Goal: Task Accomplishment & Management: Manage account settings

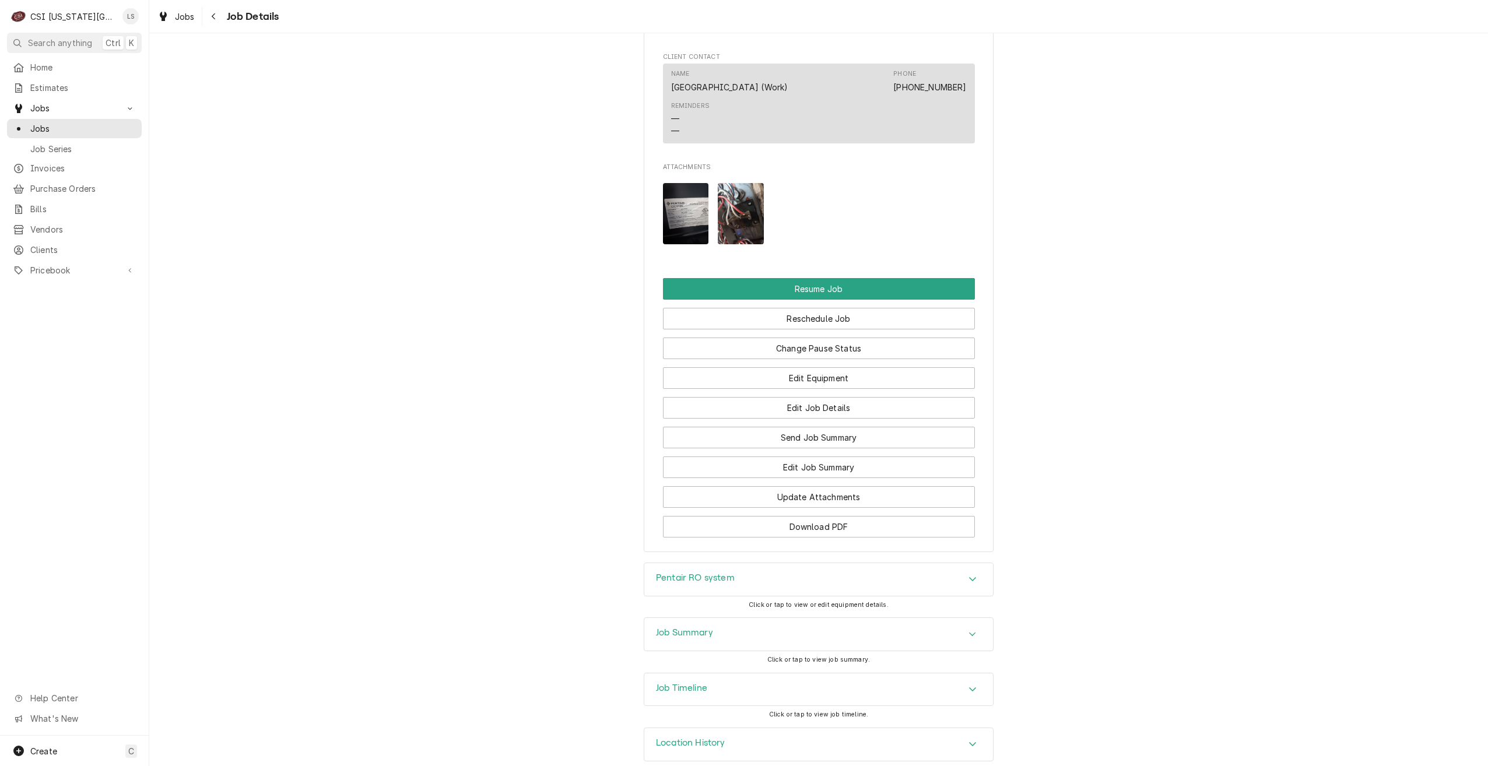
scroll to position [1284, 0]
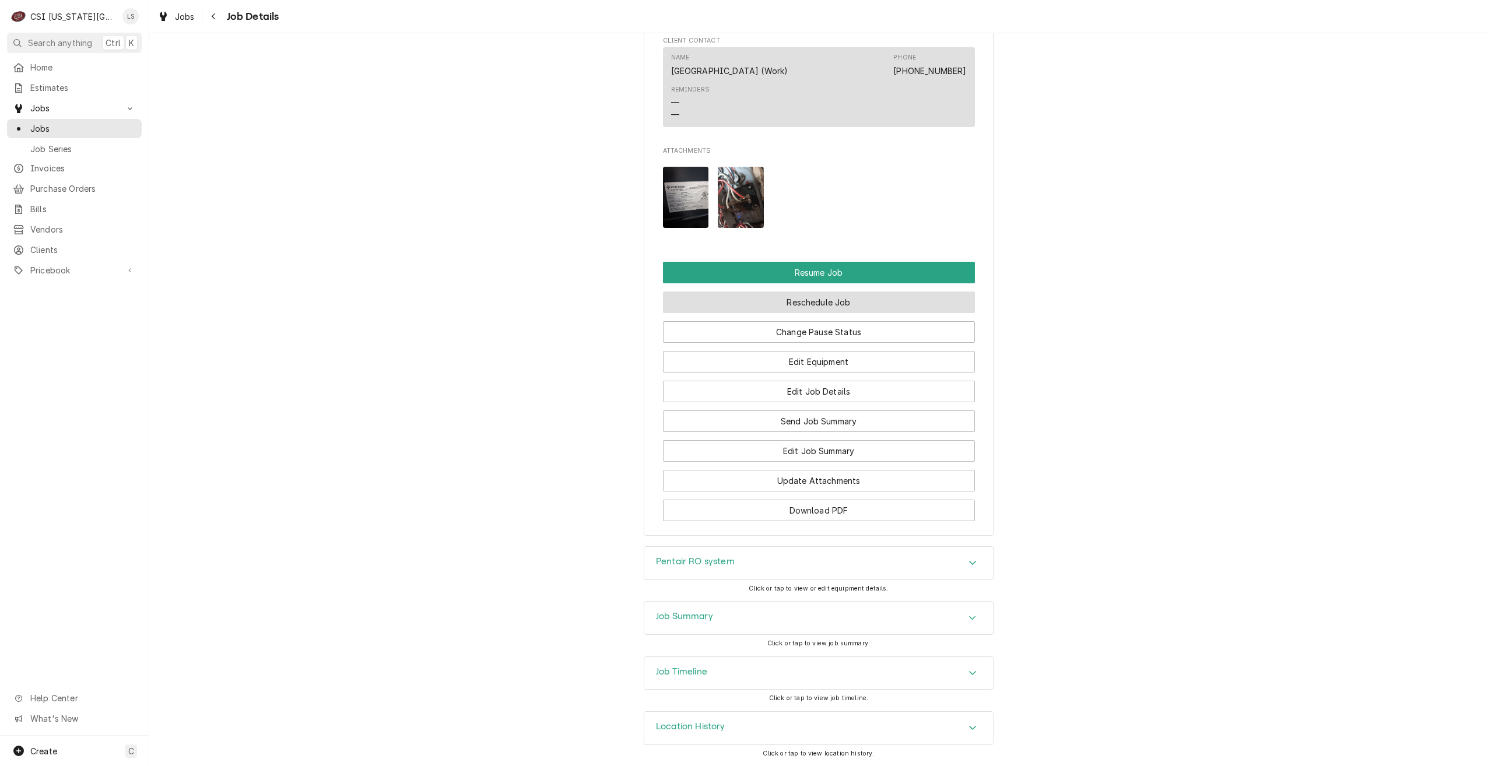
click at [839, 303] on button "Reschedule Job" at bounding box center [819, 302] width 312 height 22
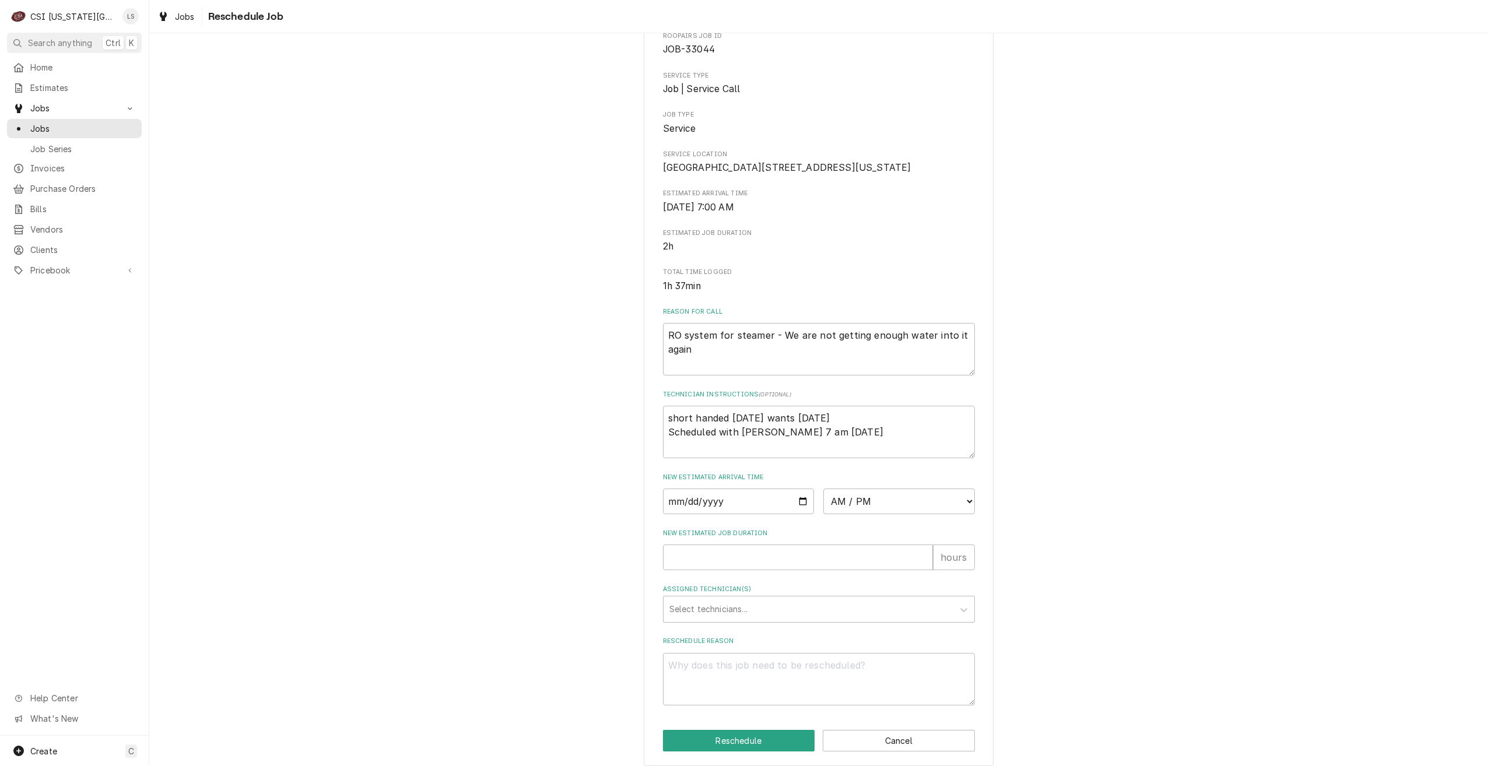
scroll to position [106, 0]
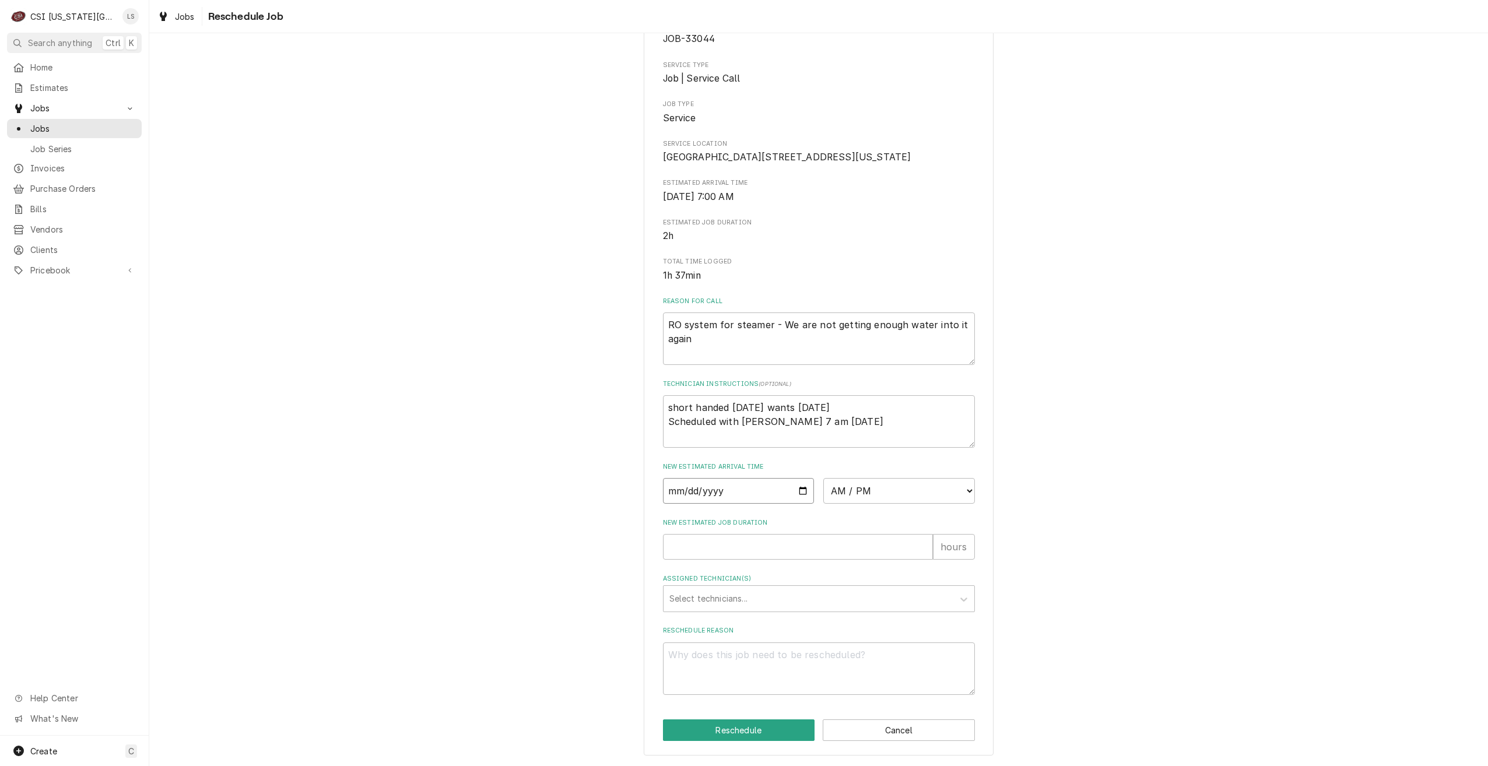
click at [797, 489] on input "Date" at bounding box center [739, 491] width 152 height 26
type textarea "x"
type input "2025-10-14"
click at [850, 492] on select "AM / PM 6:00 AM 6:15 AM 6:30 AM 6:45 AM 7:00 AM 7:15 AM 7:30 AM 7:45 AM 8:00 AM…" at bounding box center [899, 491] width 152 height 26
select select "07:00:00"
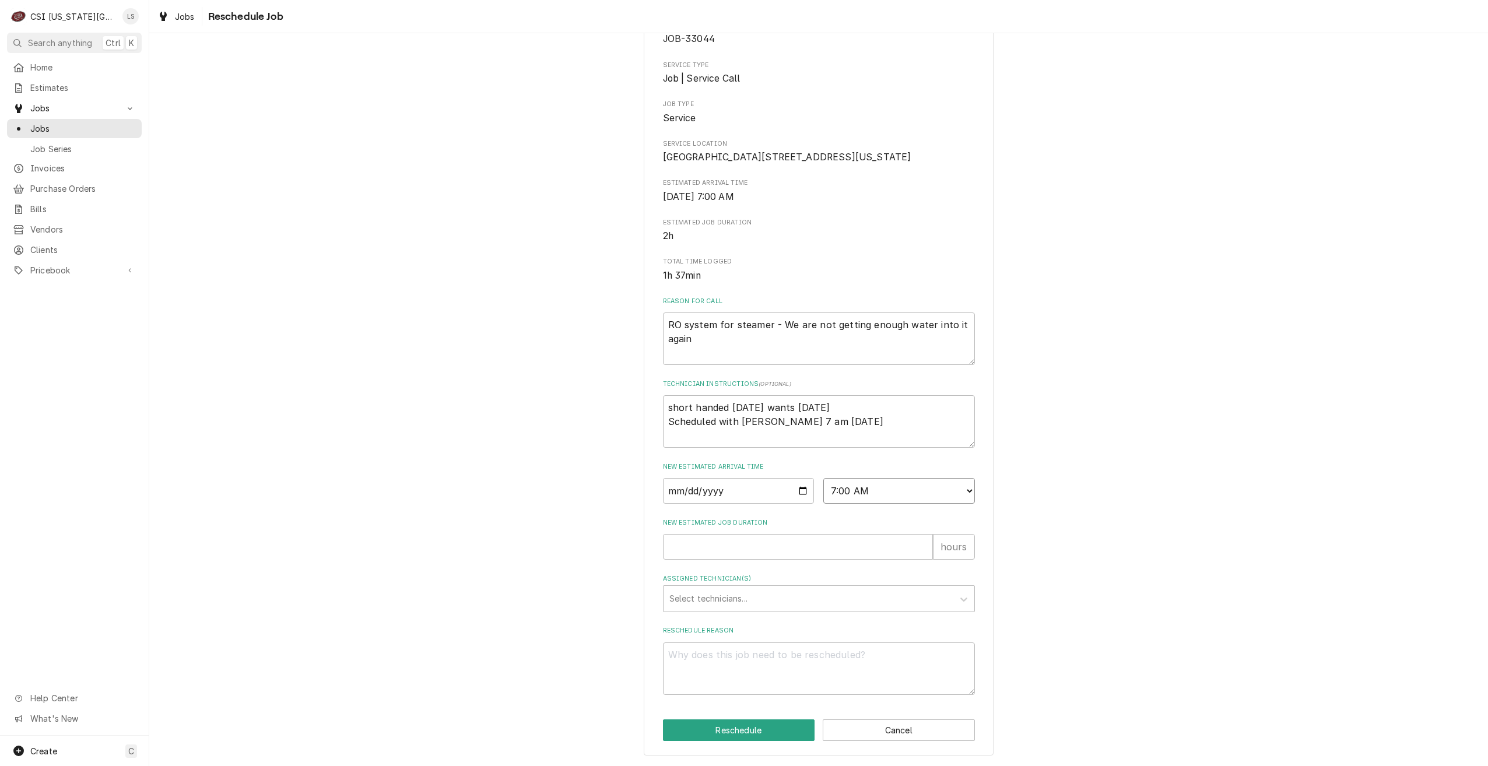
click at [823, 478] on select "AM / PM 6:00 AM 6:15 AM 6:30 AM 6:45 AM 7:00 AM 7:15 AM 7:30 AM 7:45 AM 8:00 AM…" at bounding box center [899, 491] width 152 height 26
click at [831, 540] on input "New Estimated Job Duration" at bounding box center [798, 547] width 270 height 26
type textarea "x"
type input "2"
click at [827, 600] on div "Assigned Technician(s)" at bounding box center [808, 598] width 278 height 21
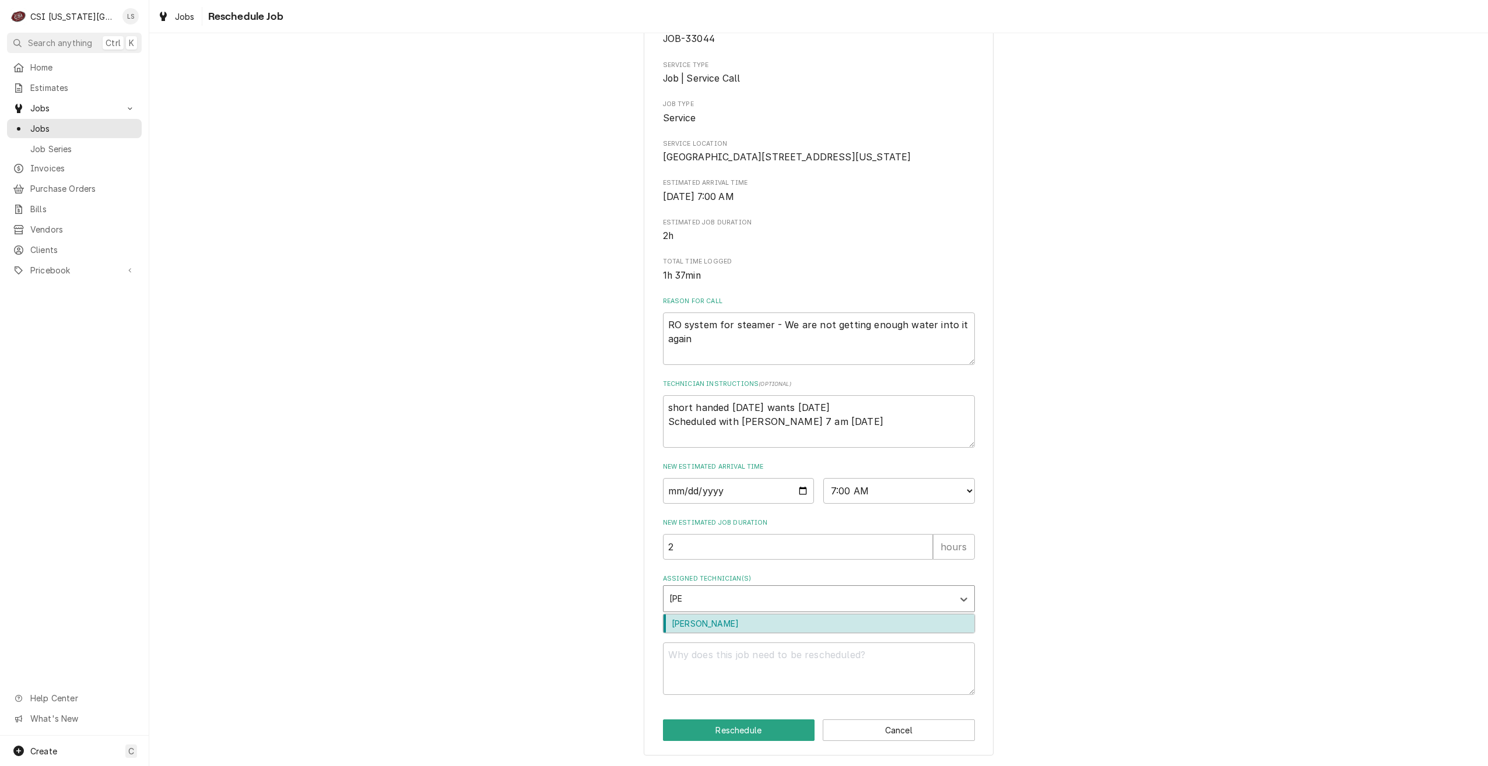
type input "jimm"
type textarea "x"
type input "martin"
type textarea "x"
click at [781, 659] on textarea "Reschedule Reason" at bounding box center [819, 668] width 312 height 52
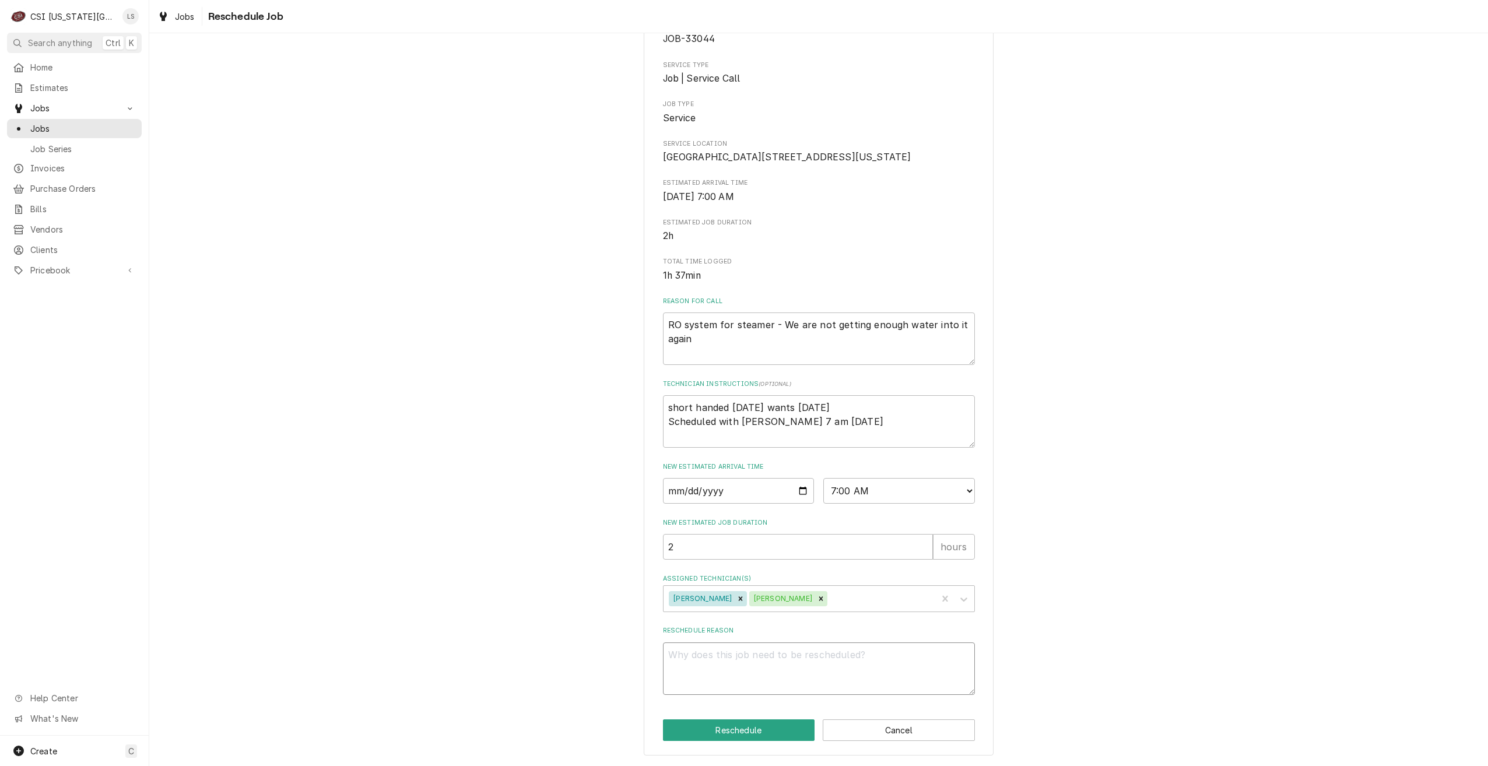
type textarea "x"
type textarea "S"
type textarea "x"
type textarea "St"
type textarea "x"
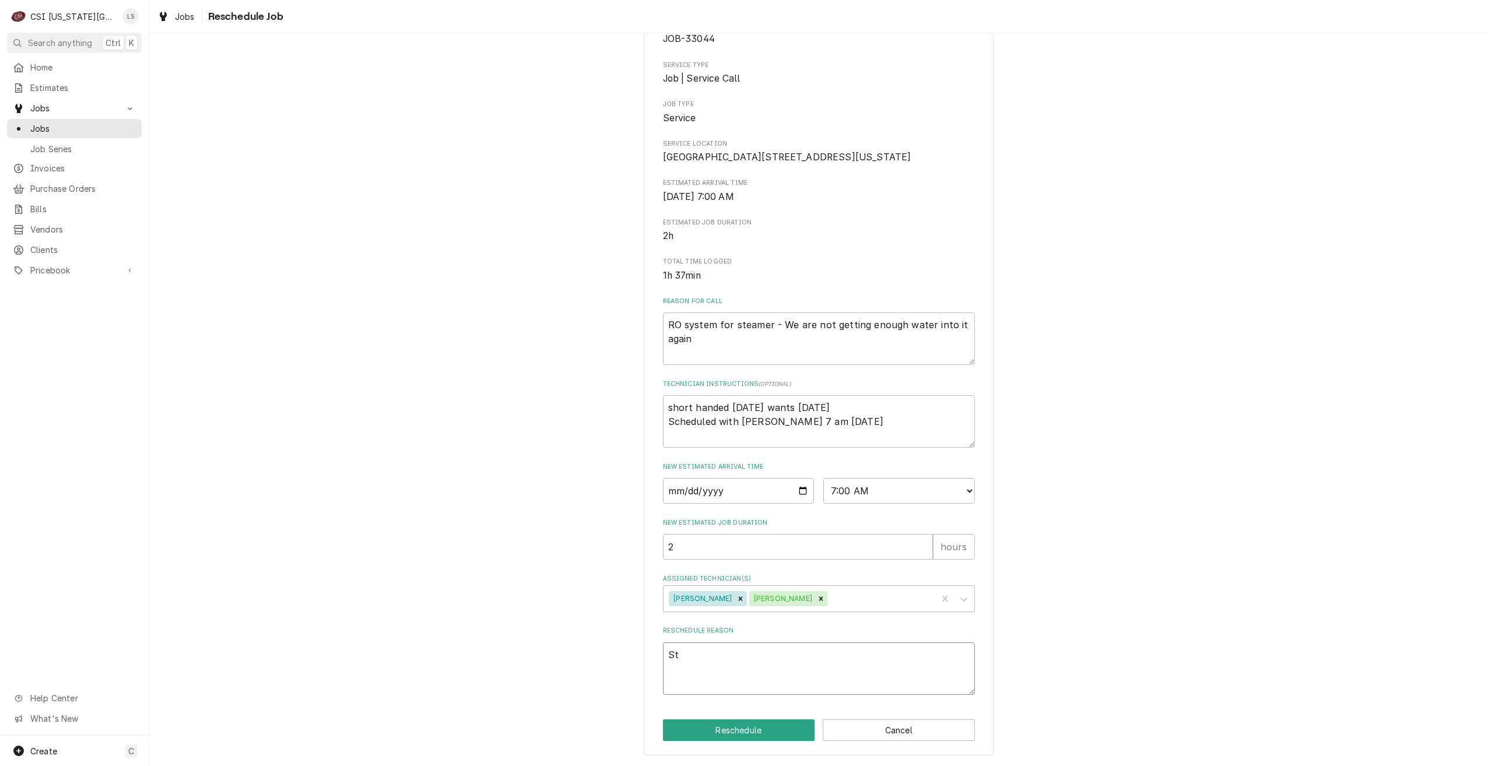
type textarea "Ste"
type textarea "x"
type textarea "Stea"
type textarea "x"
type textarea "Steam"
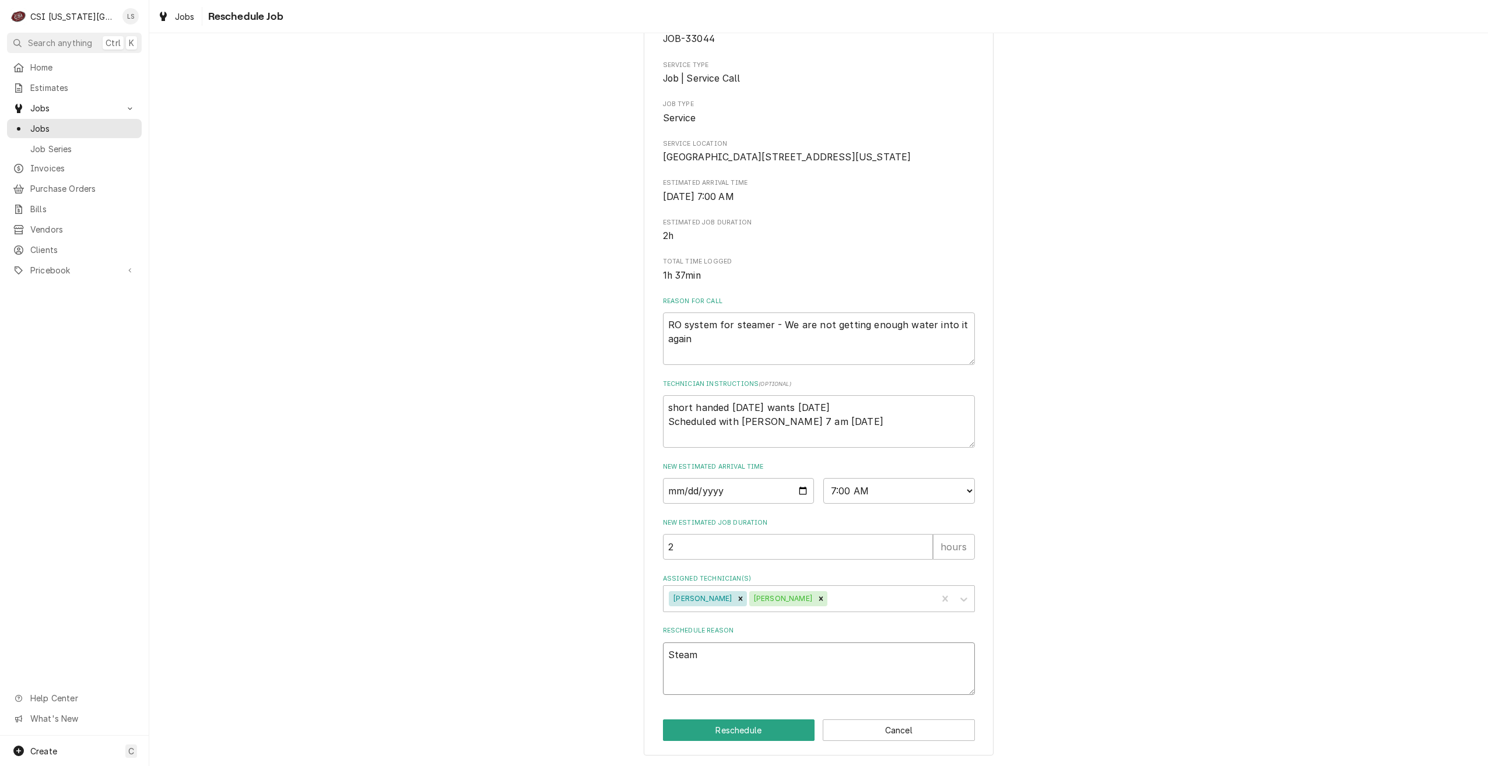
type textarea "x"
type textarea "Steame"
type textarea "x"
type textarea "Steamer"
type textarea "x"
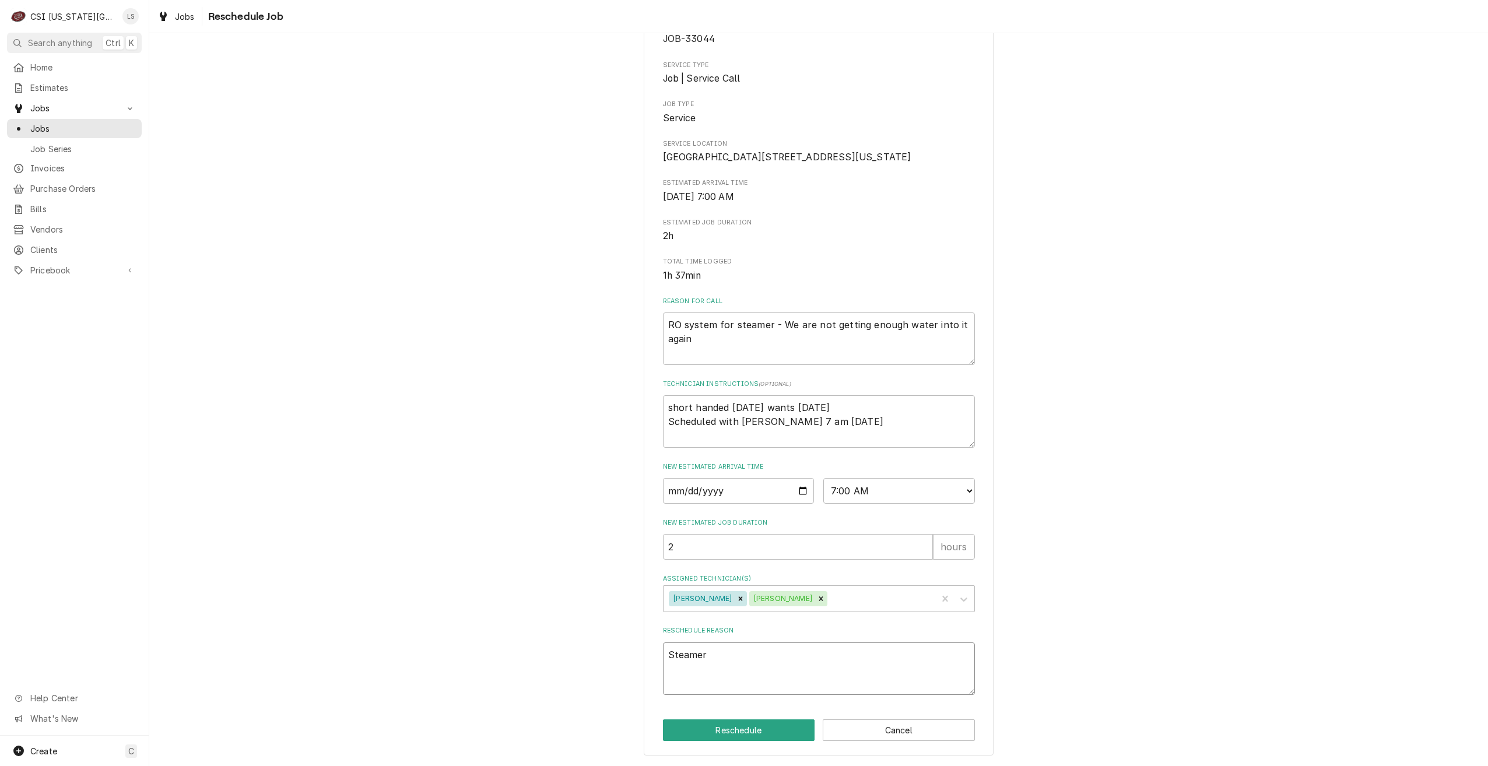
type textarea "Steamer"
type textarea "x"
type textarea "Steamer h"
type textarea "x"
type textarea "Steamer ha"
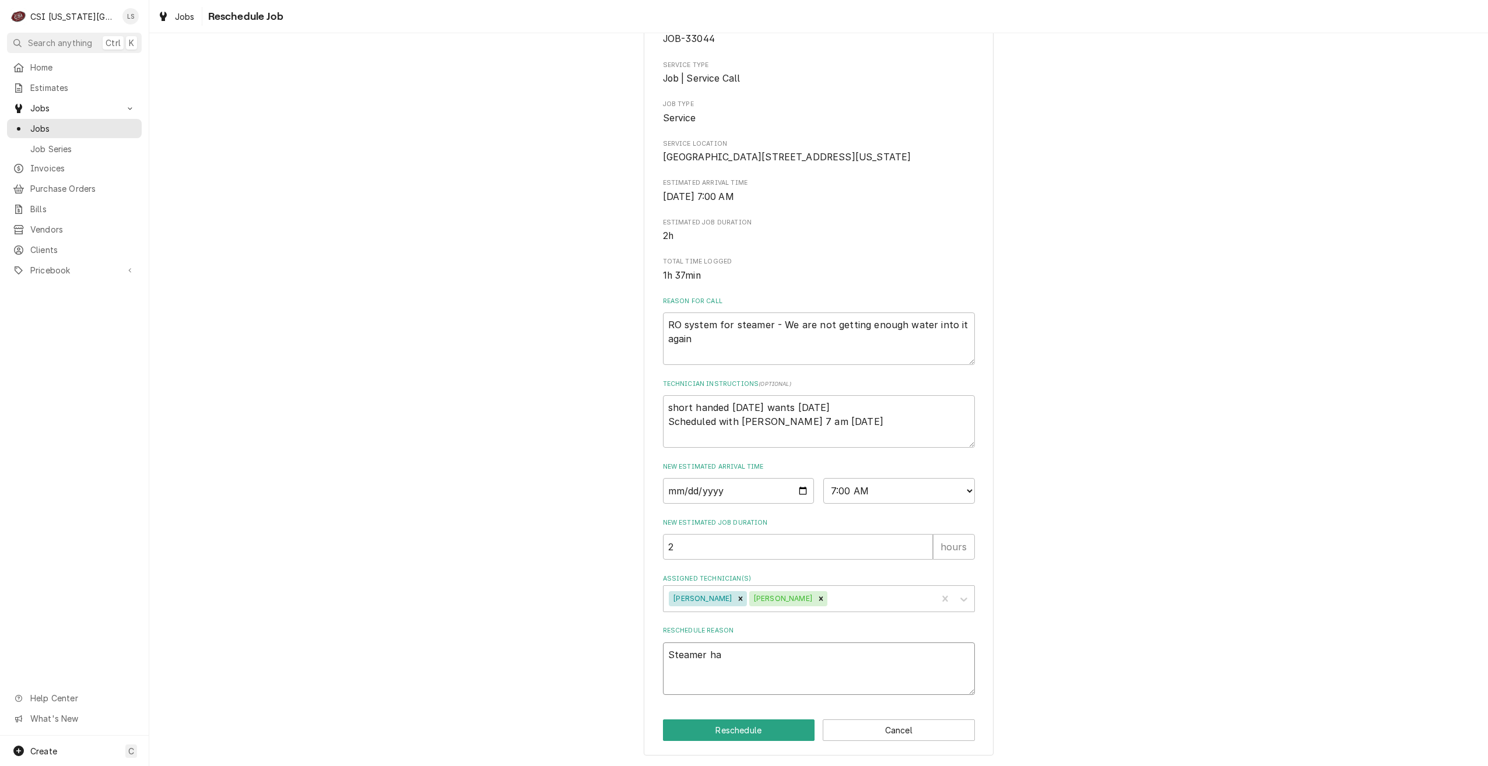
type textarea "x"
type textarea "Steamer has"
type textarea "x"
type textarea "Steamer has"
type textarea "x"
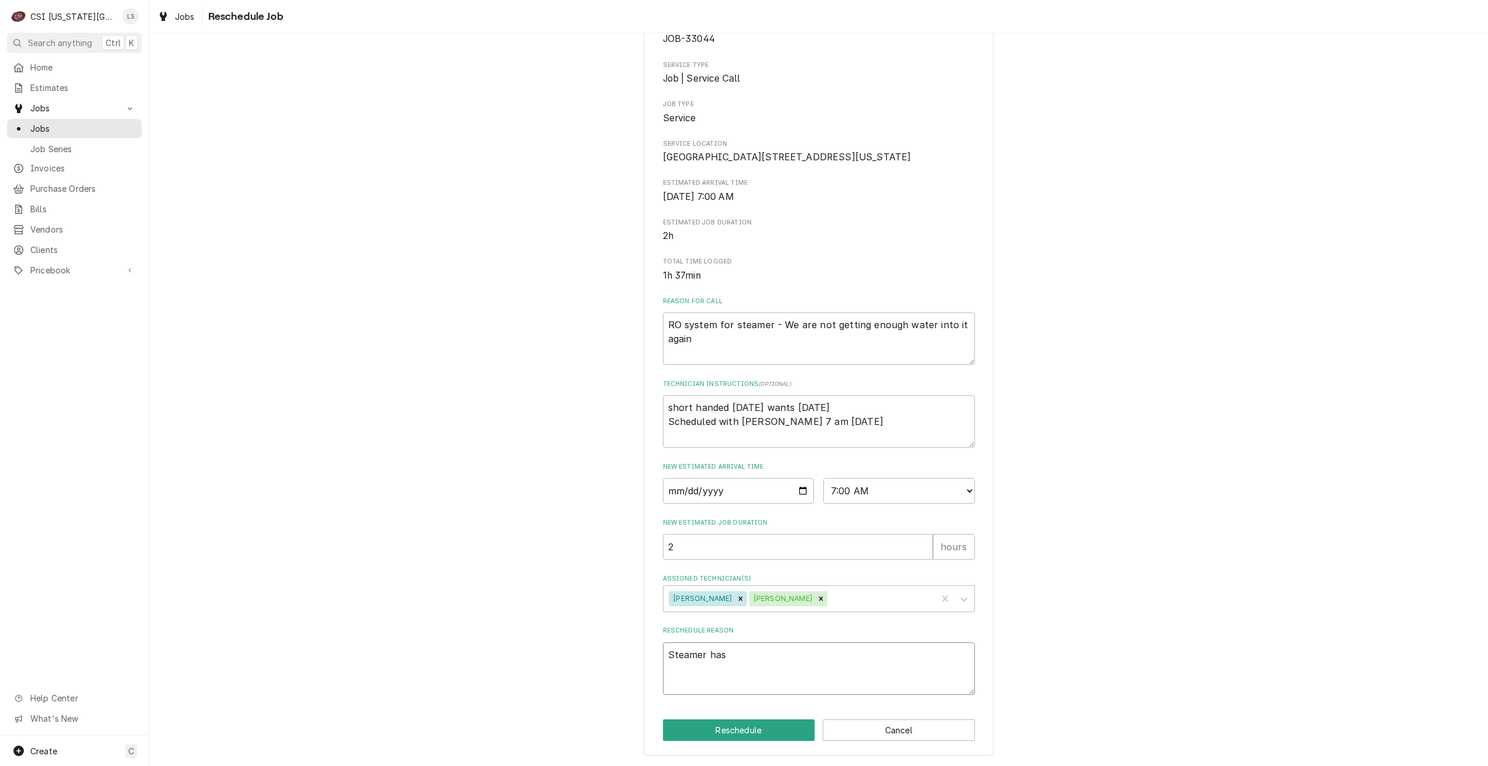
type textarea "Steamer has b"
type textarea "x"
type textarea "Steamer has be"
type textarea "x"
type textarea "Steamer has bee"
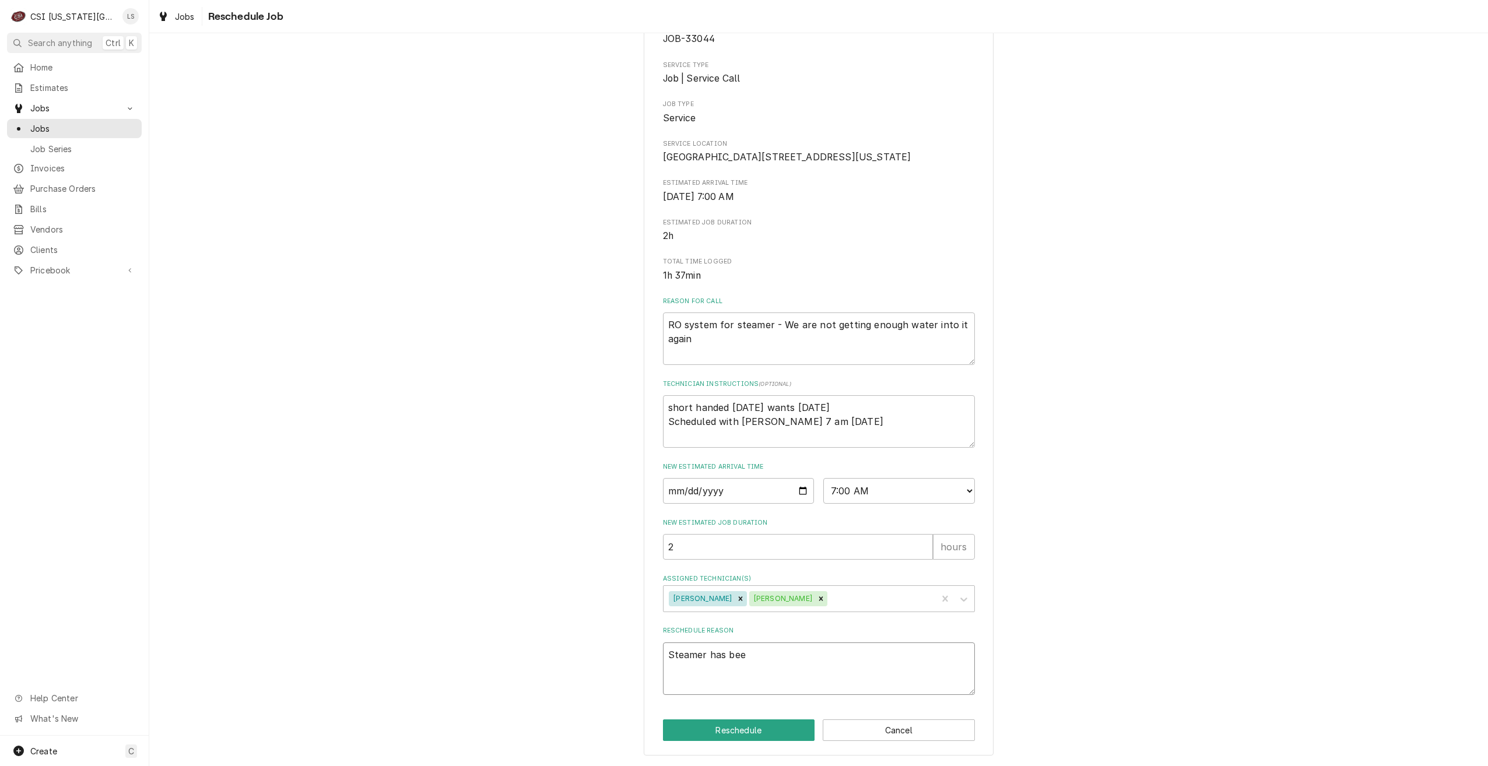
type textarea "x"
type textarea "Steamer has been"
type textarea "x"
type textarea "Steamer has been"
type textarea "x"
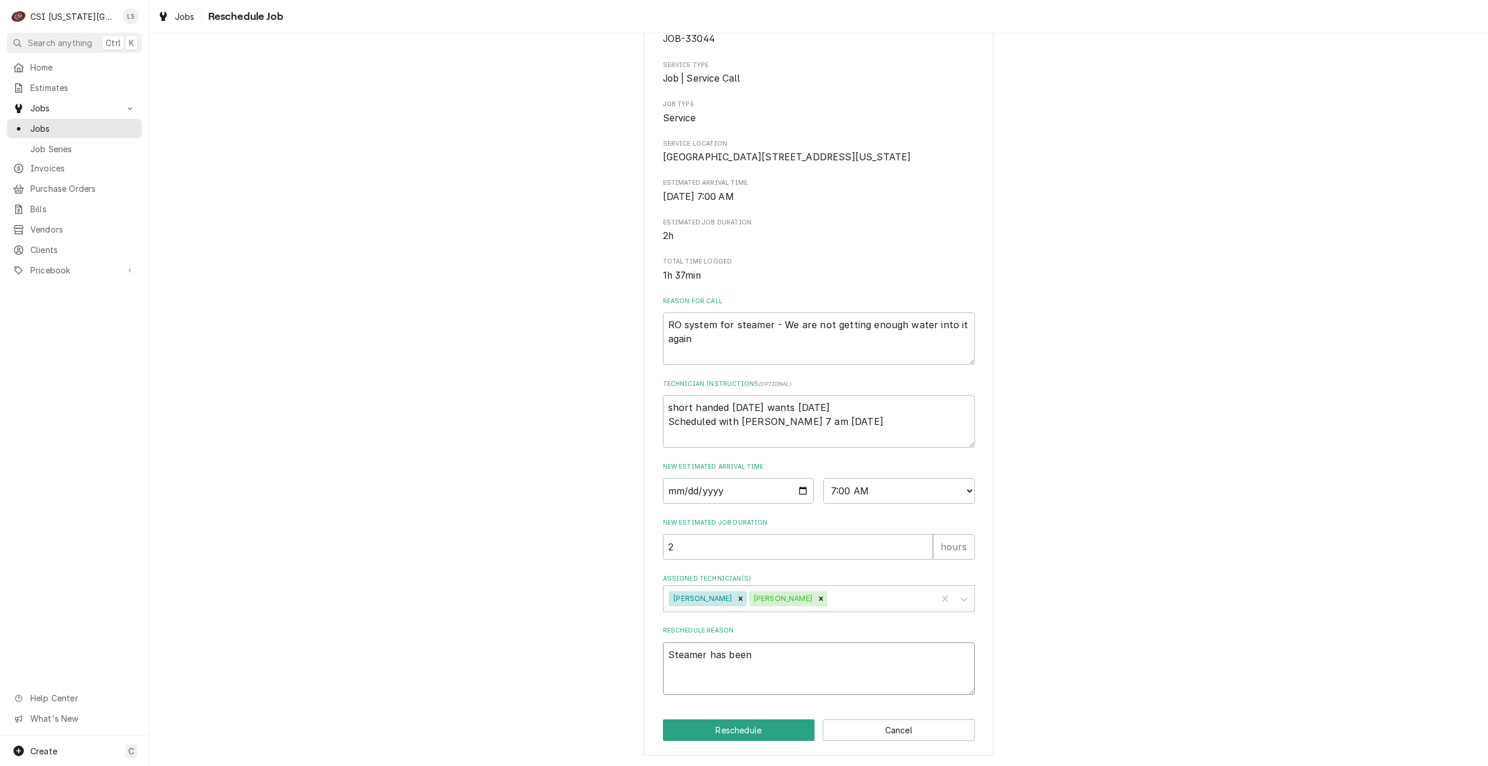
type textarea "Steamer has been r"
type textarea "x"
type textarea "Steamer has been re"
type textarea "x"
type textarea "Steamer has been rep"
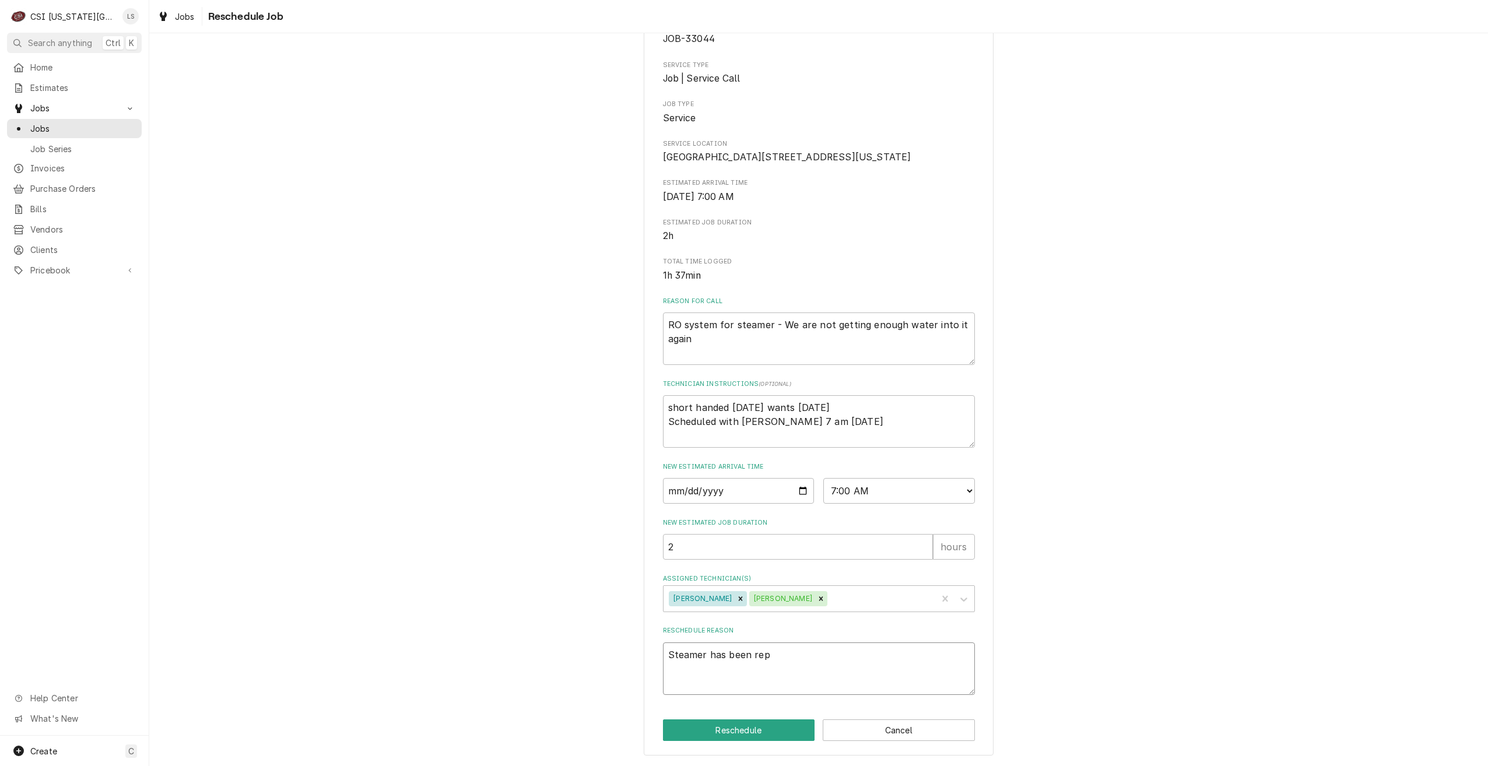
type textarea "x"
type textarea "Steamer has been repa"
type textarea "x"
type textarea "Steamer has been repai"
type textarea "x"
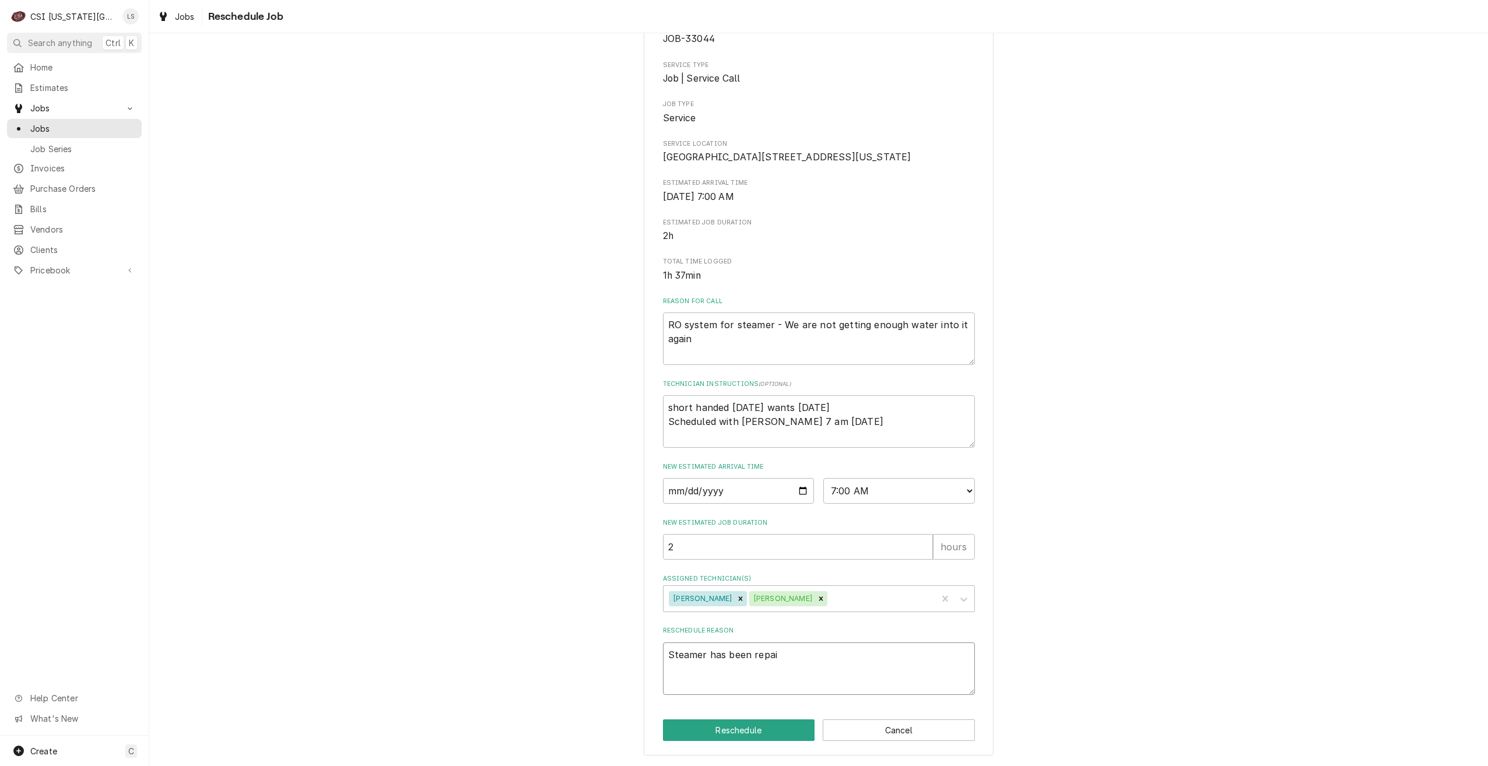
type textarea "Steamer has been repair"
type textarea "x"
type textarea "Steamer has been repairs"
type textarea "x"
type textarea "Steamer has been repairs."
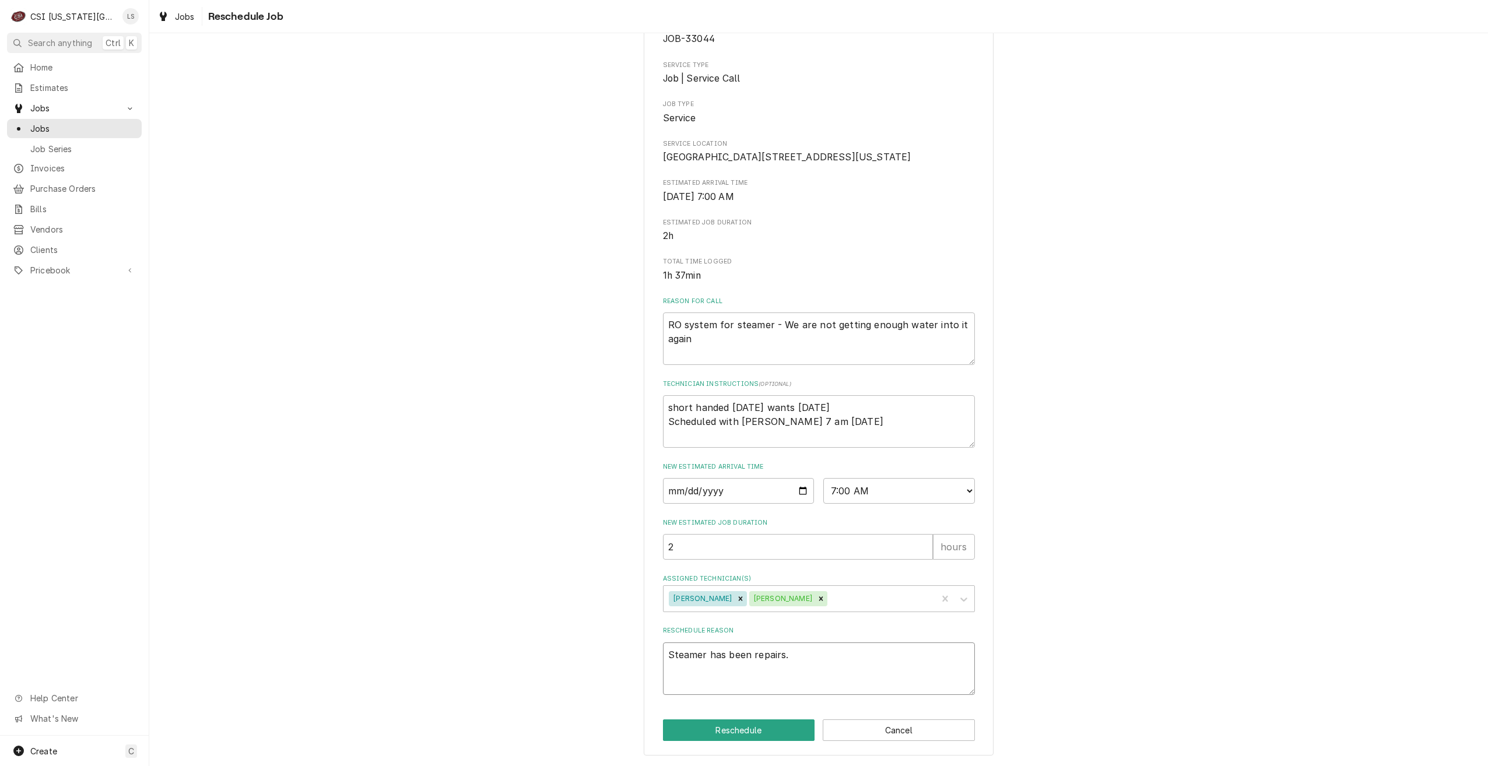
type textarea "x"
type textarea "Steamer has been repairs"
type textarea "x"
type textarea "Steamer has been repair"
type textarea "x"
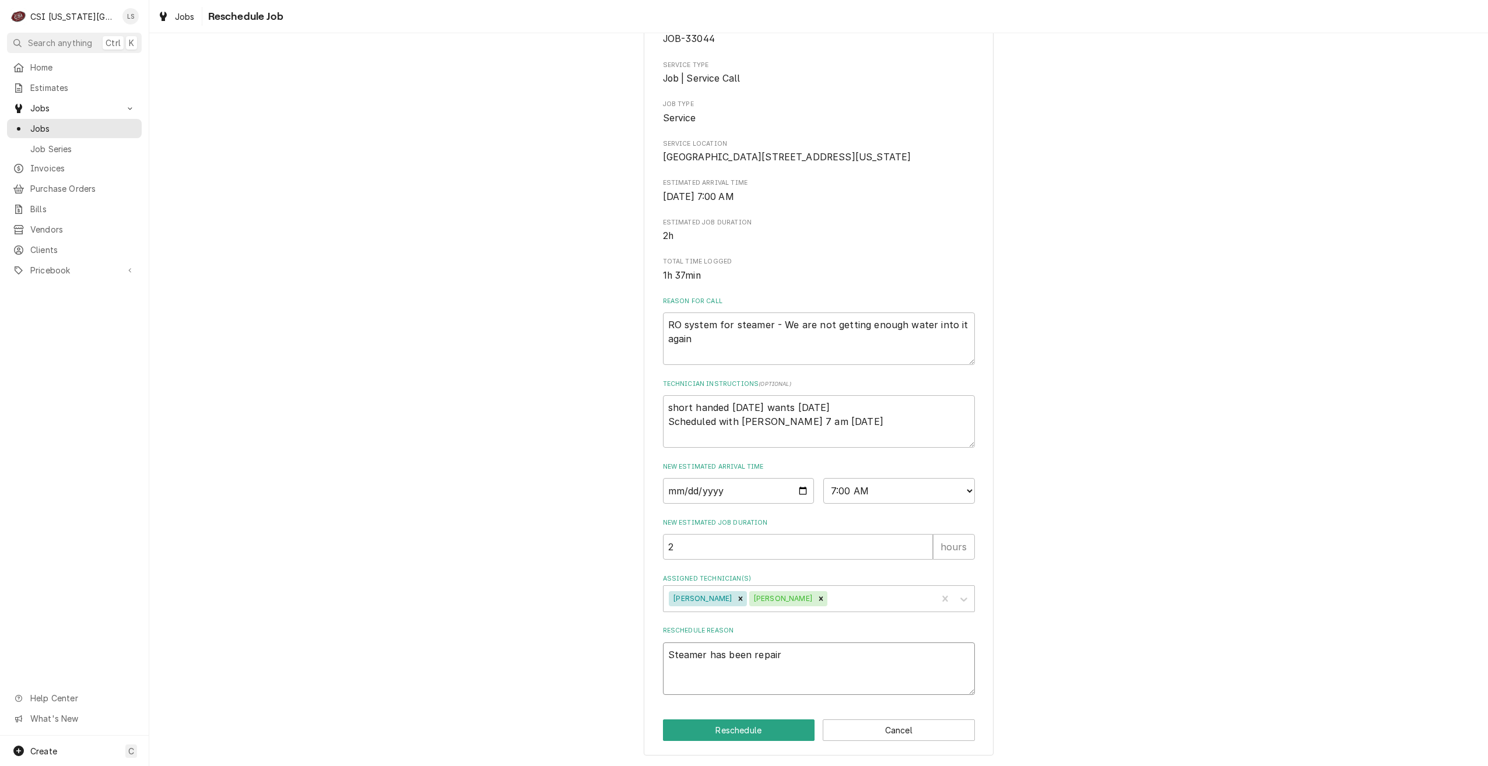
type textarea "Steamer has been repaire"
type textarea "x"
type textarea "Steamer has been repaired"
type textarea "x"
type textarea "Steamer has been repaired,"
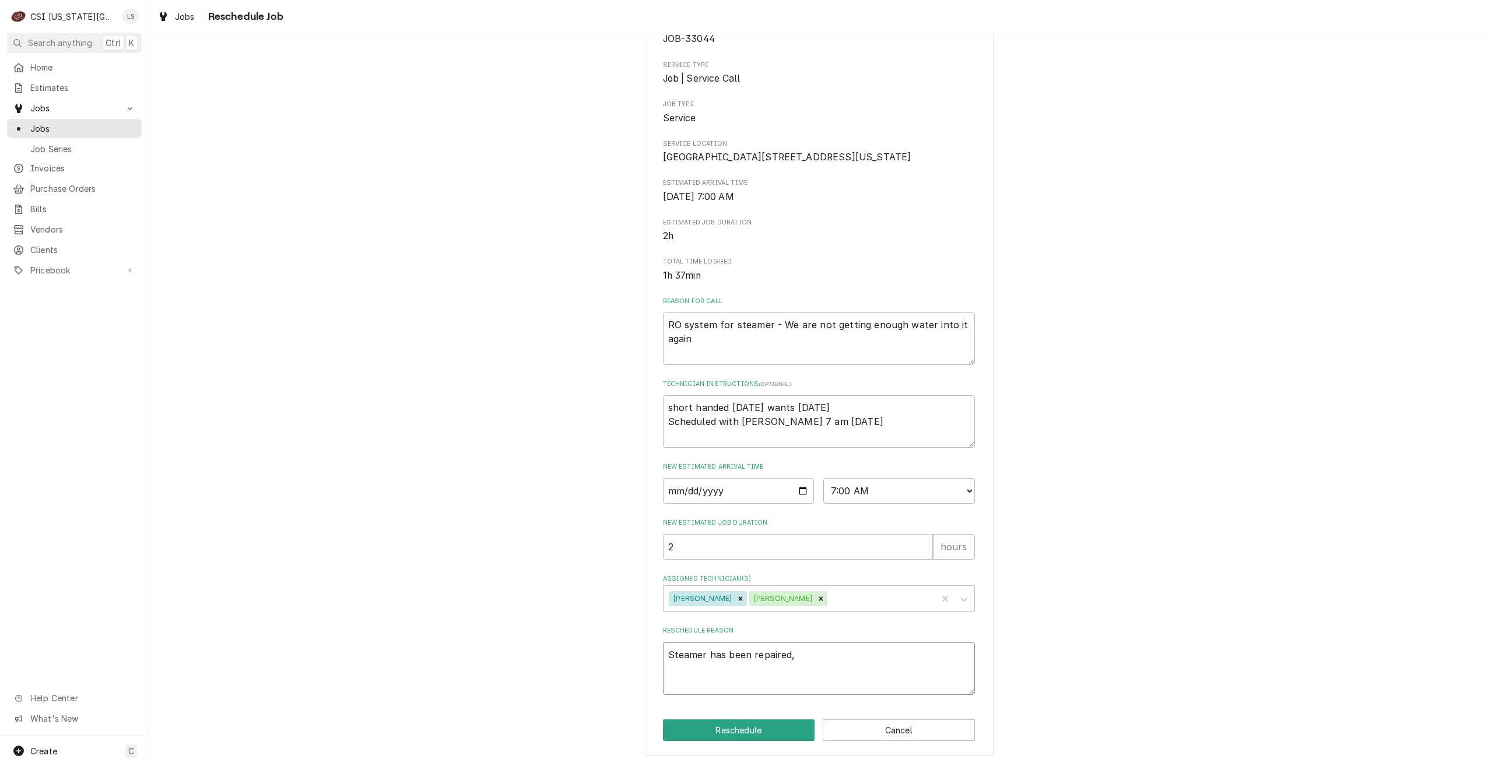
type textarea "x"
type textarea "Steamer has been repaired,"
type textarea "x"
type textarea "Steamer has been repaired, s"
type textarea "x"
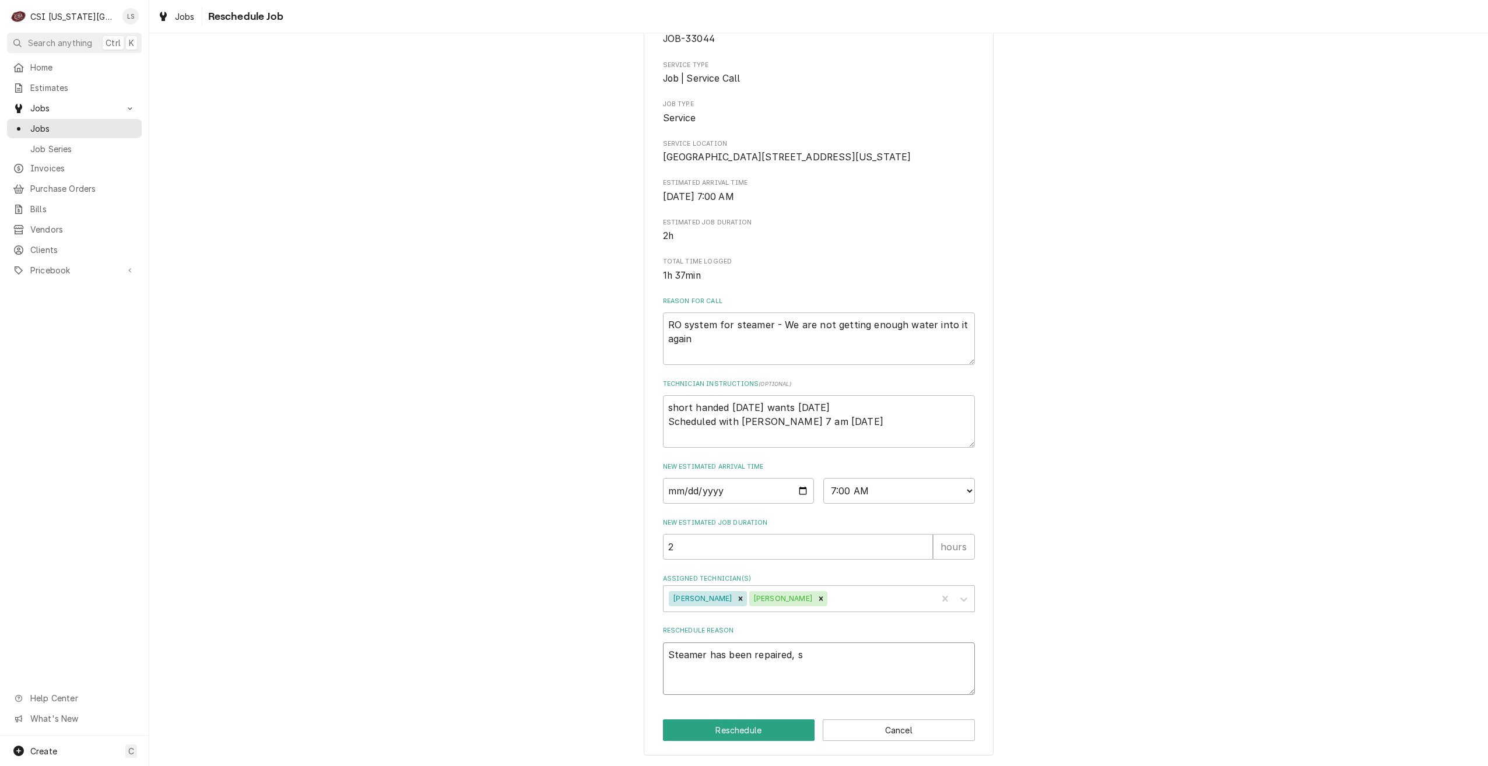
type textarea "Steamer has been repaired, sc"
type textarea "x"
type textarea "Steamer has been repaired, sch"
type textarea "x"
type textarea "Steamer has been repaired, sche"
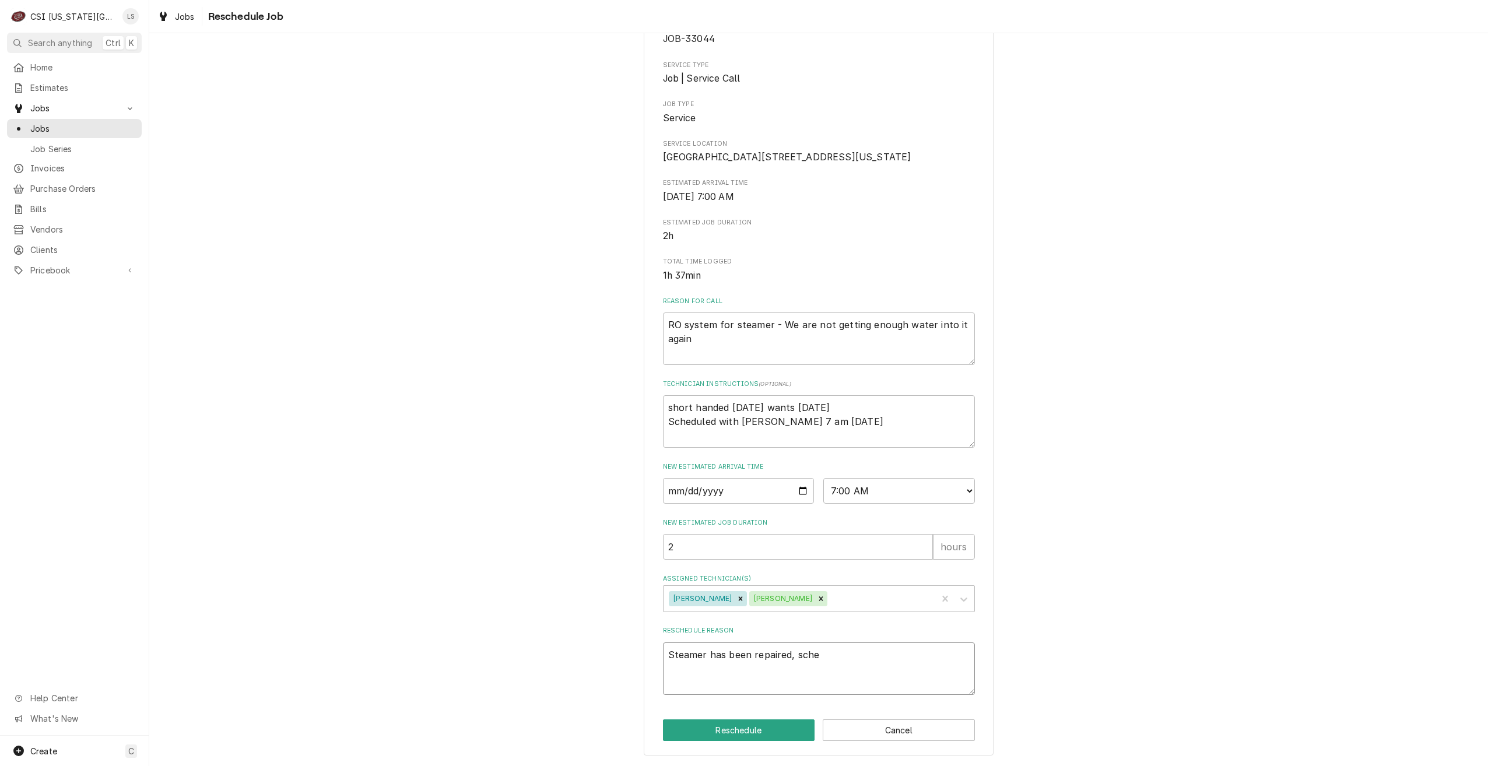
type textarea "x"
type textarea "Steamer has been repaired, sched"
type textarea "x"
type textarea "Steamer has been repaired, schedu"
type textarea "x"
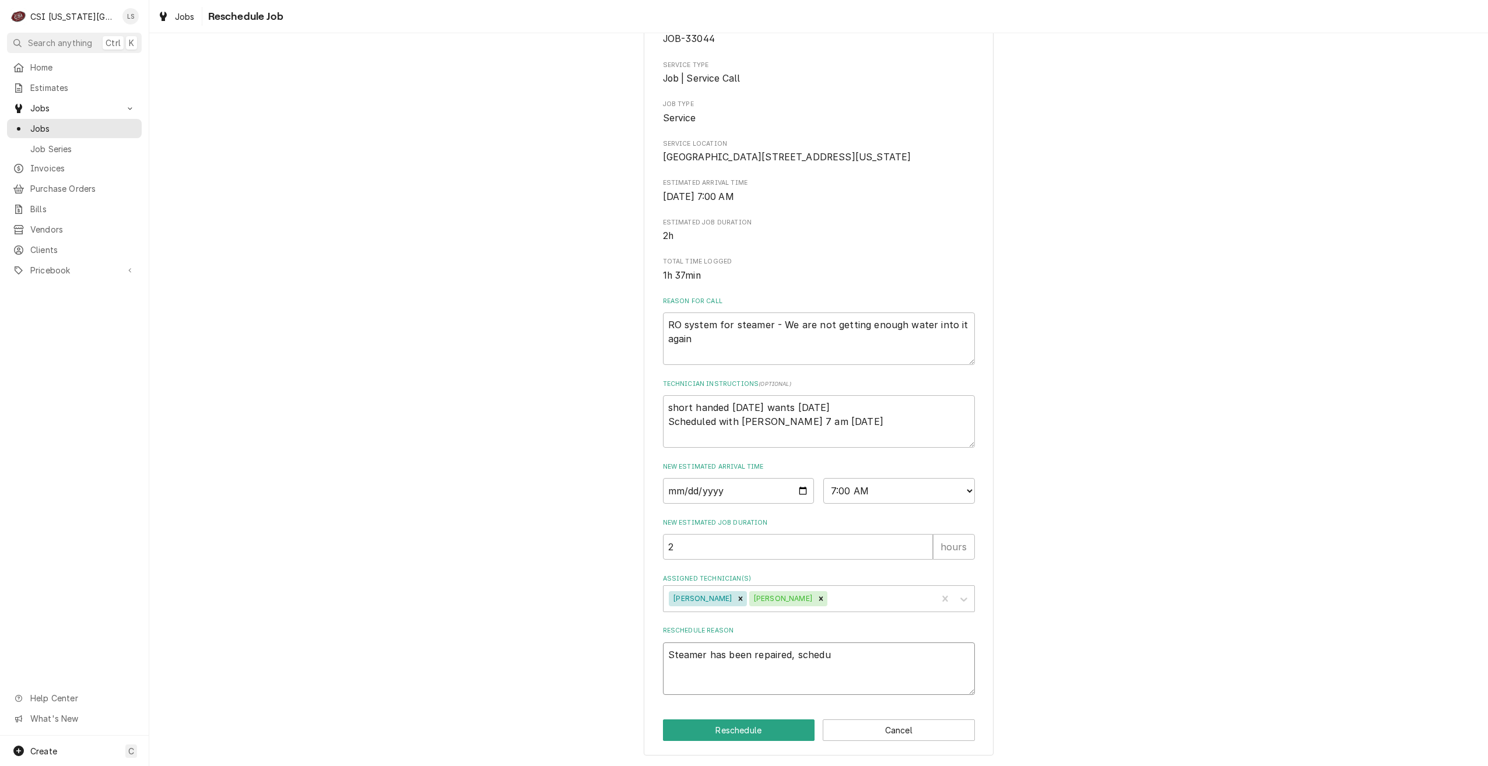
type textarea "Steamer has been repaired, schedul"
type textarea "x"
type textarea "Steamer has been repaired, scheduli"
type textarea "x"
type textarea "Steamer has been repaired, schedulin"
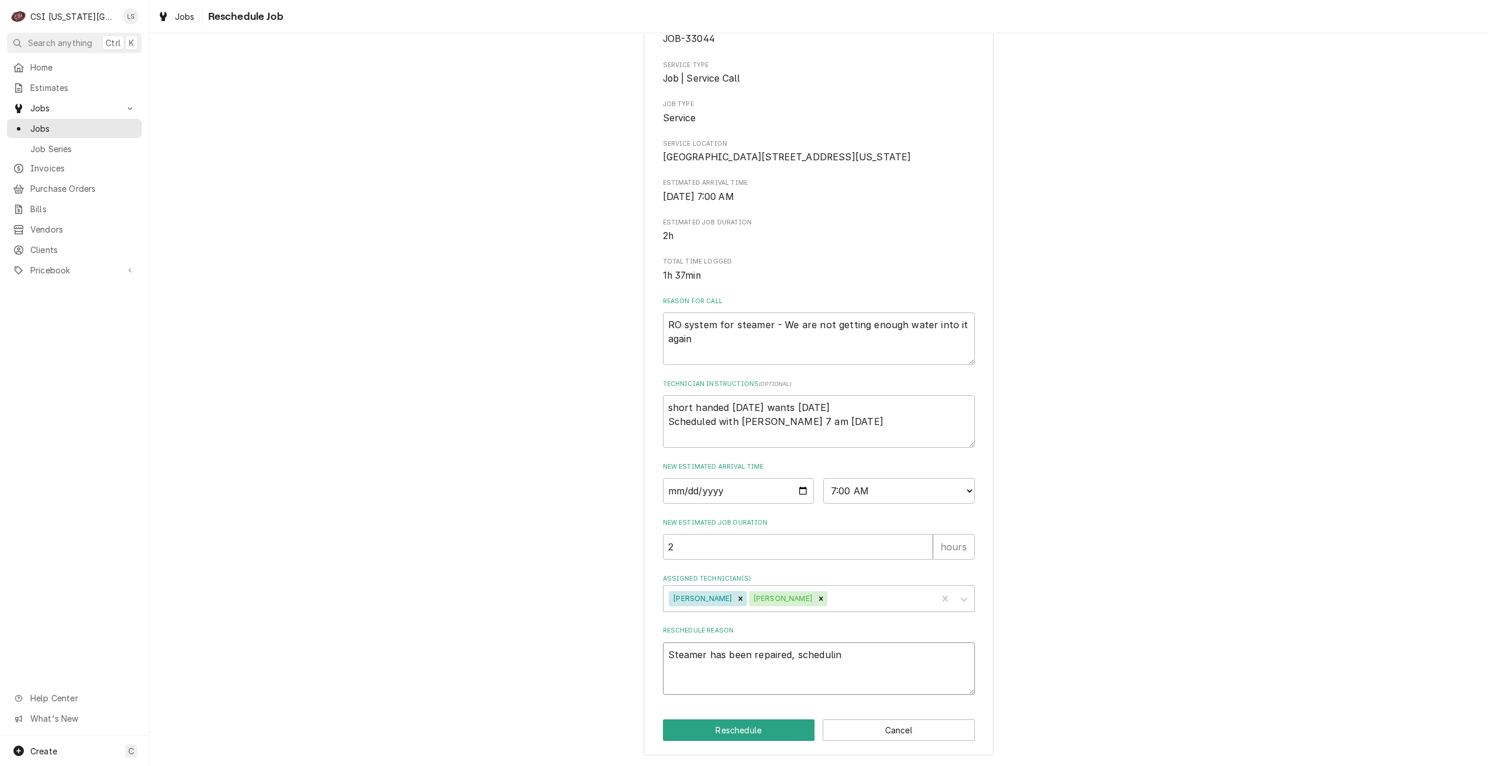
type textarea "x"
type textarea "Steamer has been repaired, scheduling"
type textarea "x"
type textarea "Steamer has been repaired, scheduling"
type textarea "x"
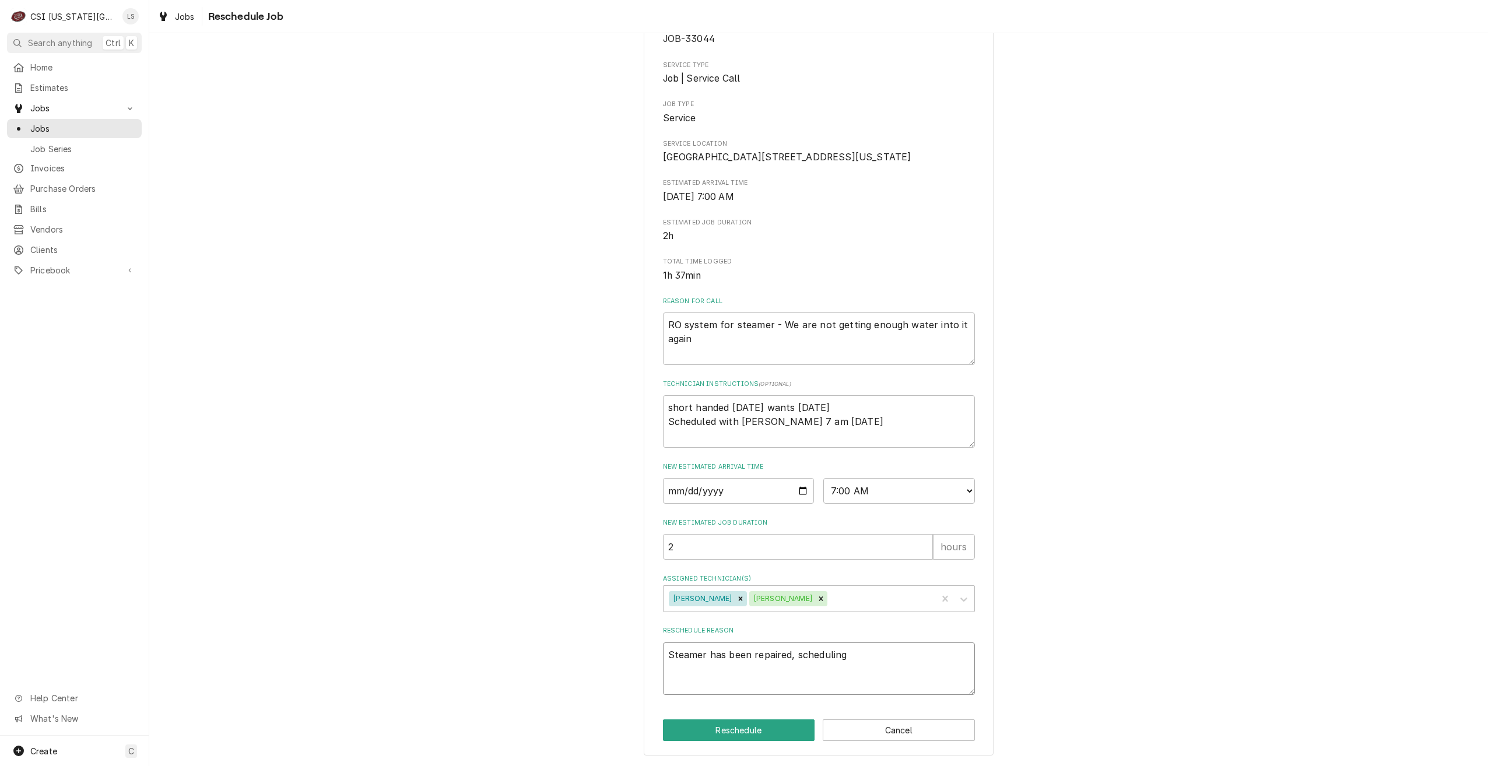
type textarea "Steamer has been repaired, scheduling r"
type textarea "x"
type textarea "Steamer has been repaired, scheduling re"
type textarea "x"
type textarea "Steamer has been repaired, scheduling ret"
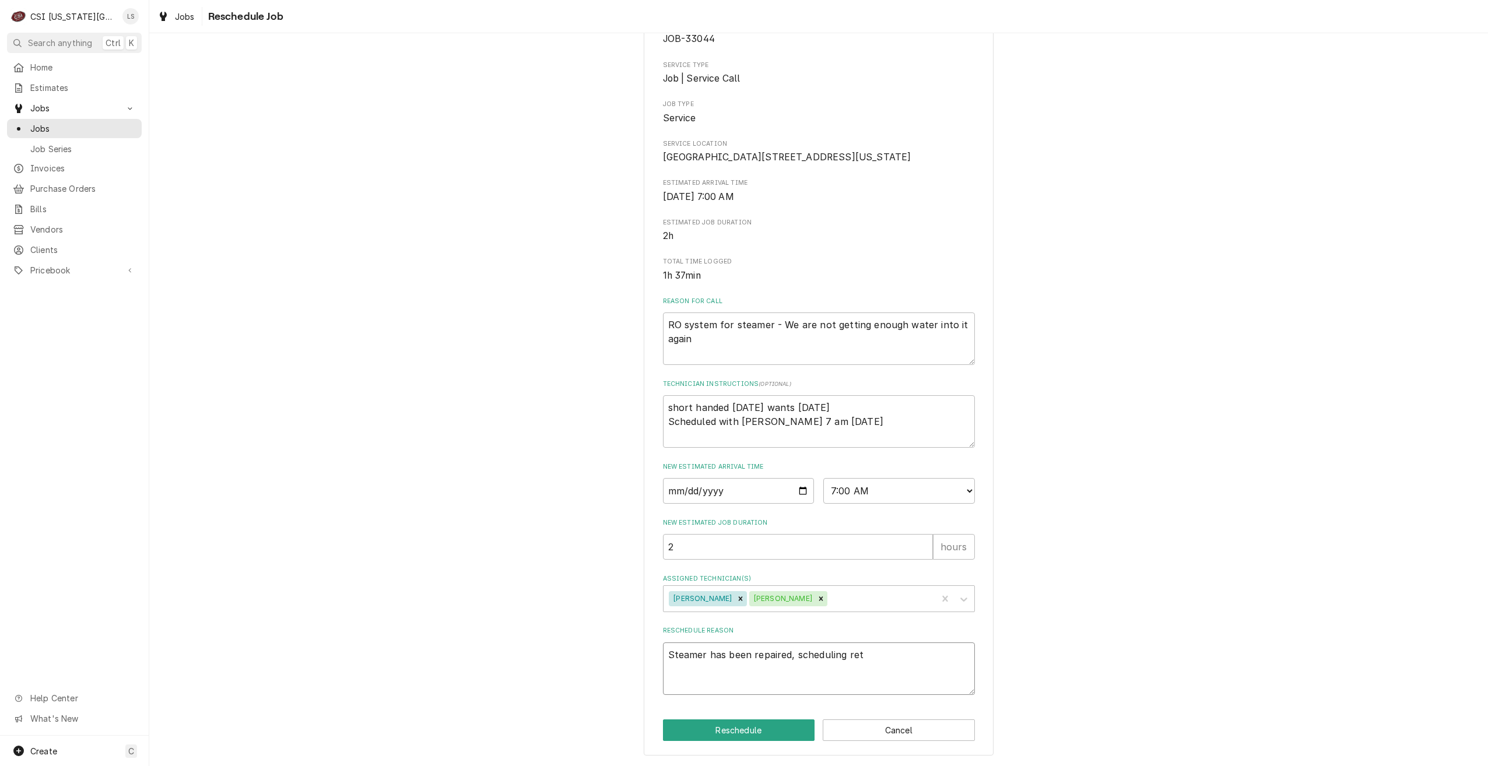
type textarea "x"
type textarea "Steamer has been repaired, scheduling retr"
type textarea "x"
type textarea "Steamer has been repaired, scheduling ret"
type textarea "x"
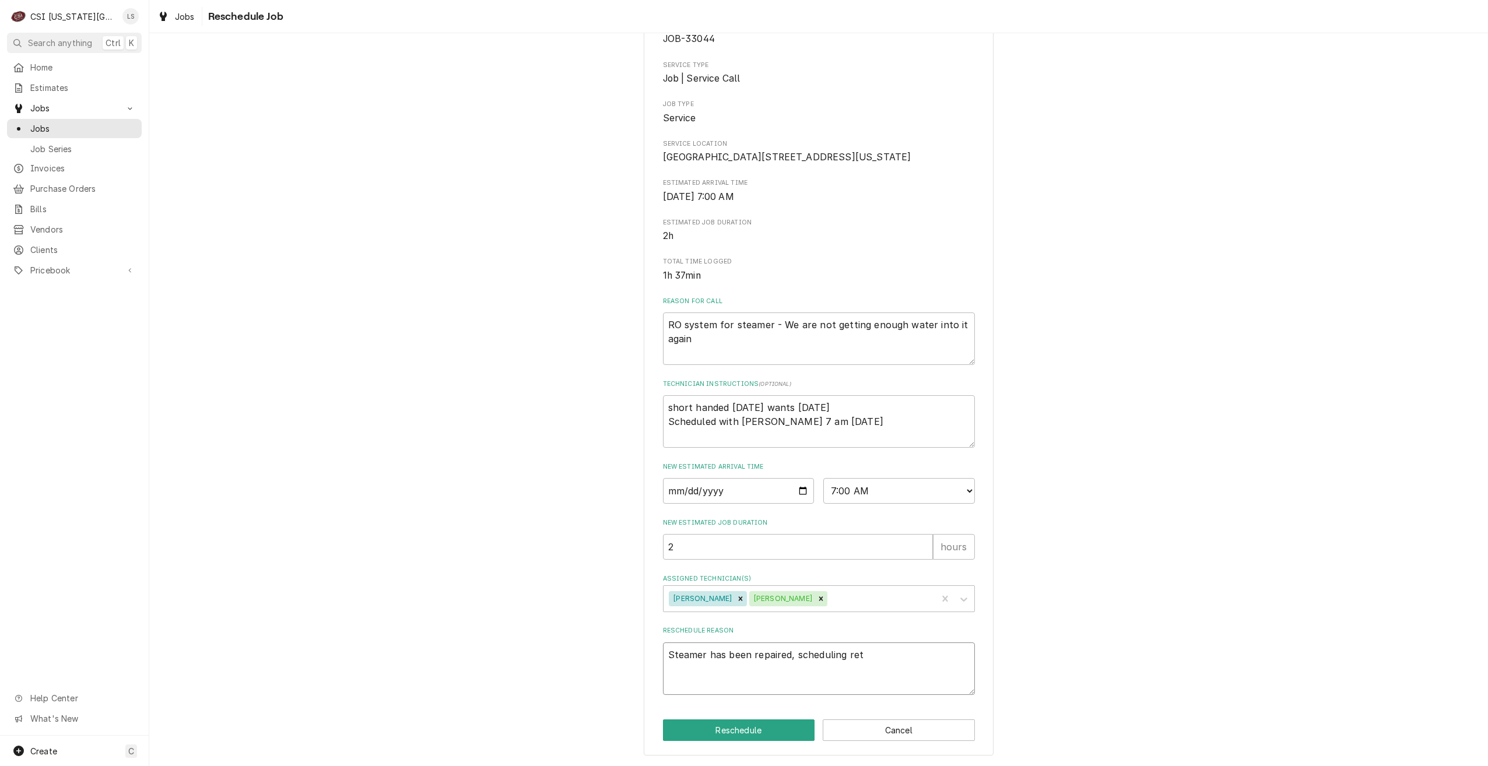
type textarea "Steamer has been repaired, scheduling retu"
type textarea "x"
type textarea "Steamer has been repaired, scheduling retur"
type textarea "x"
type textarea "Steamer has been repaired, scheduling return"
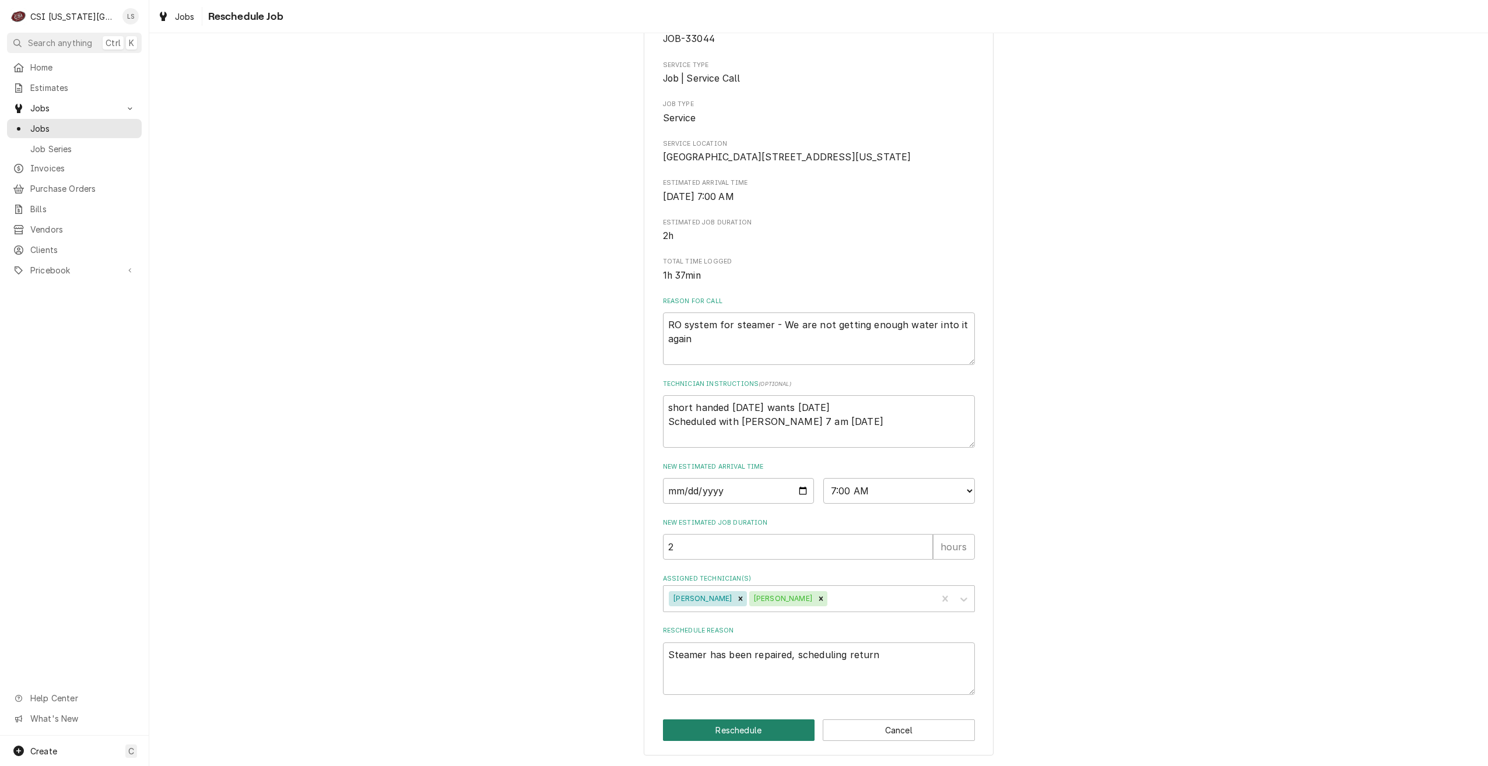
click at [730, 733] on button "Reschedule" at bounding box center [739, 730] width 152 height 22
type textarea "x"
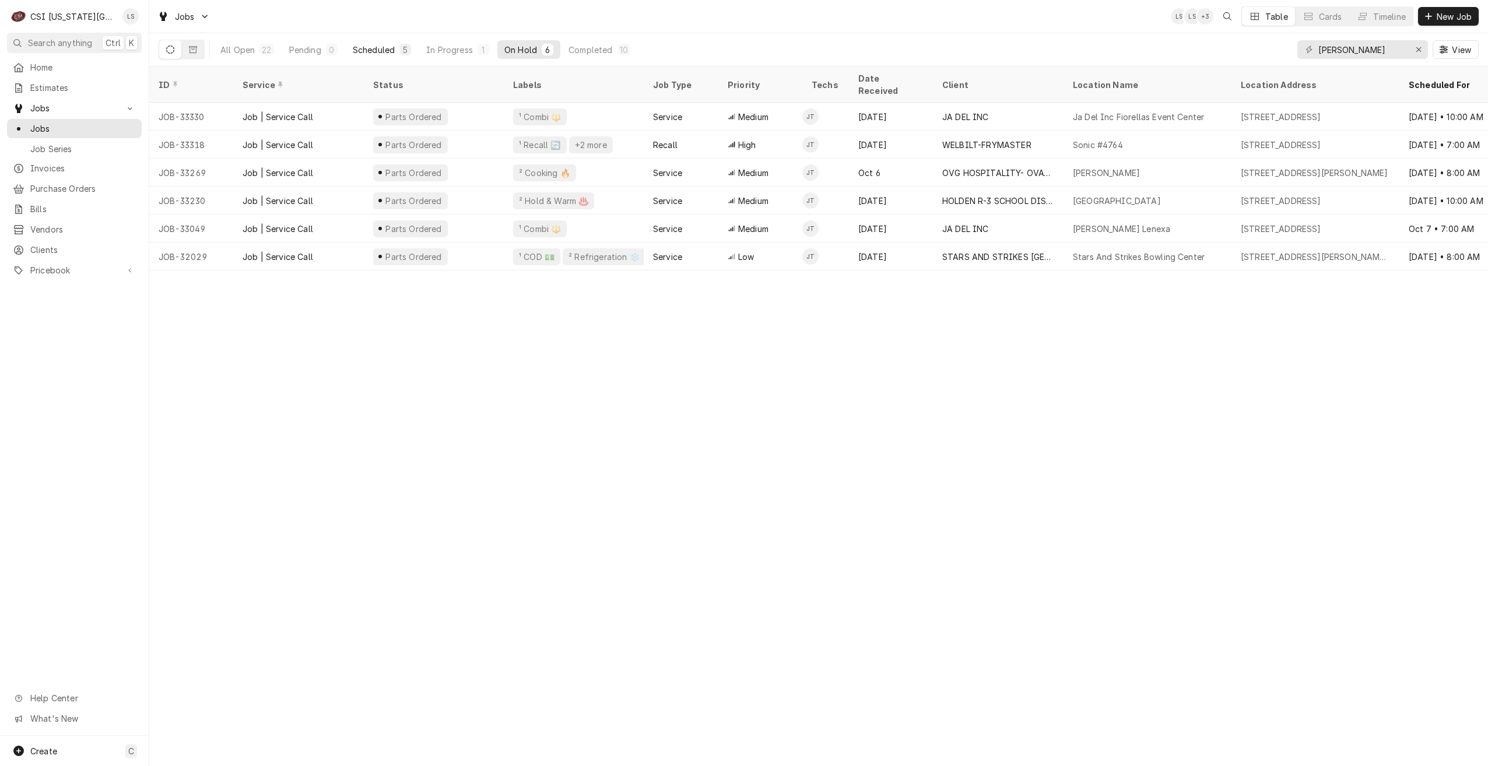
drag, startPoint x: 313, startPoint y: 50, endPoint x: 364, endPoint y: 51, distance: 50.7
click at [313, 50] on div "Pending" at bounding box center [305, 50] width 32 height 12
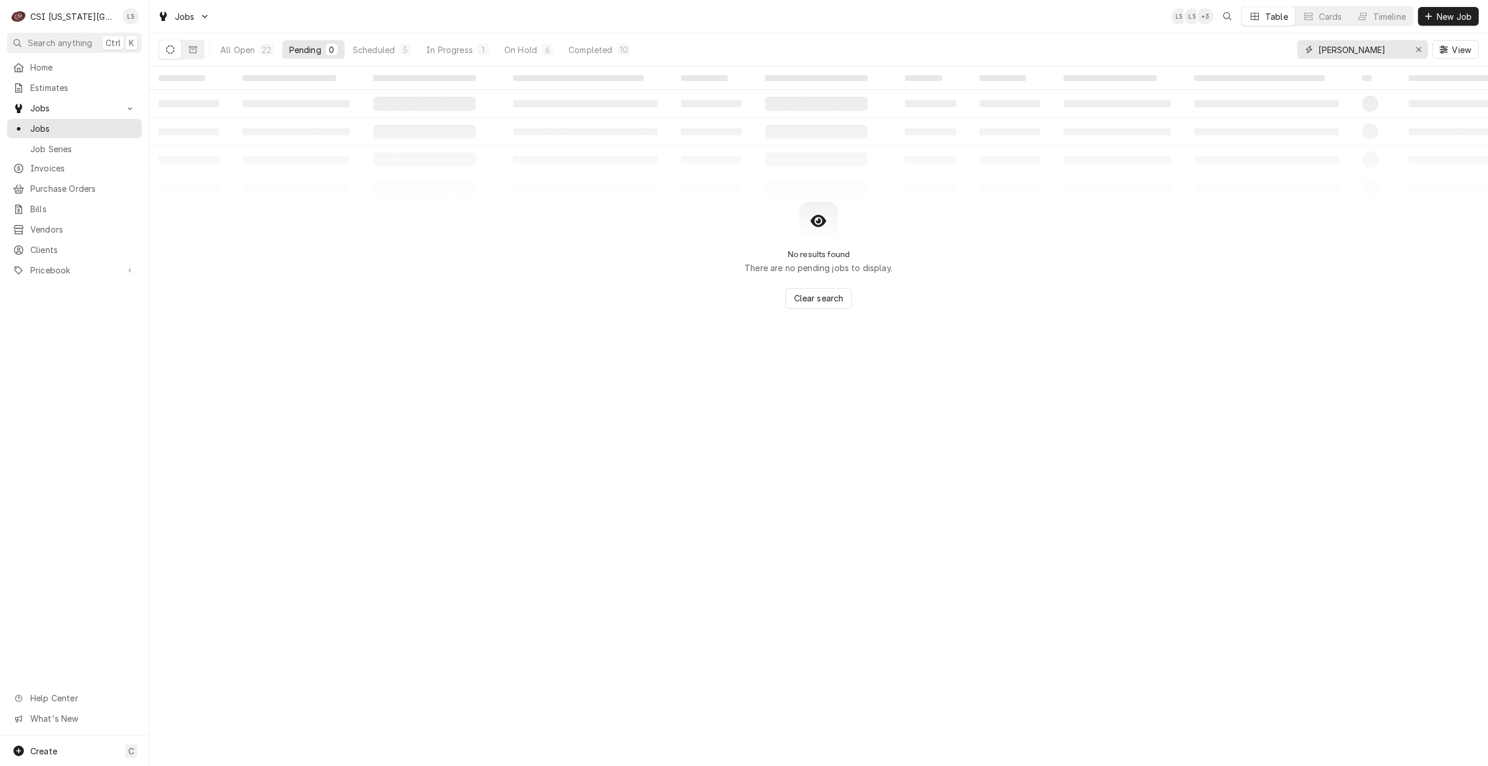
click at [1347, 49] on input "jimmy" at bounding box center [1361, 49] width 87 height 19
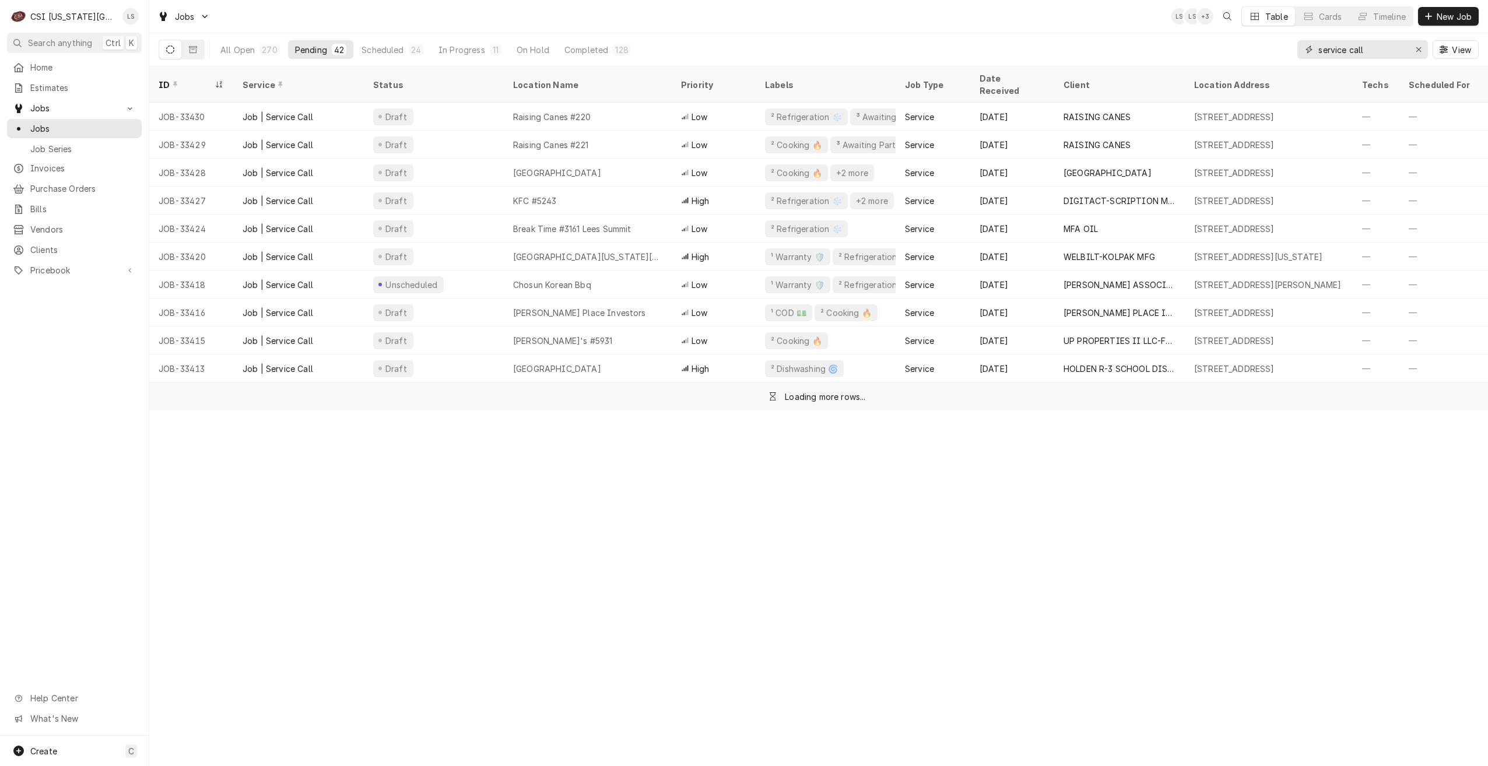
type input "service call"
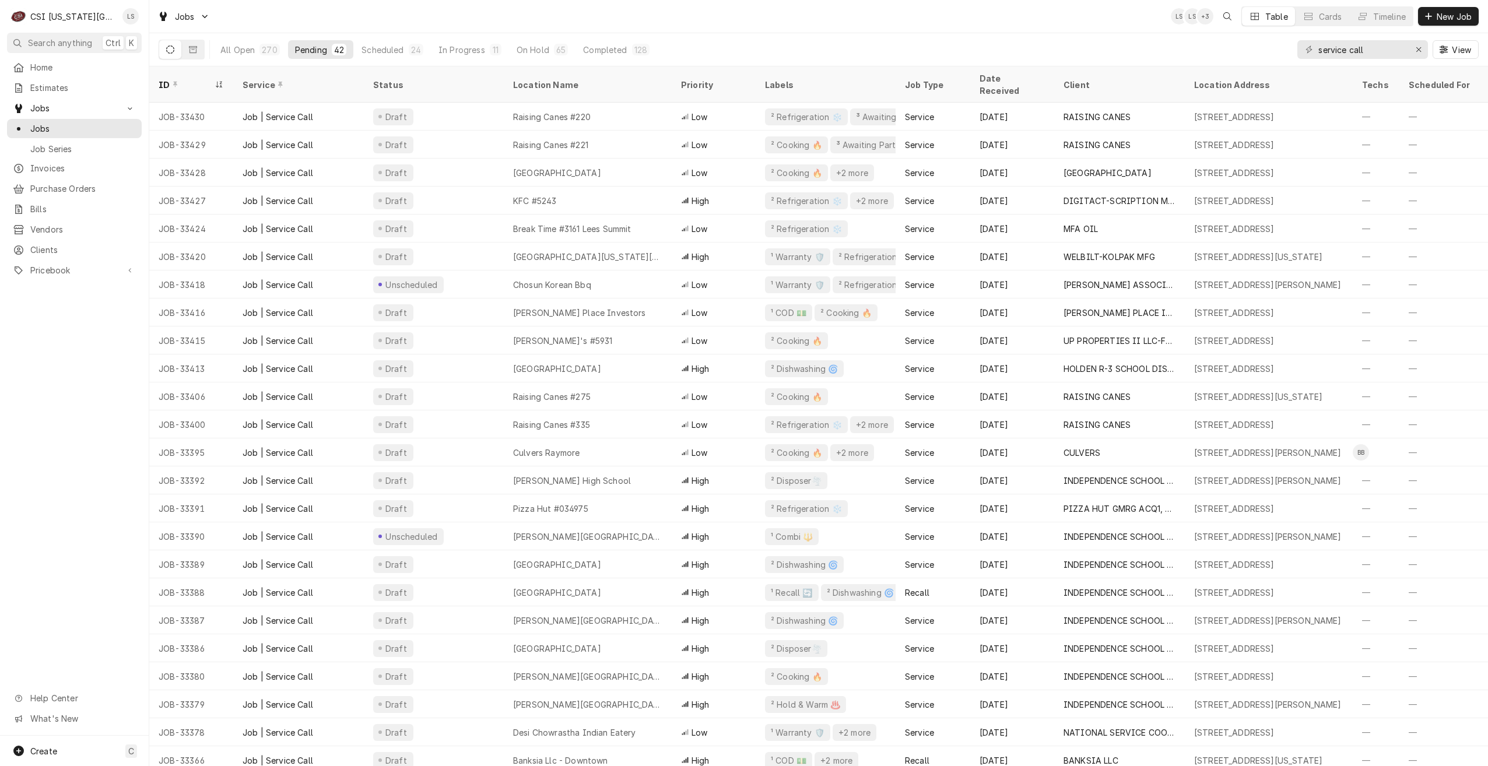
click at [1077, 27] on div "Jobs LS LS + 3 Table Cards Timeline New Job" at bounding box center [818, 16] width 1338 height 33
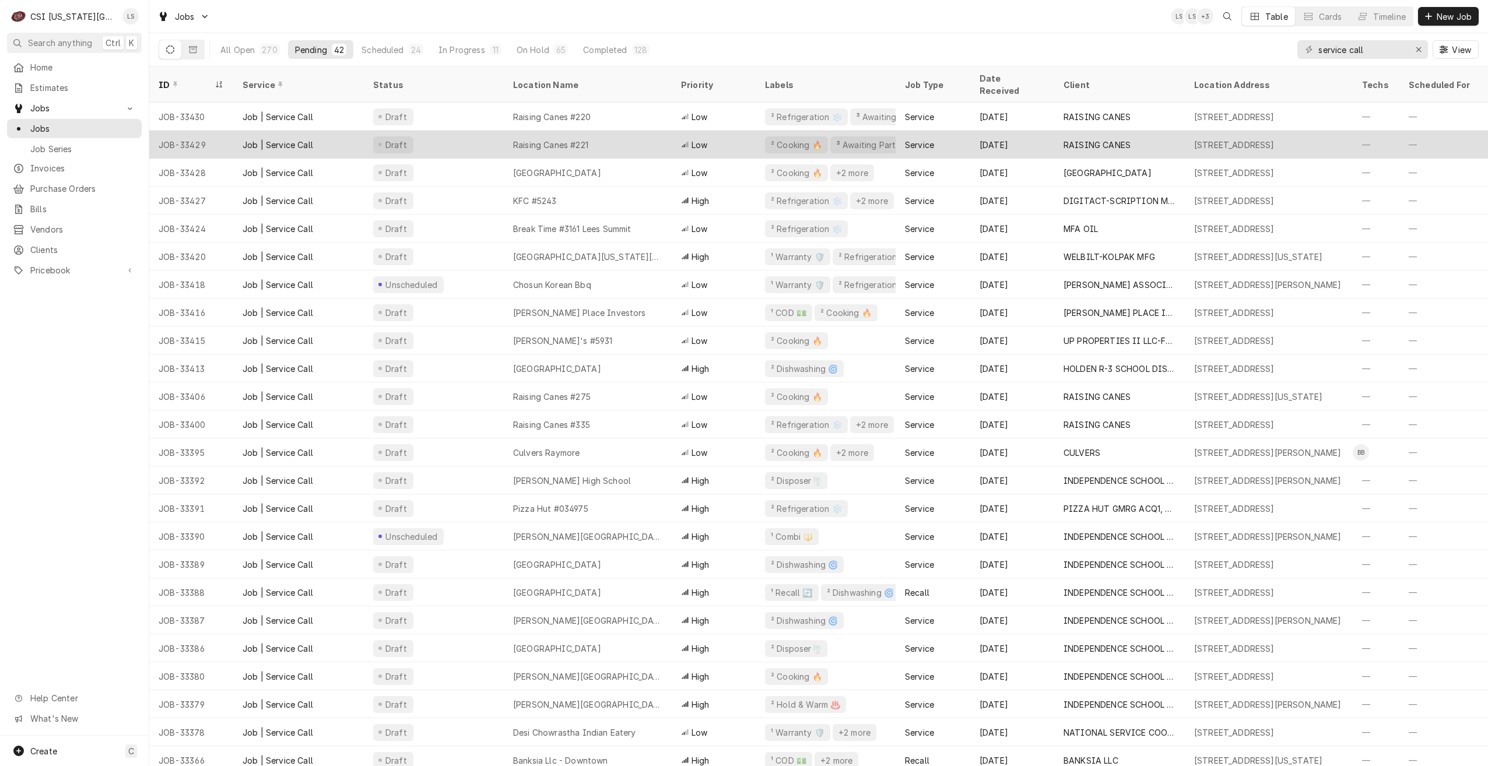
click at [632, 131] on div "Raising Canes #221" at bounding box center [588, 145] width 168 height 28
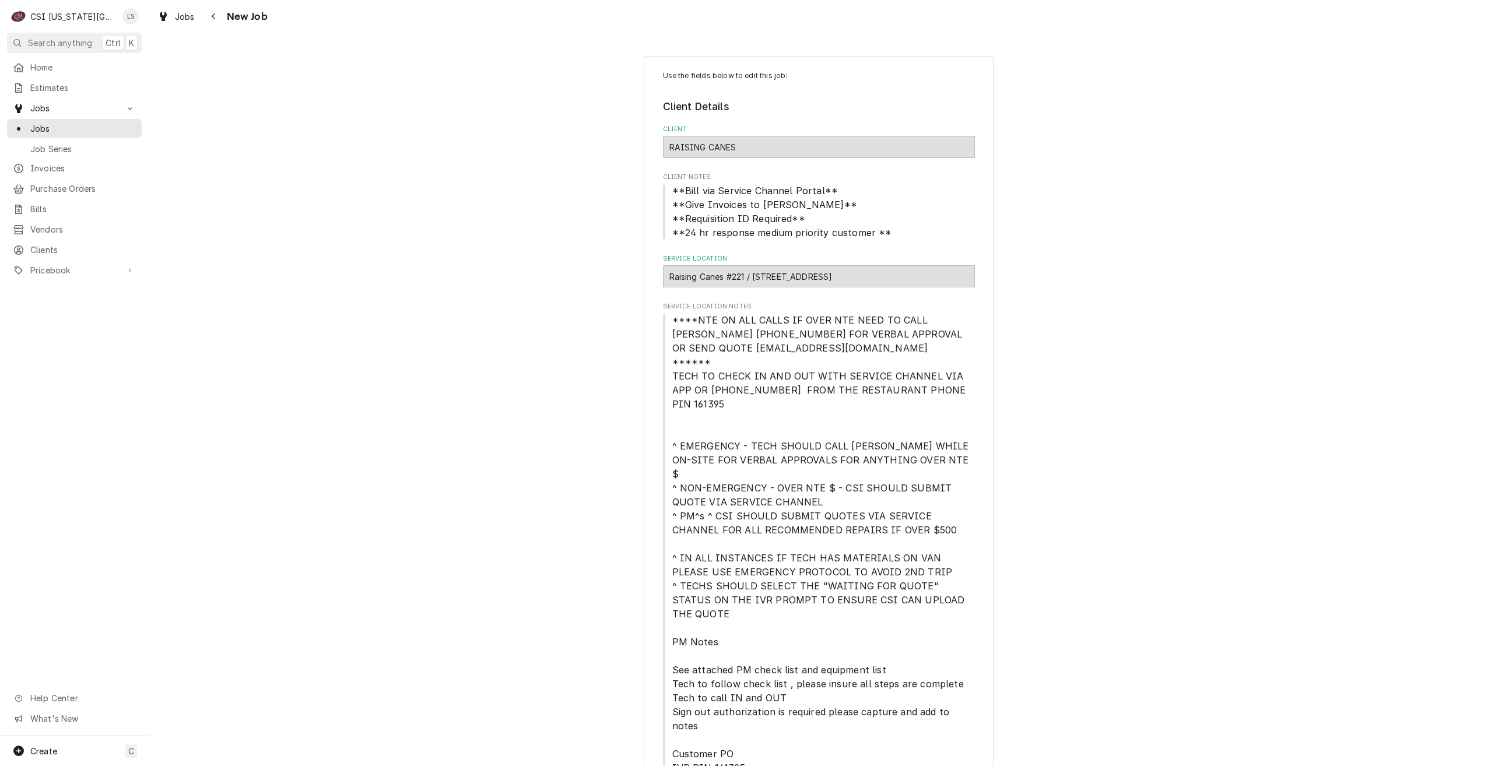
type textarea "x"
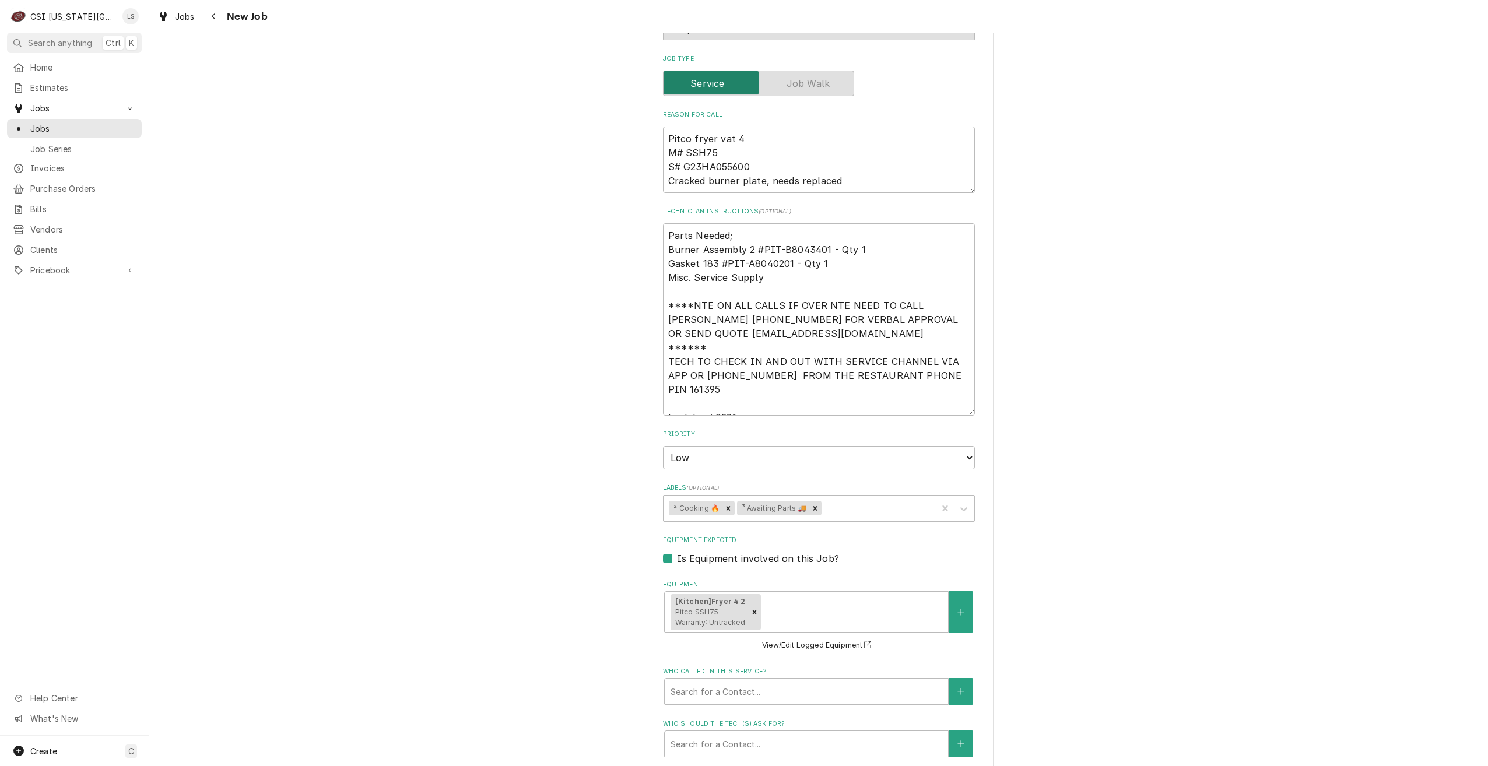
scroll to position [1108, 0]
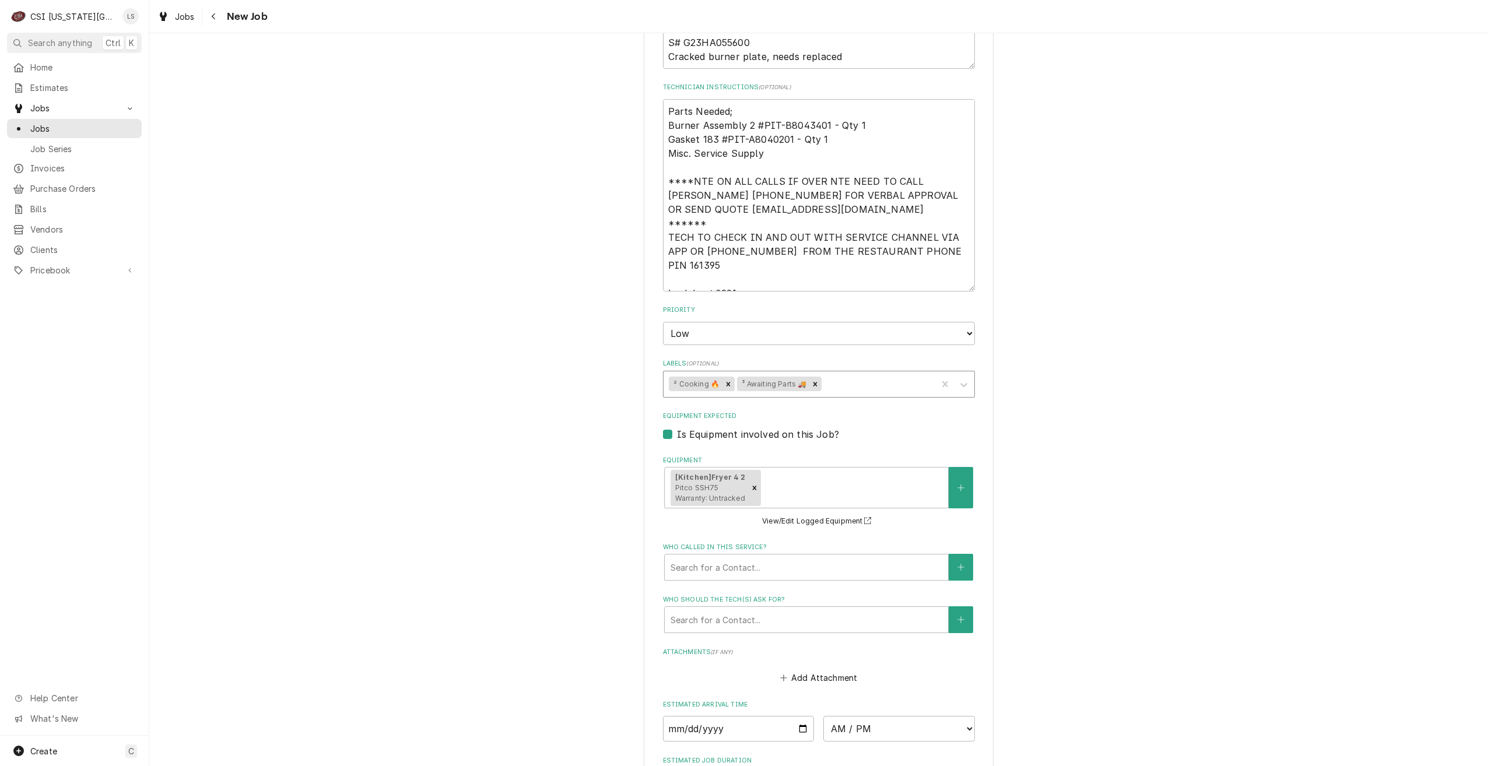
click at [890, 374] on div "Labels" at bounding box center [877, 384] width 107 height 21
type input "quote"
click at [810, 400] on div "³ Quote Repairs 📌" at bounding box center [818, 409] width 311 height 18
type textarea "x"
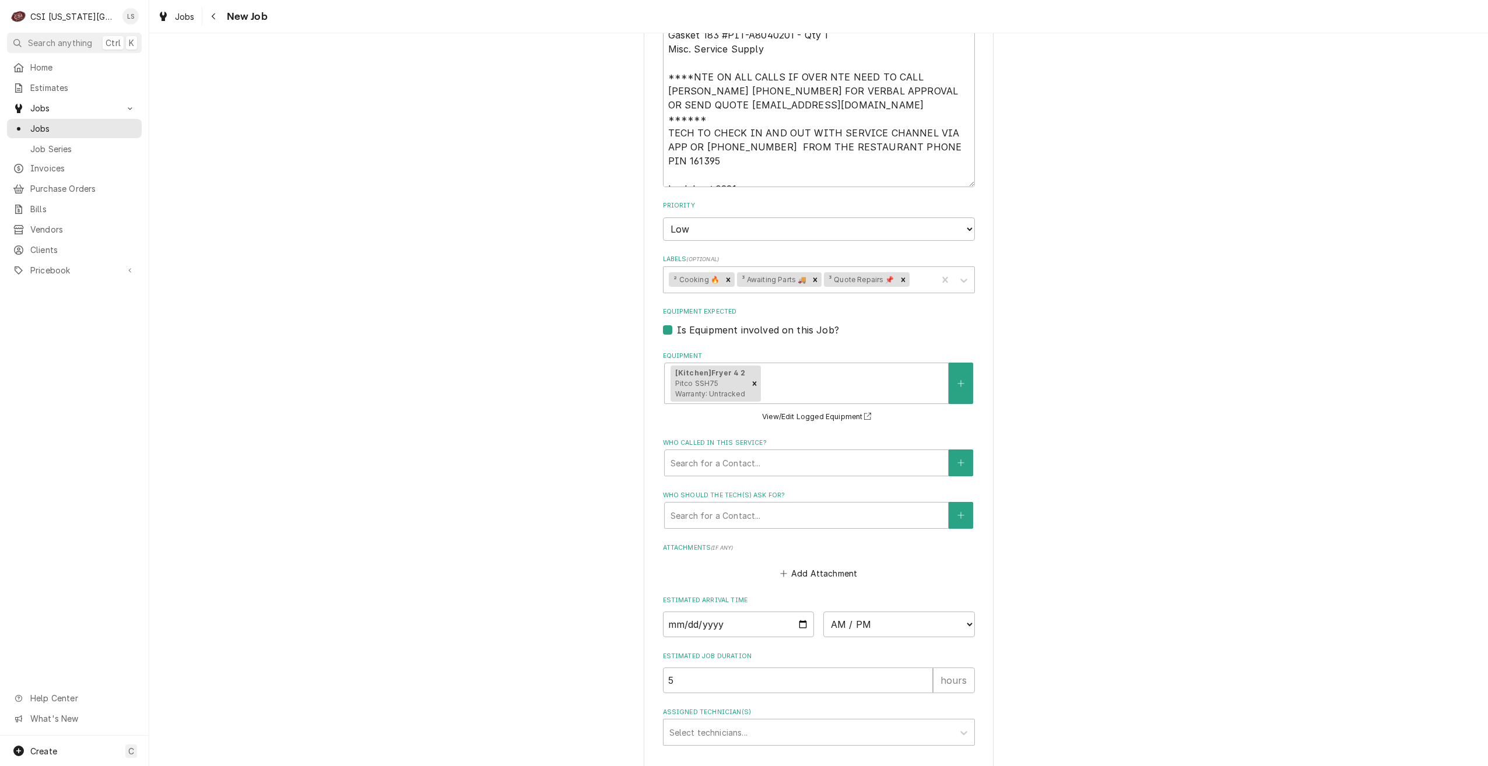
type textarea "x"
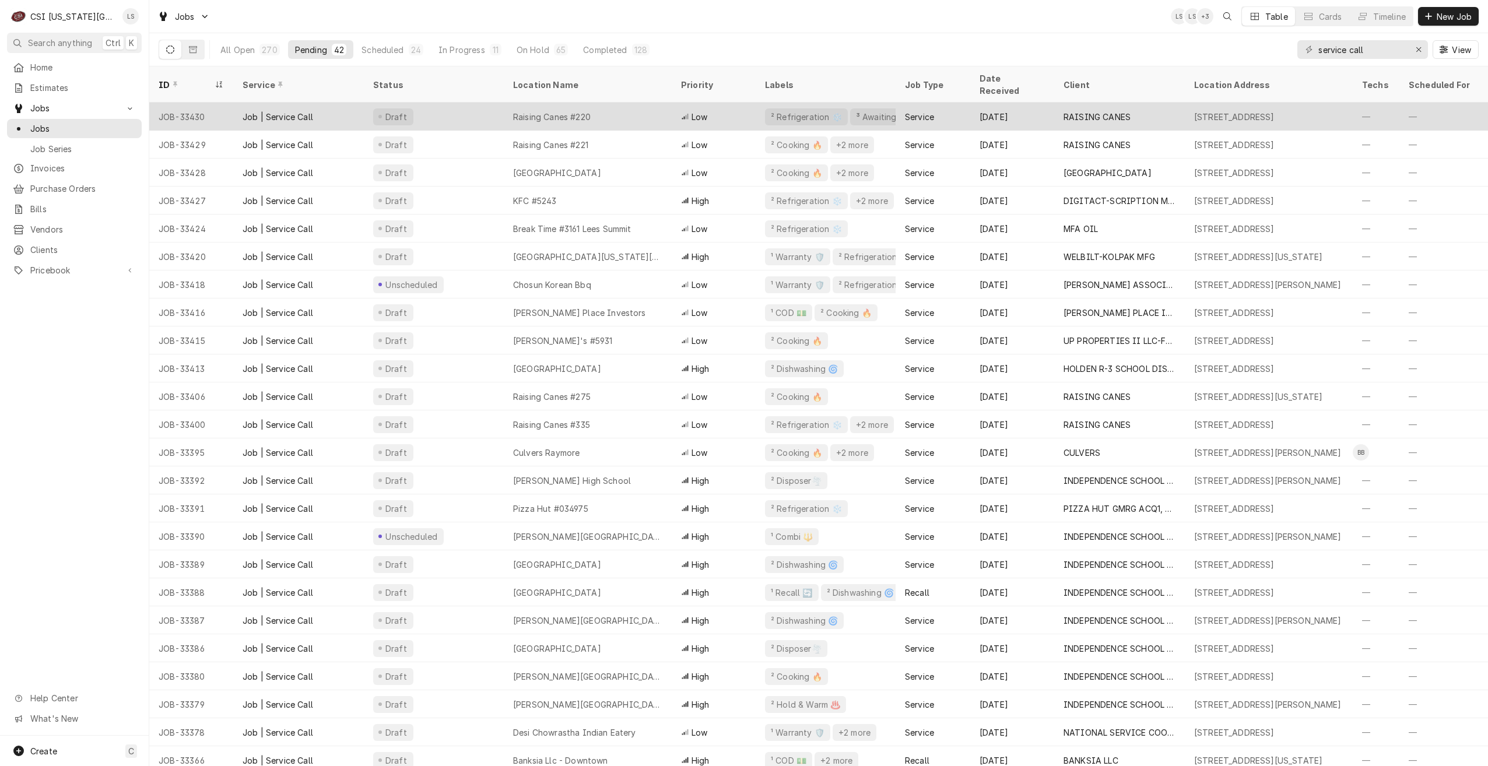
click at [638, 103] on div "Raising Canes #220" at bounding box center [588, 117] width 168 height 28
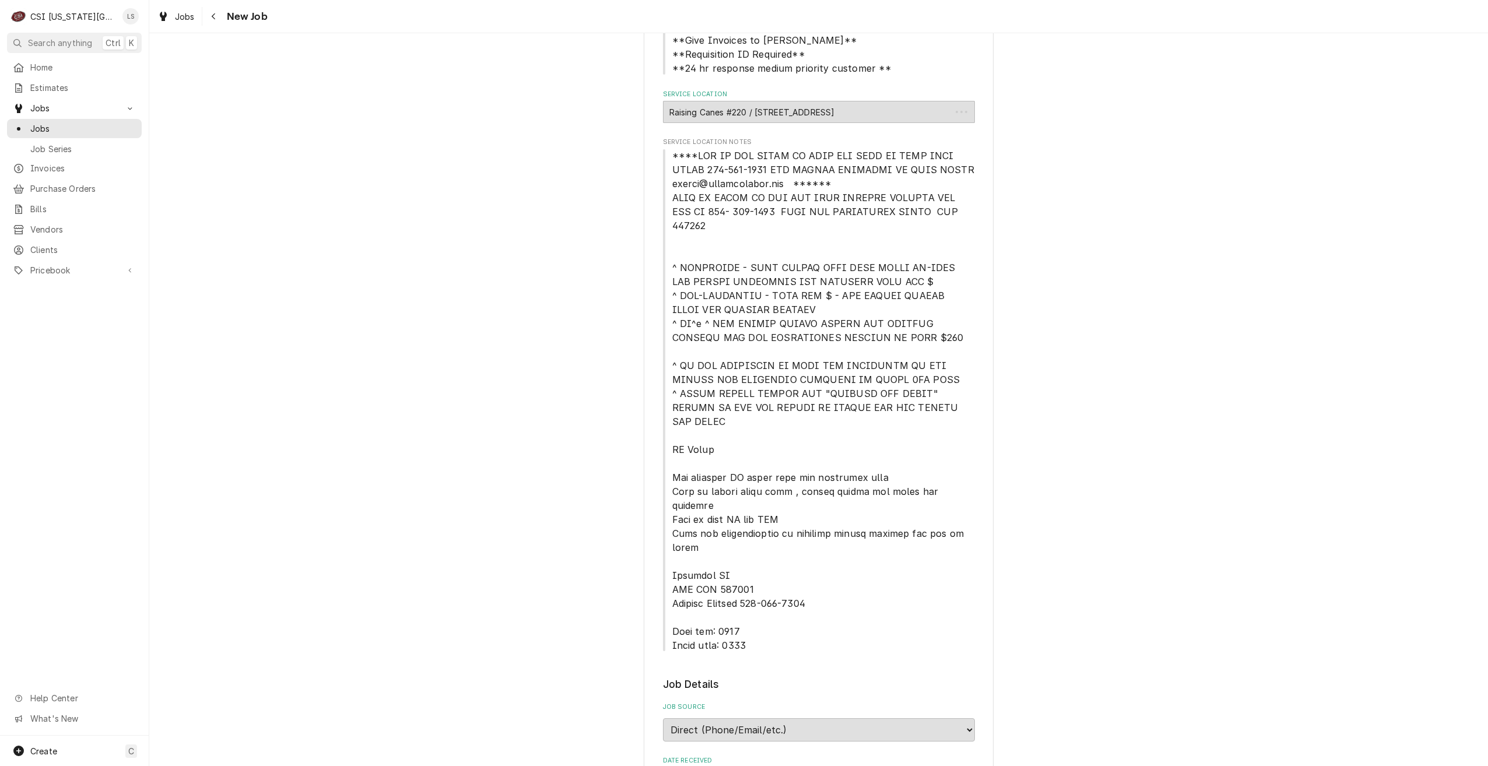
type textarea "x"
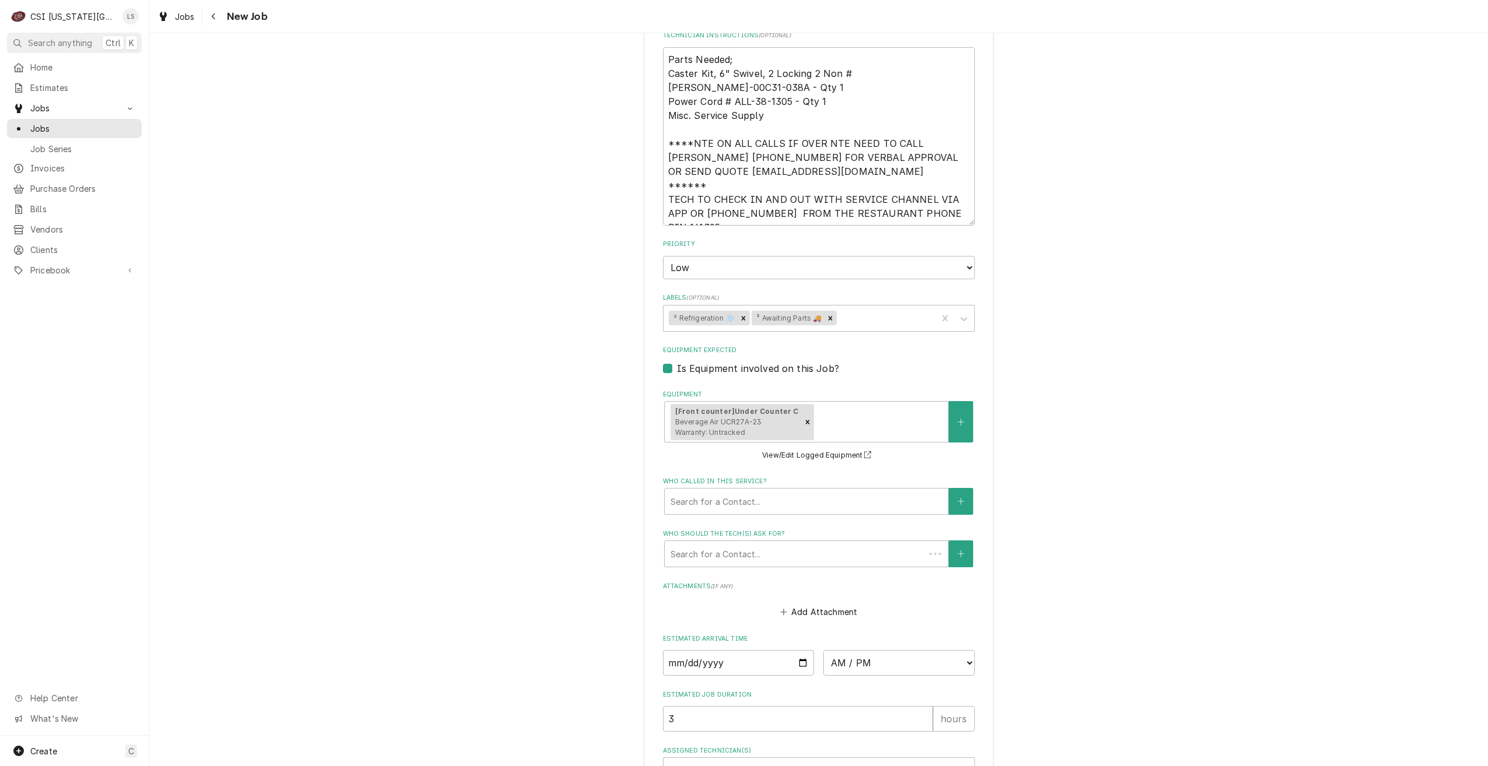
scroll to position [1280, 0]
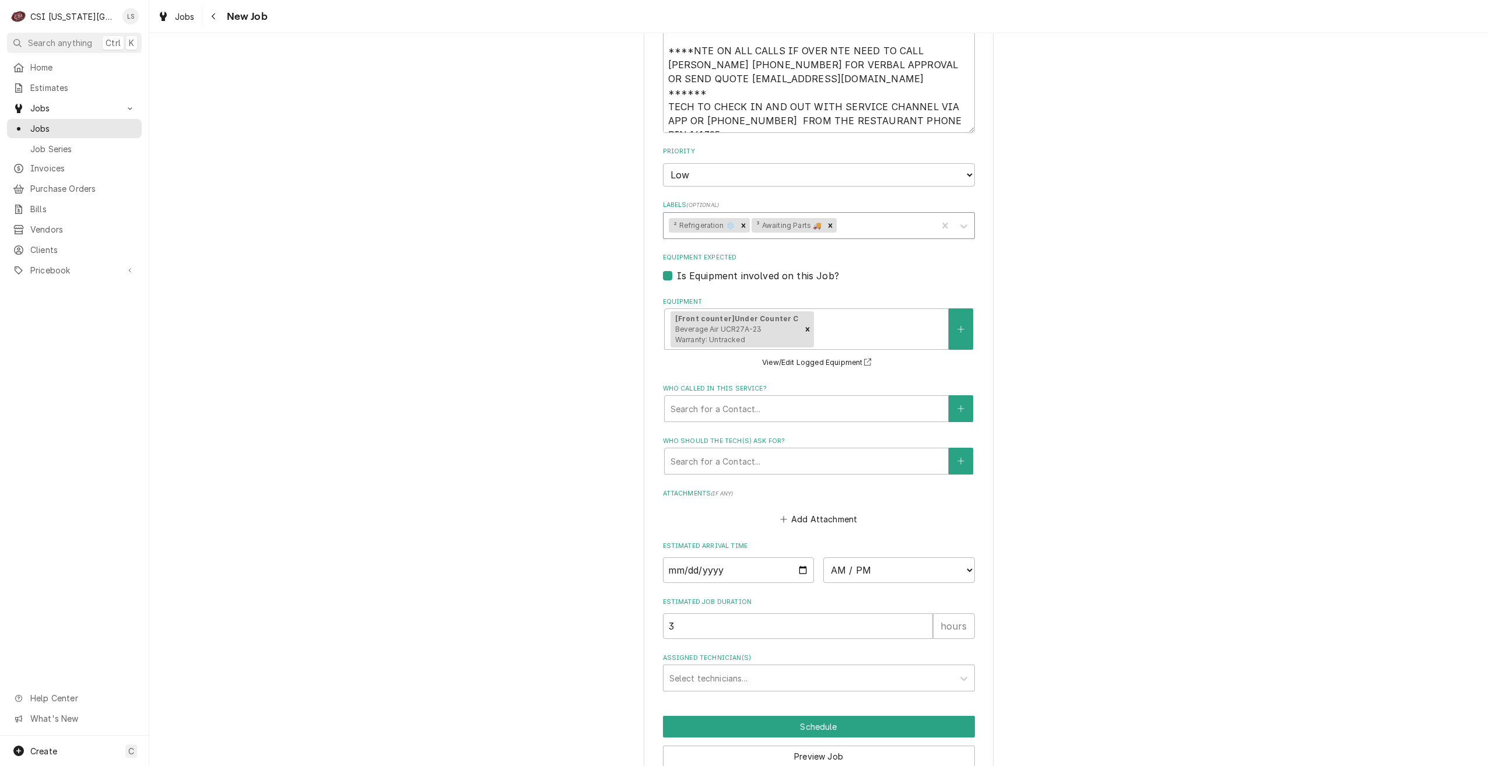
click at [850, 215] on div "Labels" at bounding box center [885, 225] width 92 height 21
type input "quote"
click at [845, 241] on div "³ Quote Repairs 📌" at bounding box center [818, 250] width 311 height 18
type textarea "x"
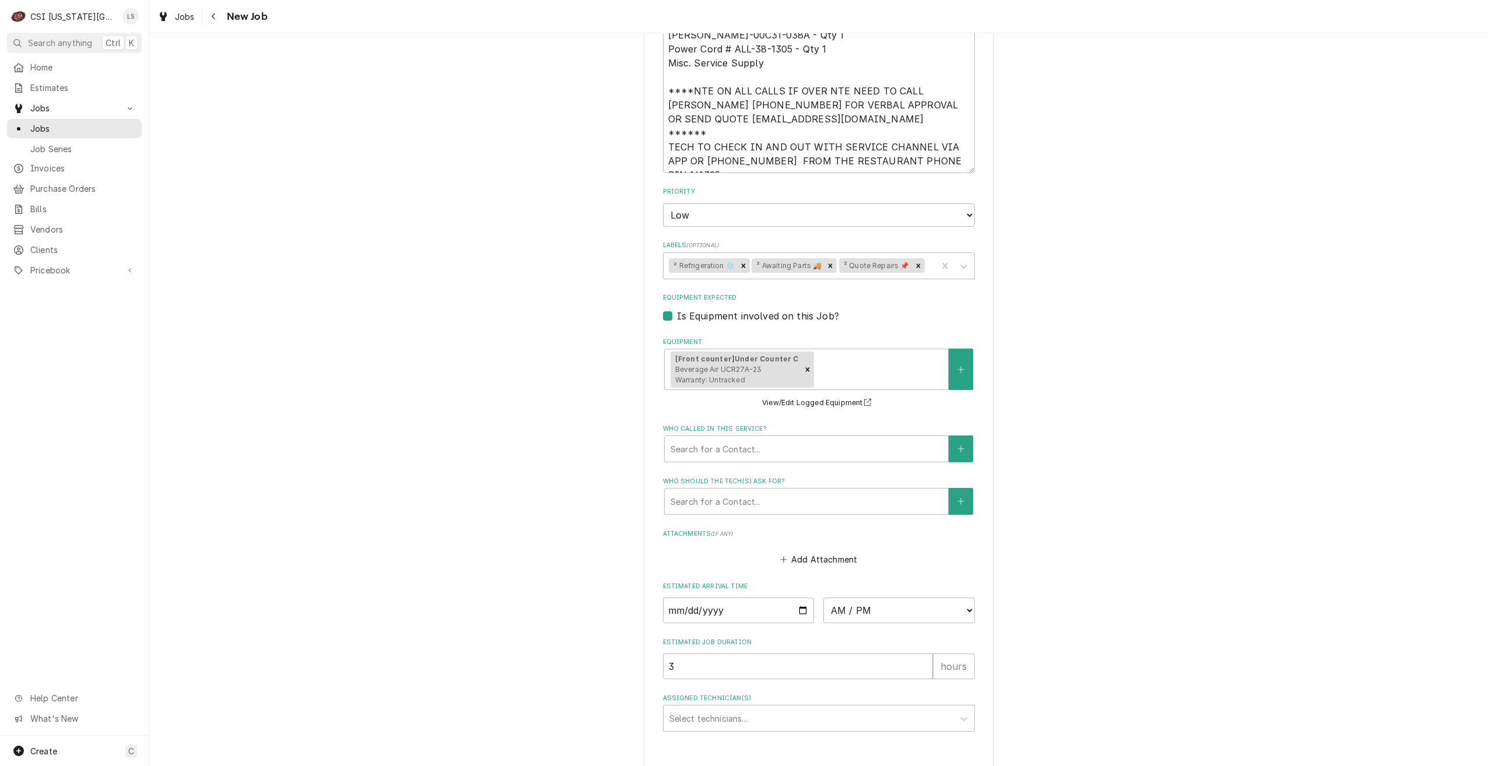
type textarea "x"
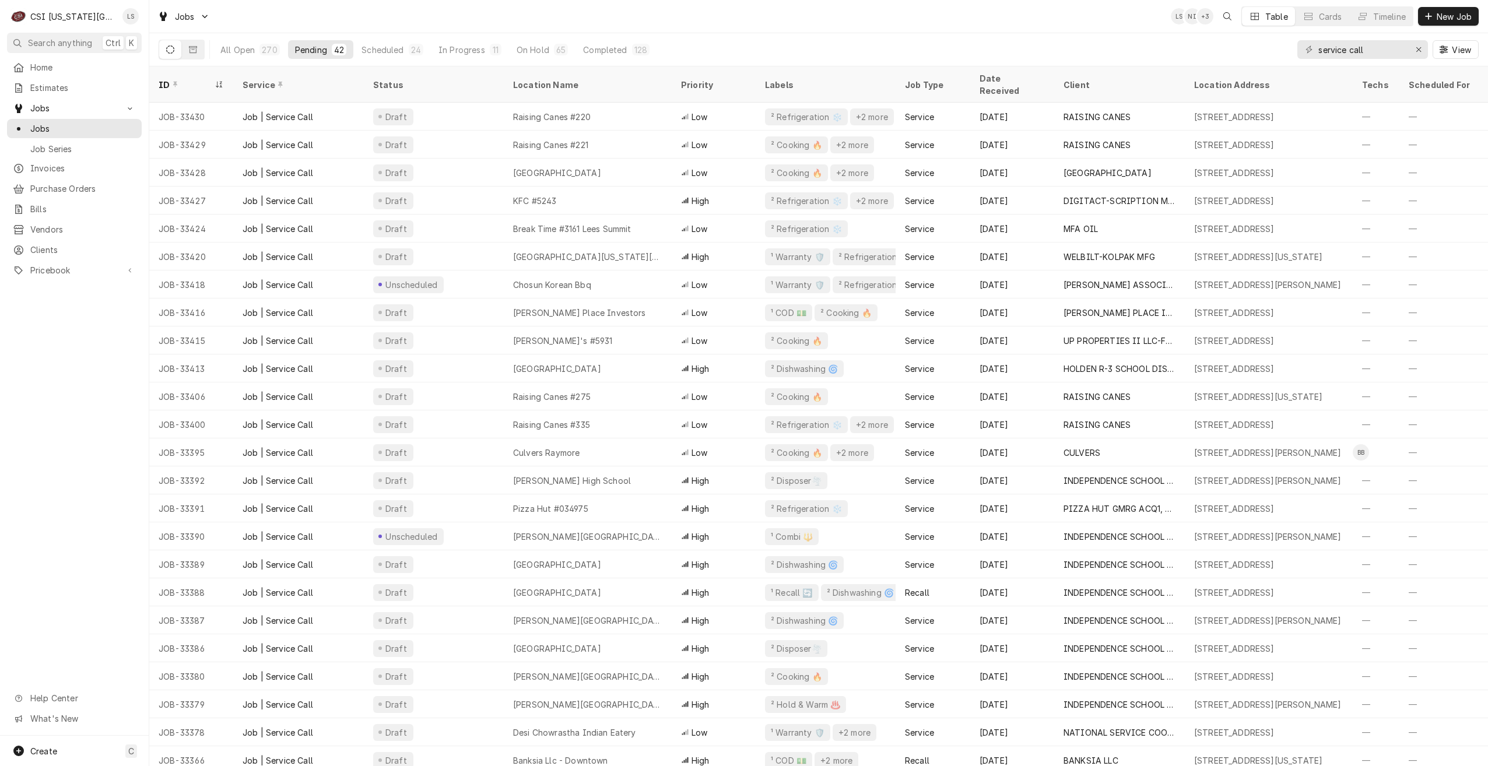
click at [677, 31] on div "Jobs LS NI + 3 Table Cards Timeline New Job" at bounding box center [818, 16] width 1338 height 33
click at [677, 31] on div "Jobs LS LS + 2 Table Cards Timeline New Job" at bounding box center [818, 16] width 1338 height 33
click at [915, 10] on div "Jobs LS LS + 2 Table Cards Timeline New Job" at bounding box center [818, 16] width 1338 height 33
click at [1389, 23] on button "Timeline" at bounding box center [1381, 16] width 63 height 19
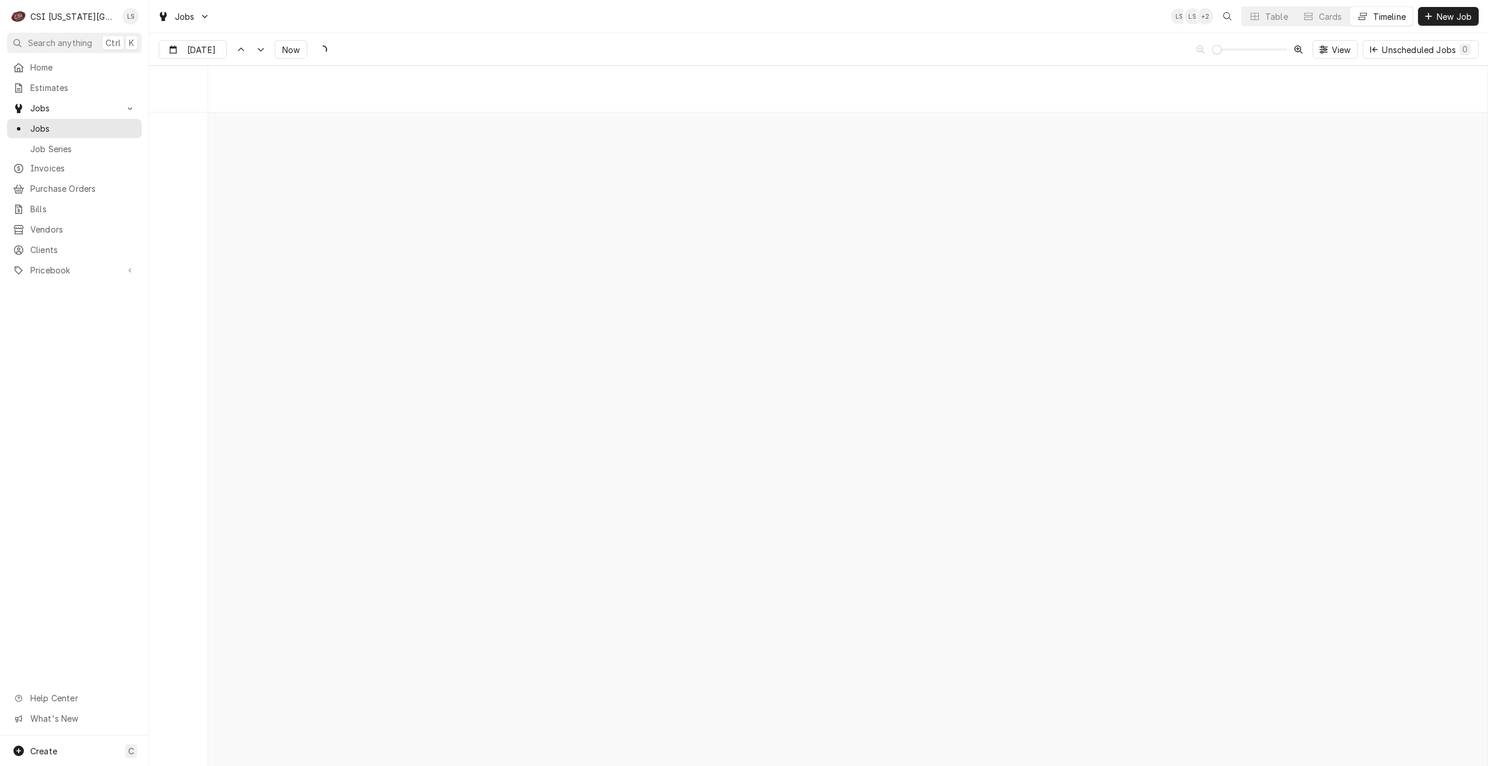
scroll to position [13386, 0]
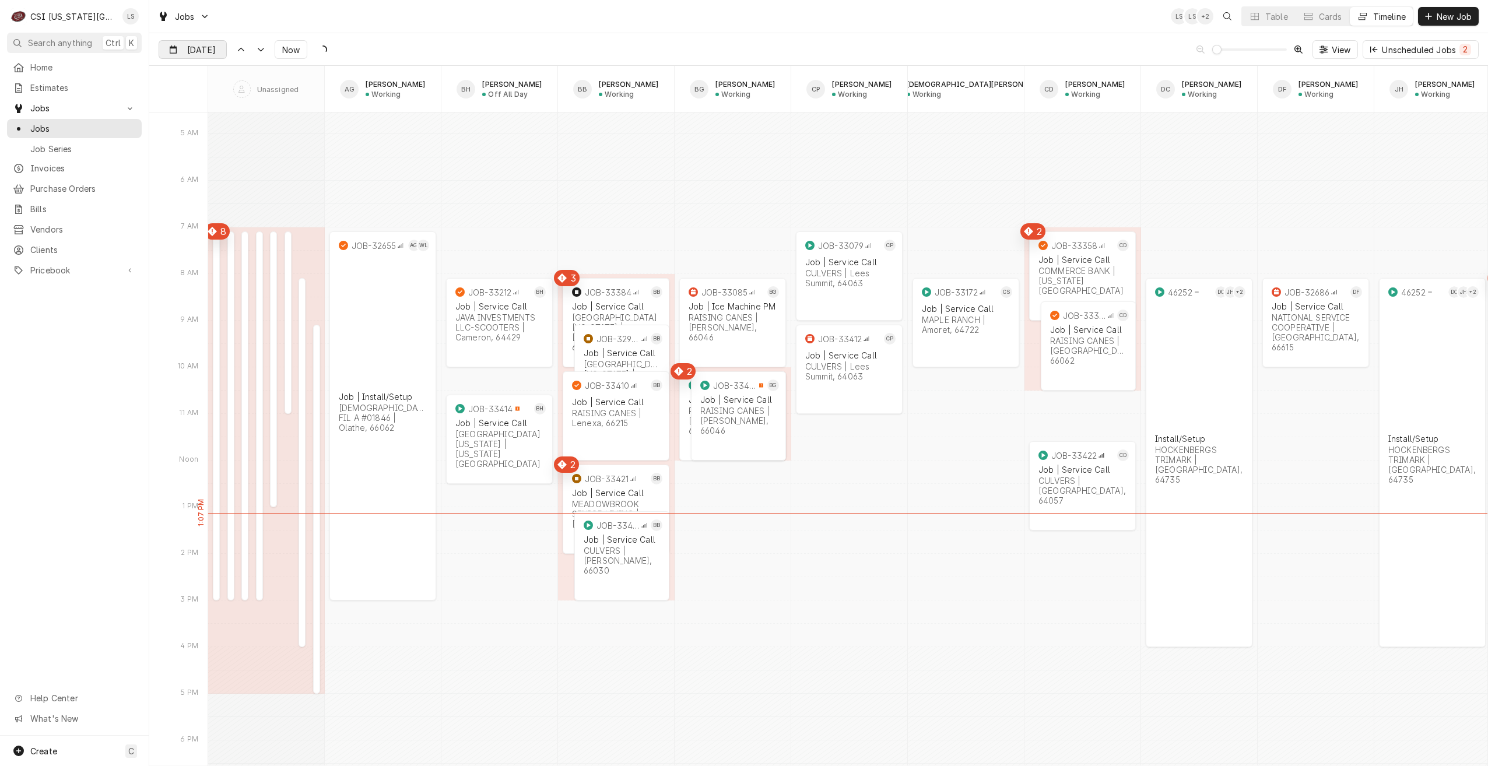
click at [211, 55] on div "Dynamic Content Wrapper" at bounding box center [218, 50] width 16 height 19
click at [211, 161] on div "14" at bounding box center [211, 166] width 16 height 16
type input "Oct 14"
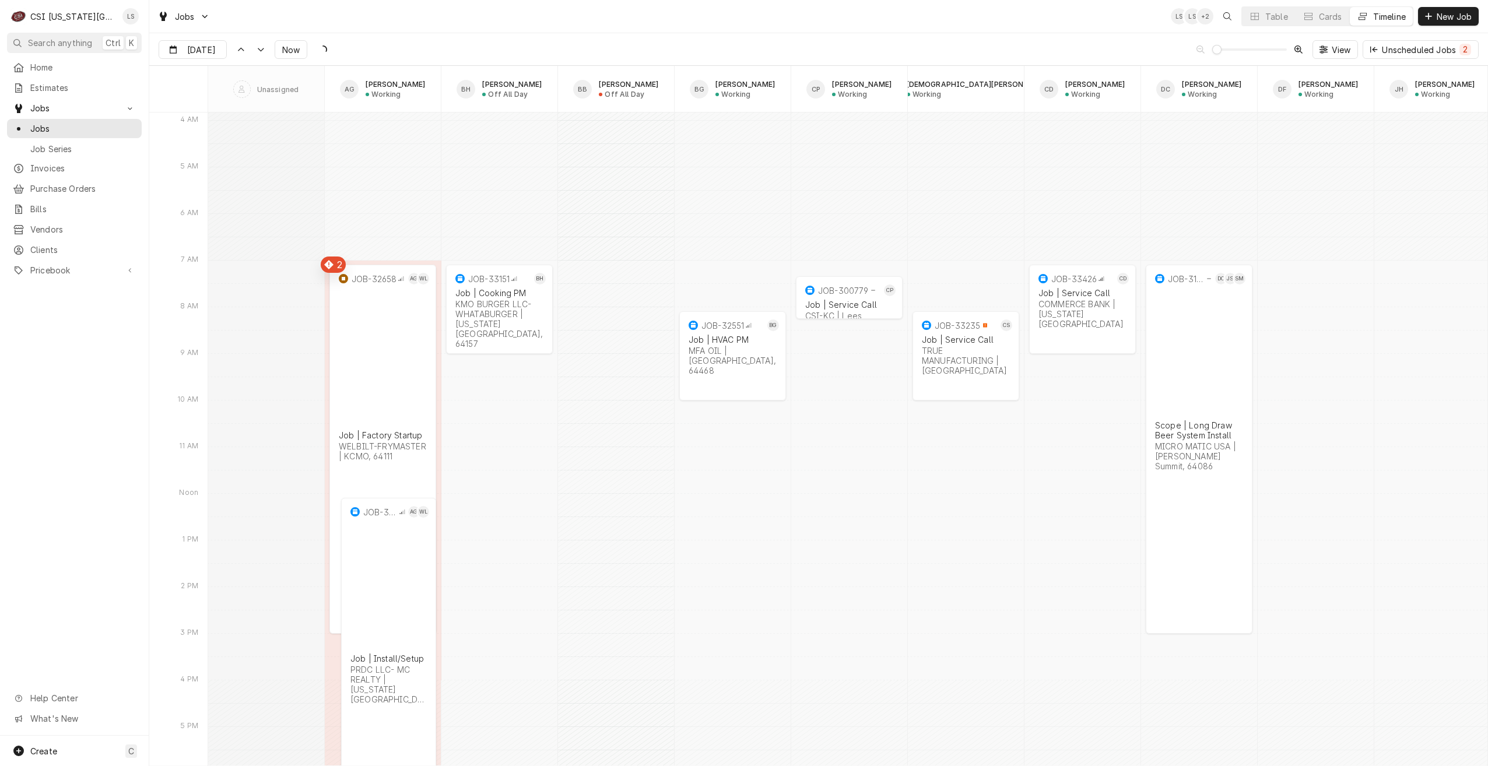
scroll to position [14480, 0]
click at [731, 30] on div "Jobs LS LS + 3 Table Cards Timeline New Job" at bounding box center [818, 16] width 1338 height 33
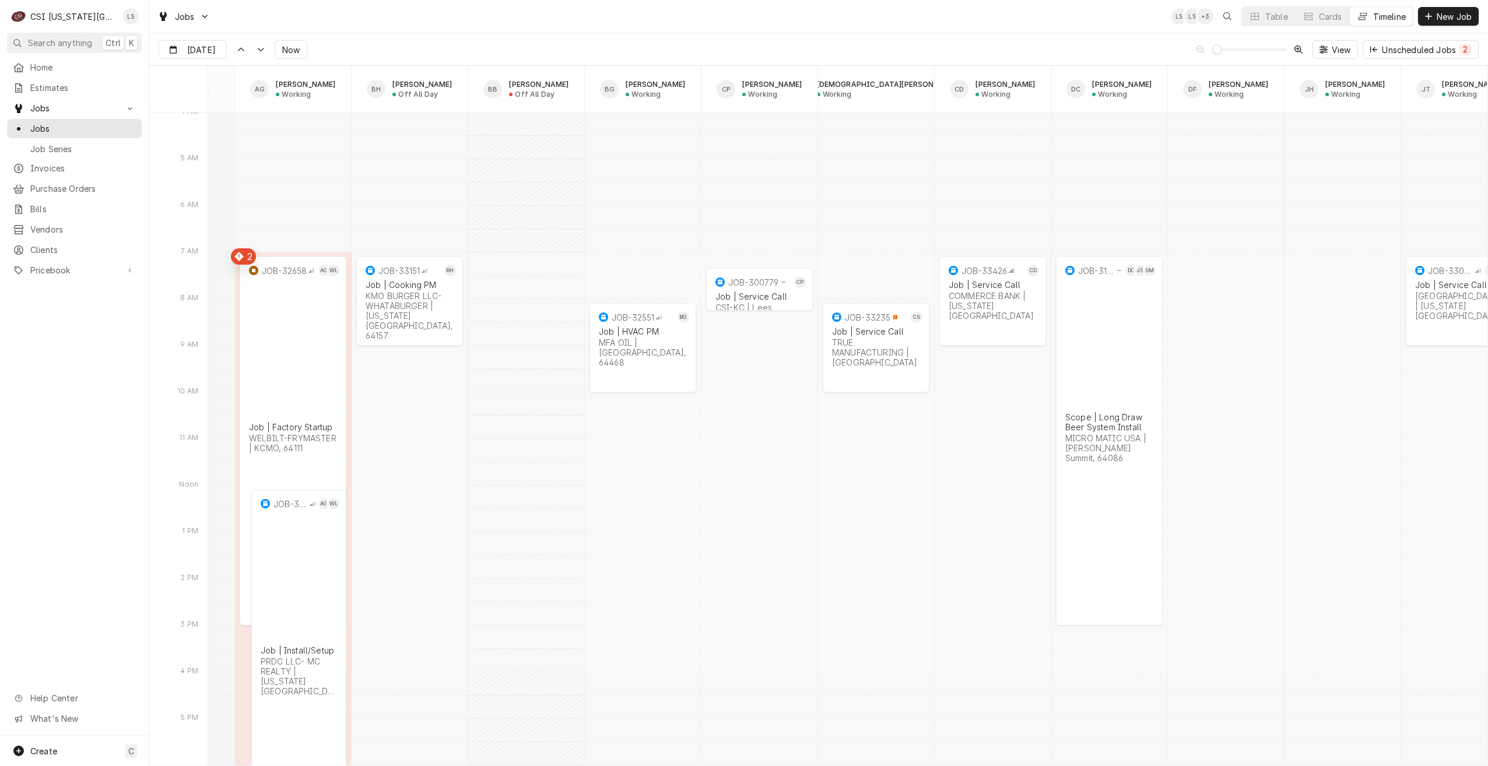
scroll to position [0, 99]
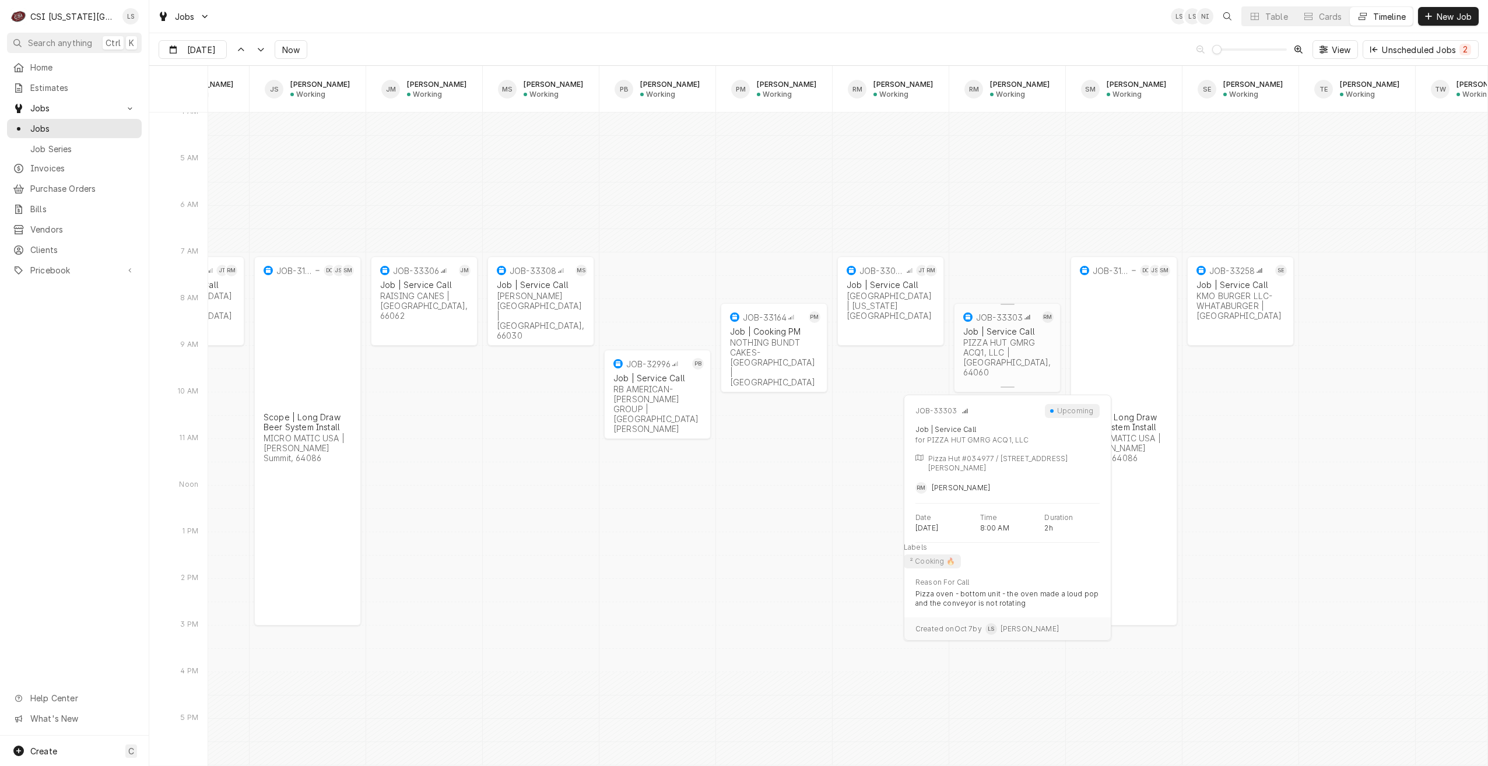
click at [1007, 386] on div "2h" at bounding box center [1007, 392] width 93 height 12
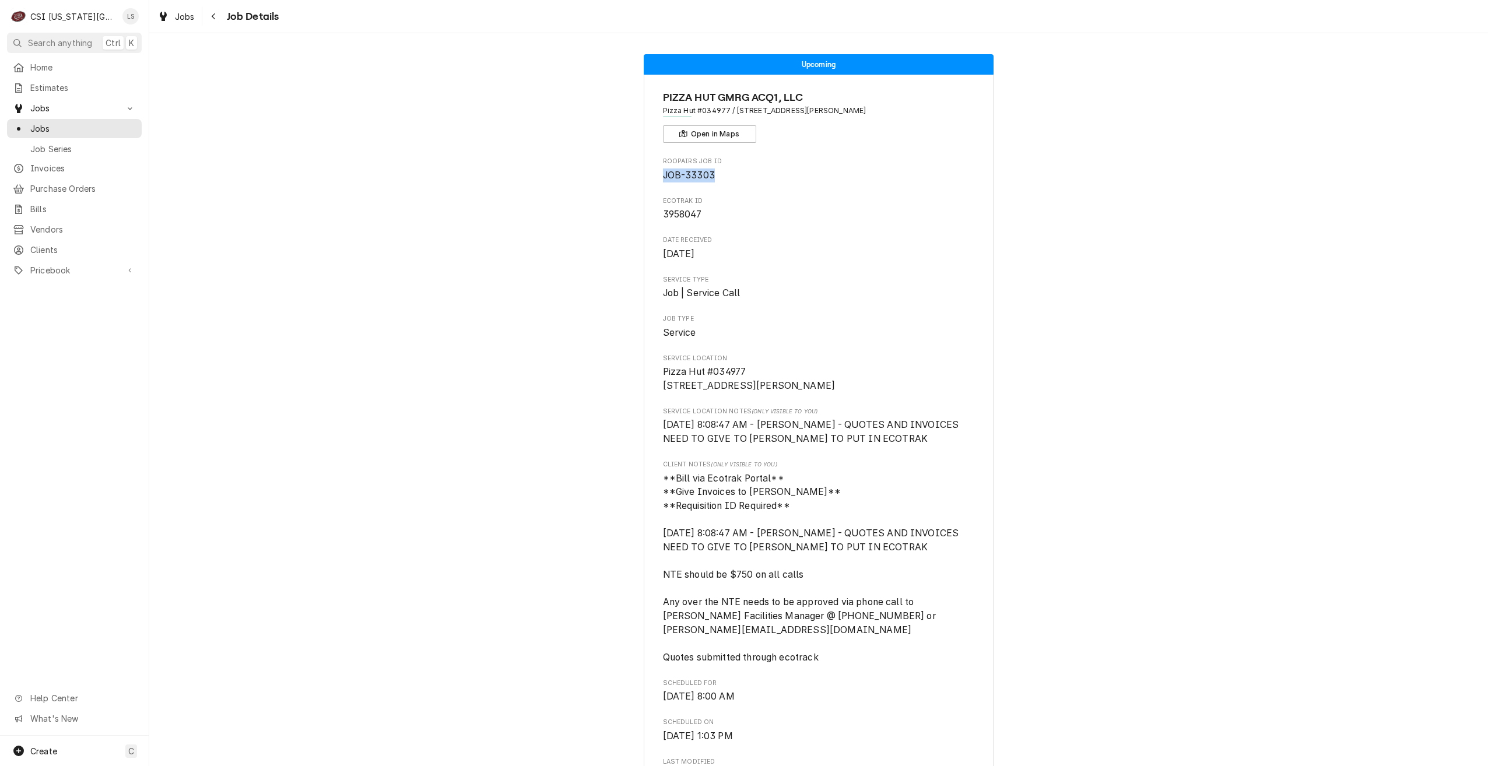
drag, startPoint x: 716, startPoint y: 175, endPoint x: 659, endPoint y: 178, distance: 57.2
click at [663, 178] on span "JOB-33303" at bounding box center [819, 175] width 312 height 14
copy span "JOB-33303"
drag, startPoint x: 860, startPoint y: 628, endPoint x: 798, endPoint y: 633, distance: 62.0
click at [798, 633] on span "**Bill via Ecotrak Portal** **Give Invoices to [PERSON_NAME]** **Requisition ID…" at bounding box center [812, 568] width 298 height 190
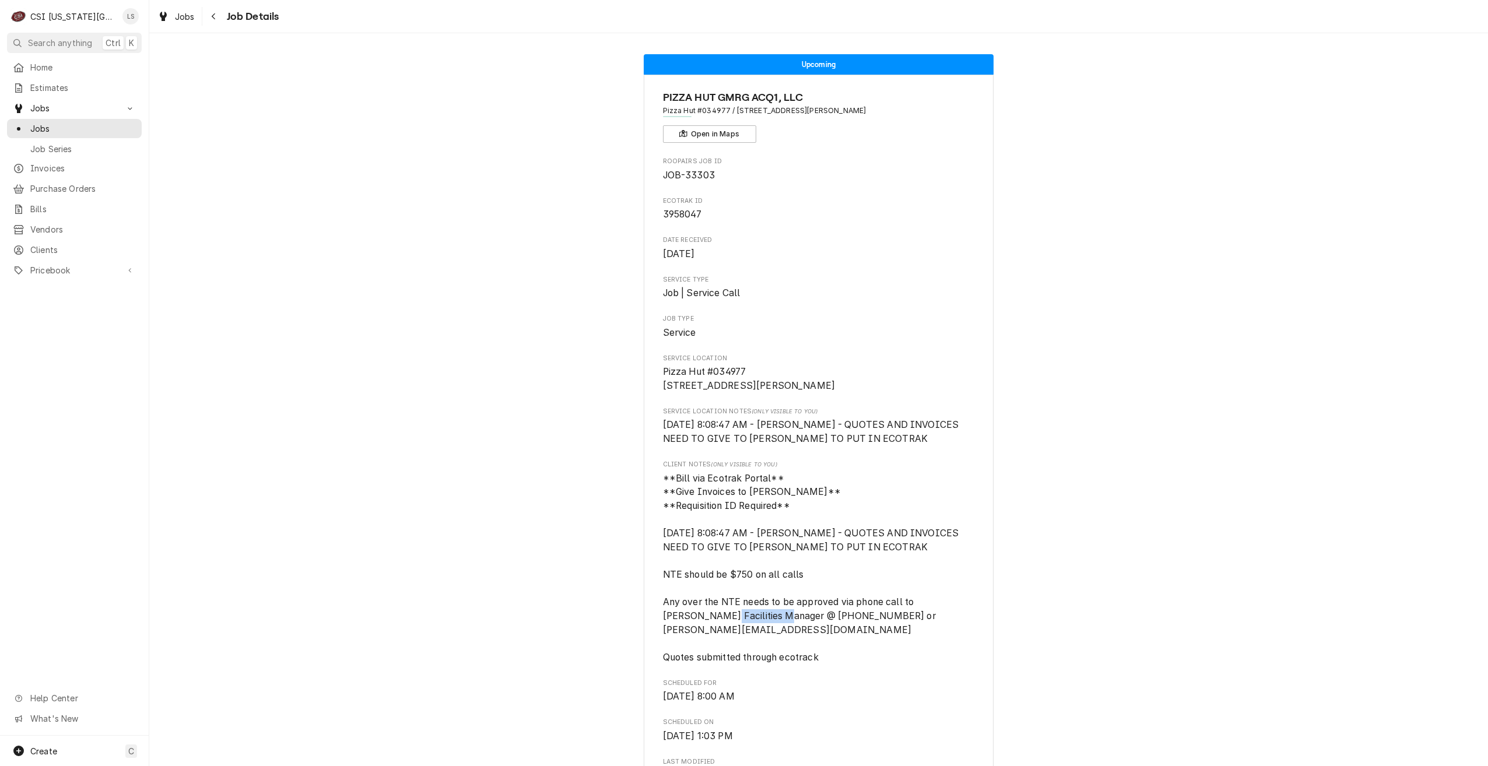
copy span "573-291-9902"
drag, startPoint x: 108, startPoint y: 124, endPoint x: 173, endPoint y: 131, distance: 65.1
click at [108, 124] on span "Jobs" at bounding box center [83, 128] width 106 height 12
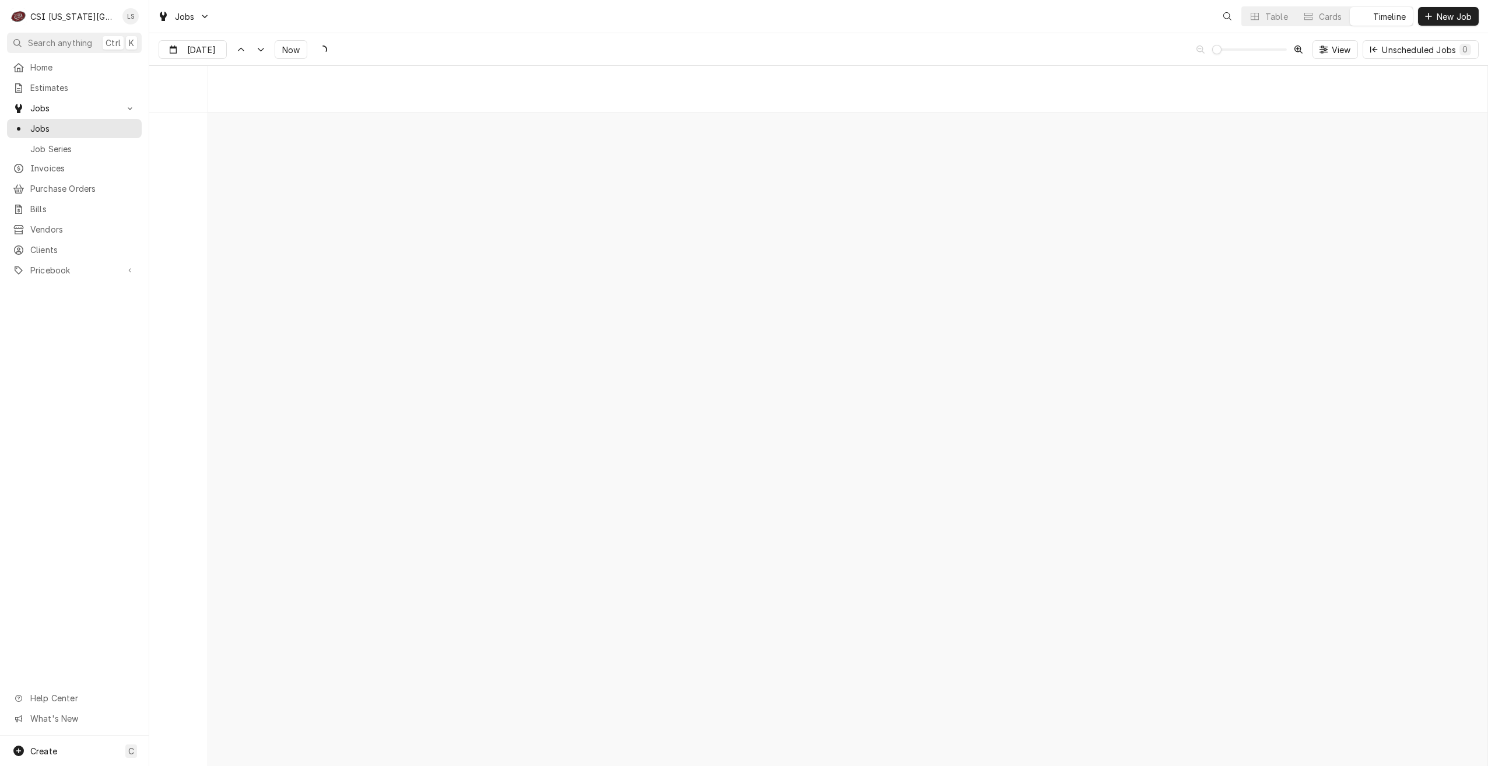
scroll to position [13396, 0]
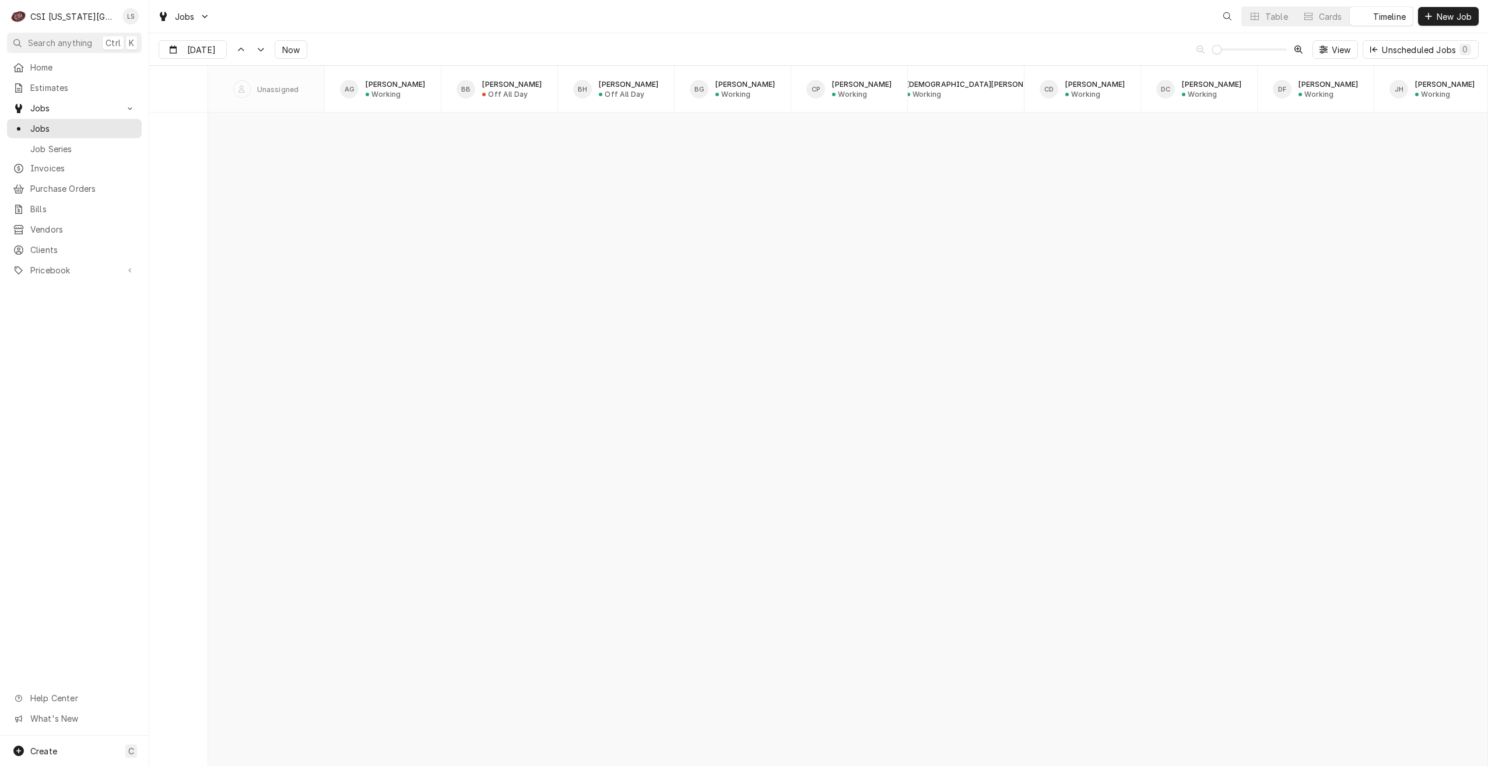
scroll to position [13384, 0]
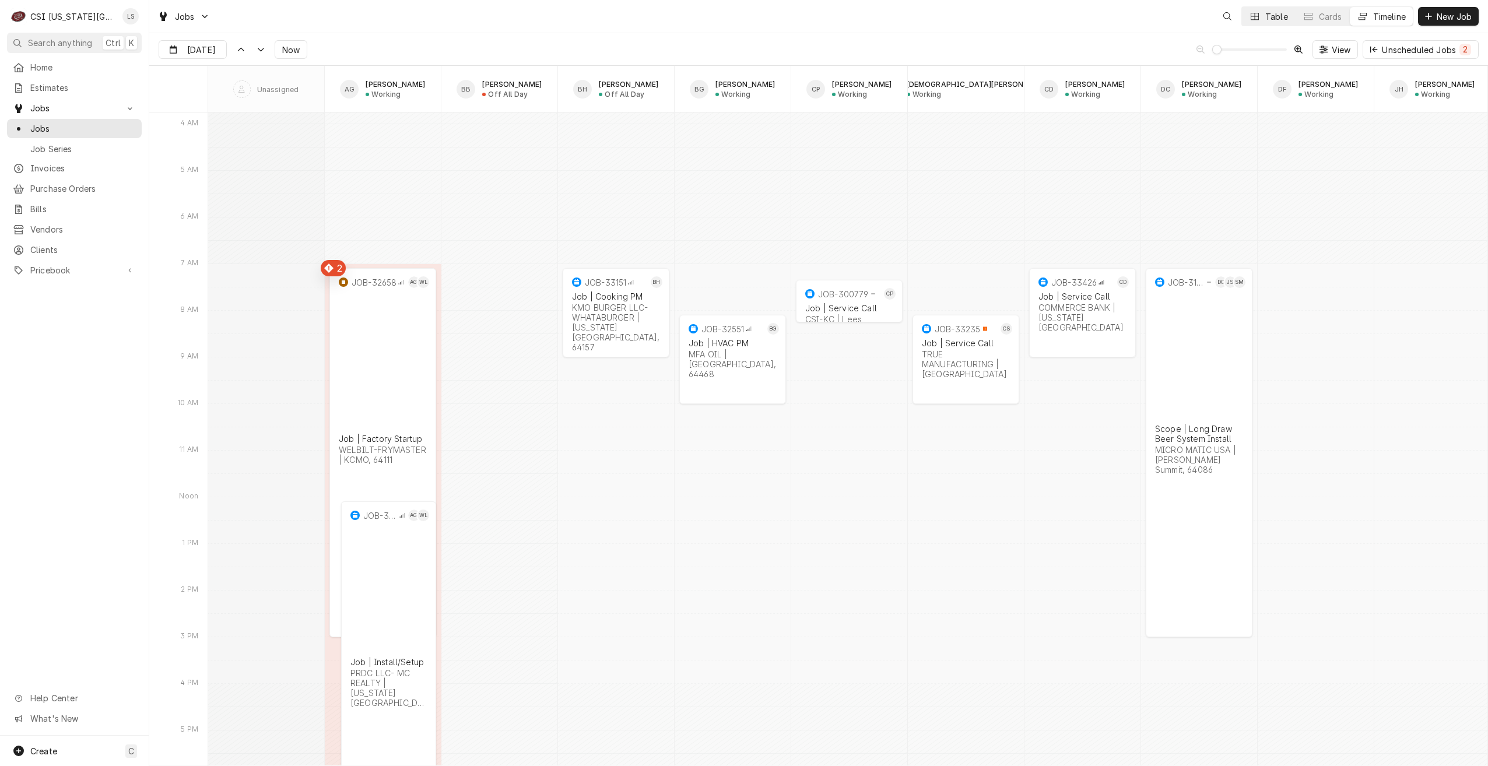
click at [1265, 12] on div "Table" at bounding box center [1276, 16] width 23 height 12
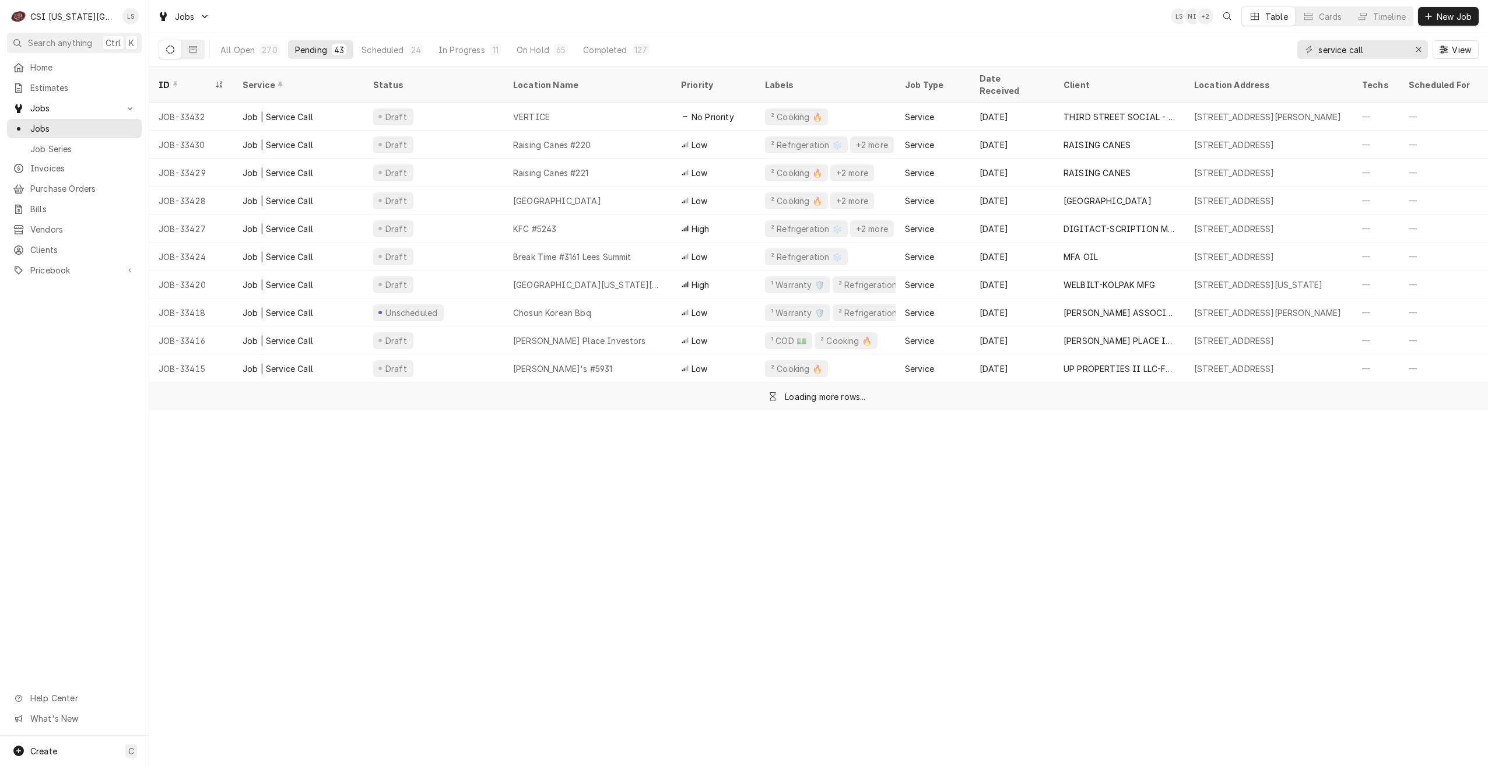
click at [1016, 10] on div "Jobs LS NI + 2 Table Cards Timeline New Job" at bounding box center [818, 16] width 1338 height 33
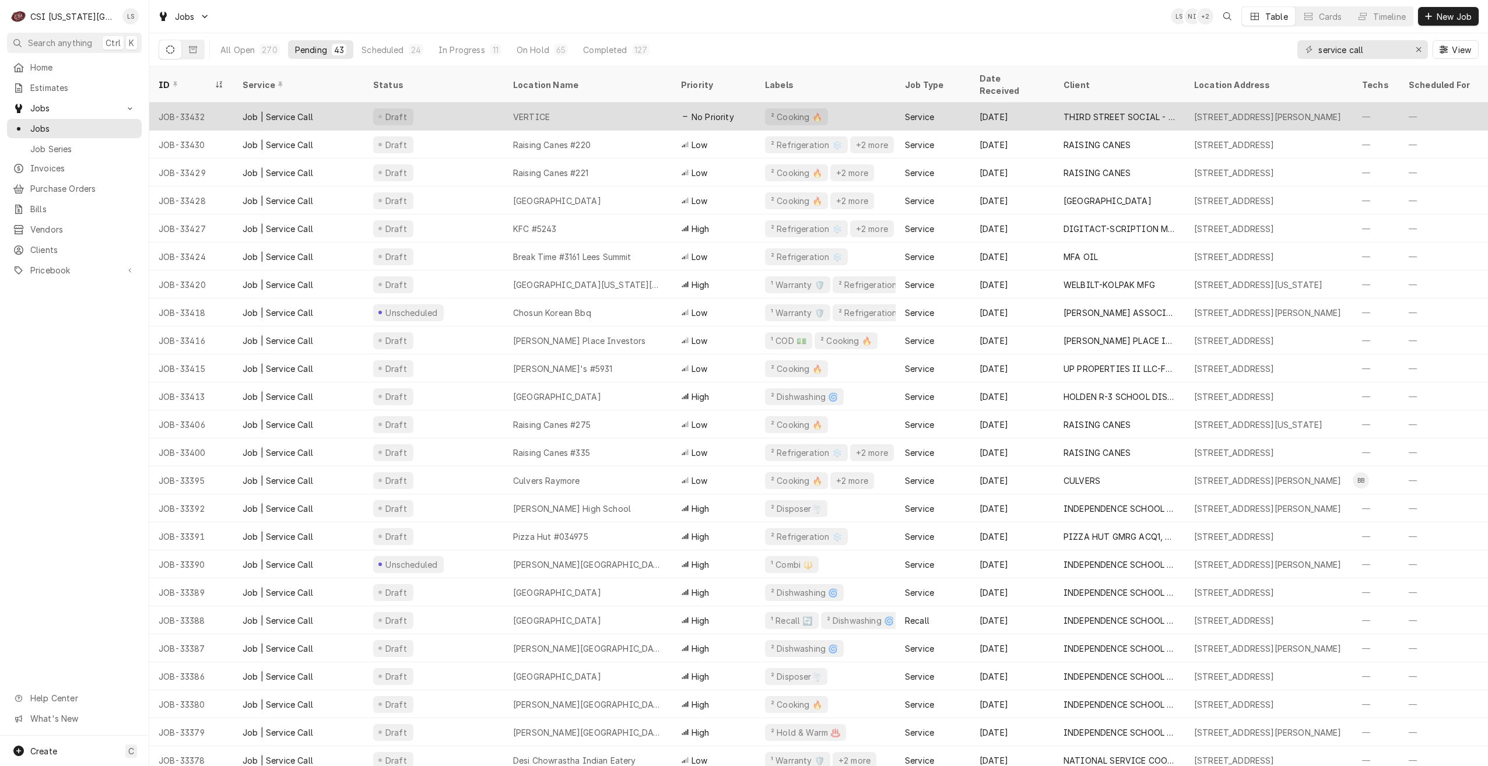
click at [625, 103] on div "VERTICE" at bounding box center [588, 117] width 168 height 28
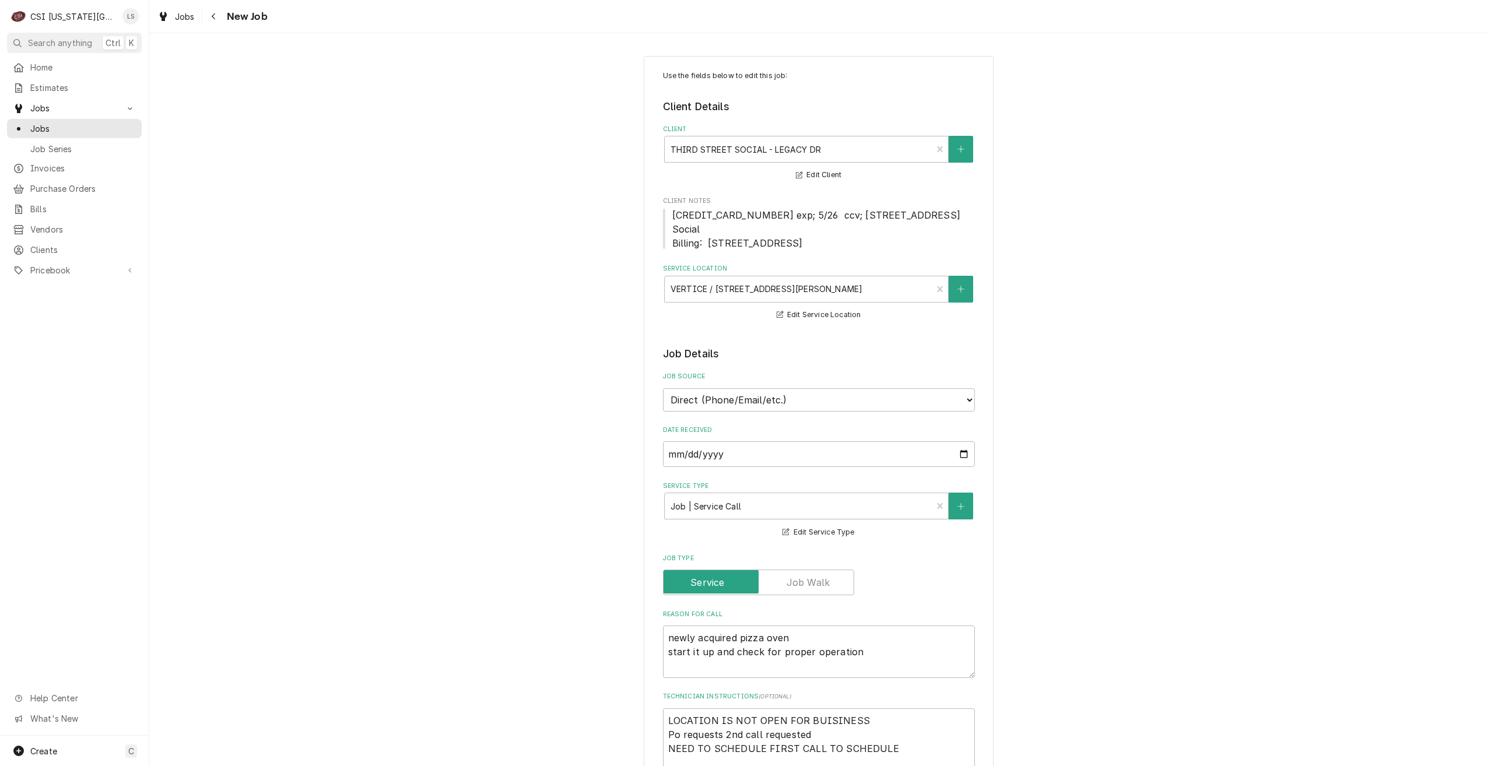
type textarea "x"
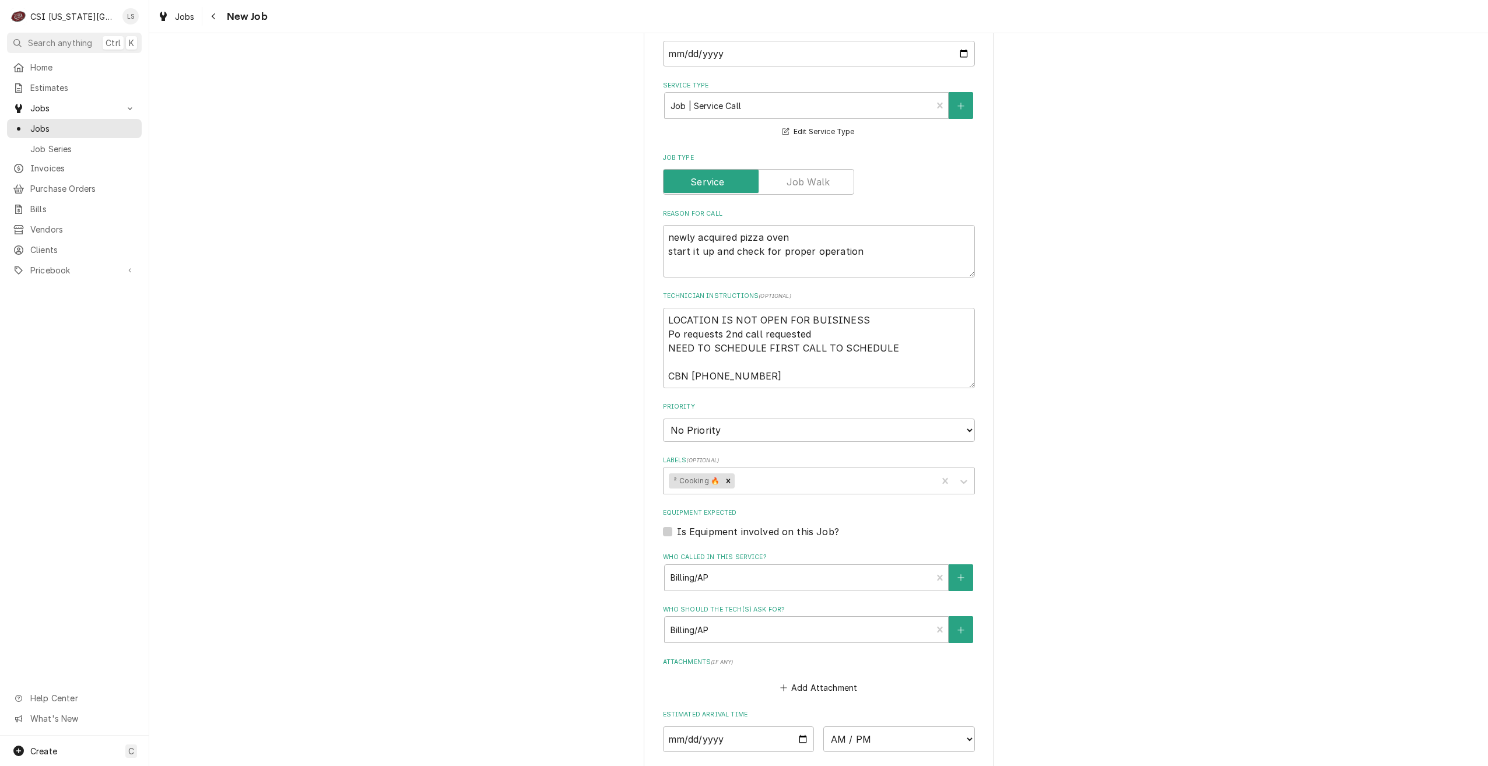
scroll to position [408, 0]
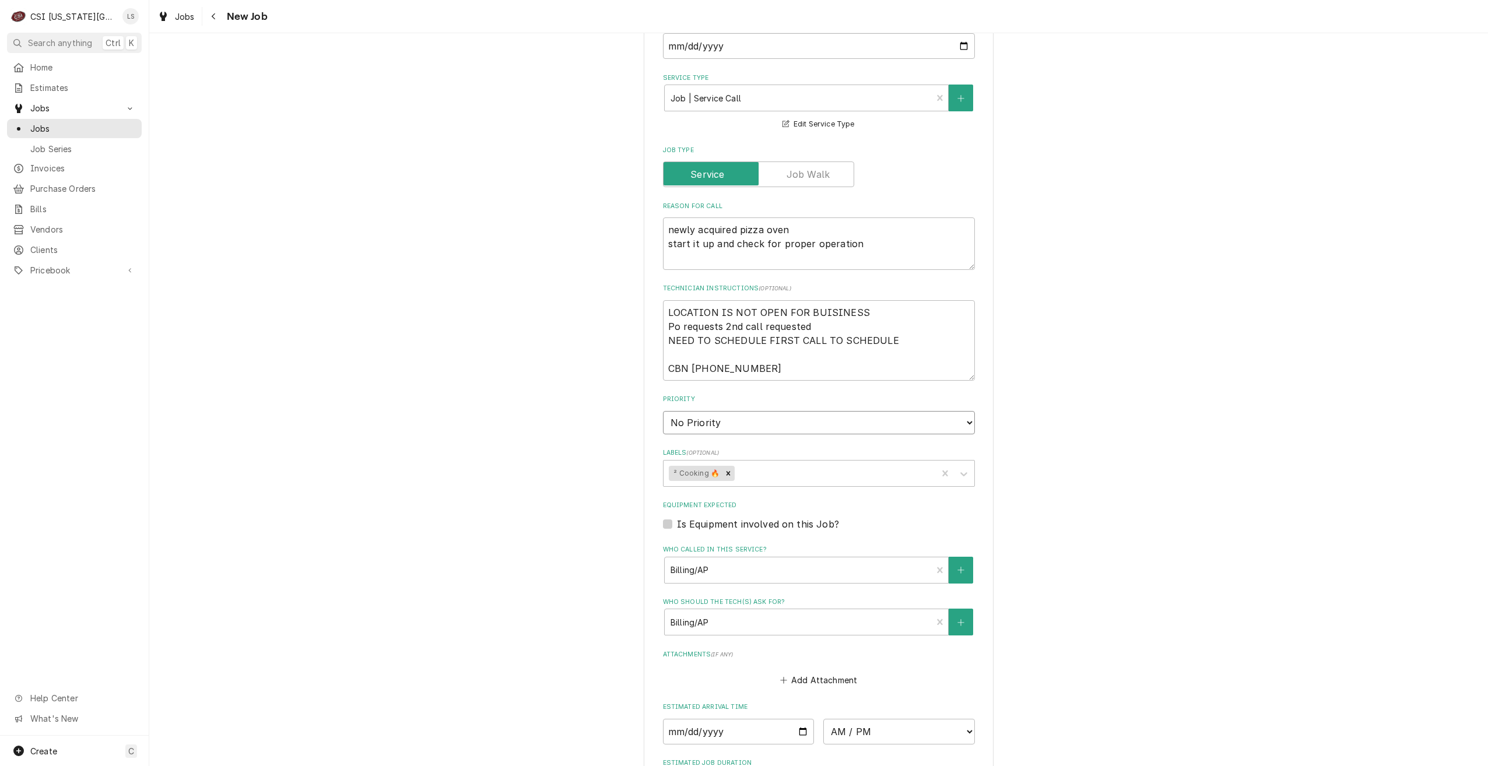
click at [829, 423] on select "No Priority Urgent High Medium Low" at bounding box center [819, 422] width 312 height 23
select select "4"
click at [663, 411] on select "No Priority Urgent High Medium Low" at bounding box center [819, 422] width 312 height 23
type textarea "x"
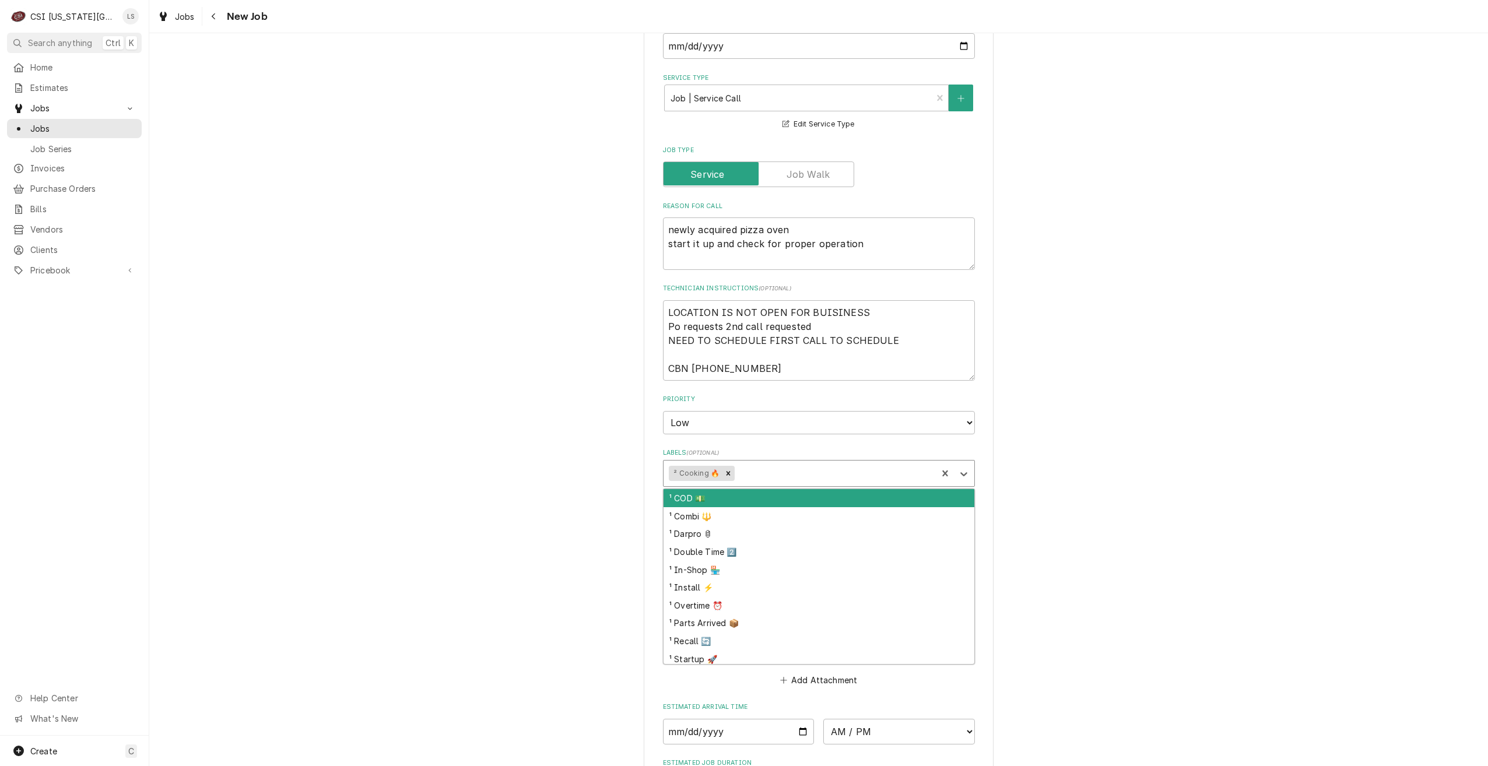
click at [804, 477] on div "Labels" at bounding box center [834, 473] width 195 height 21
type input "cod"
click at [803, 493] on div "¹ COD 💵" at bounding box center [818, 498] width 311 height 18
type textarea "x"
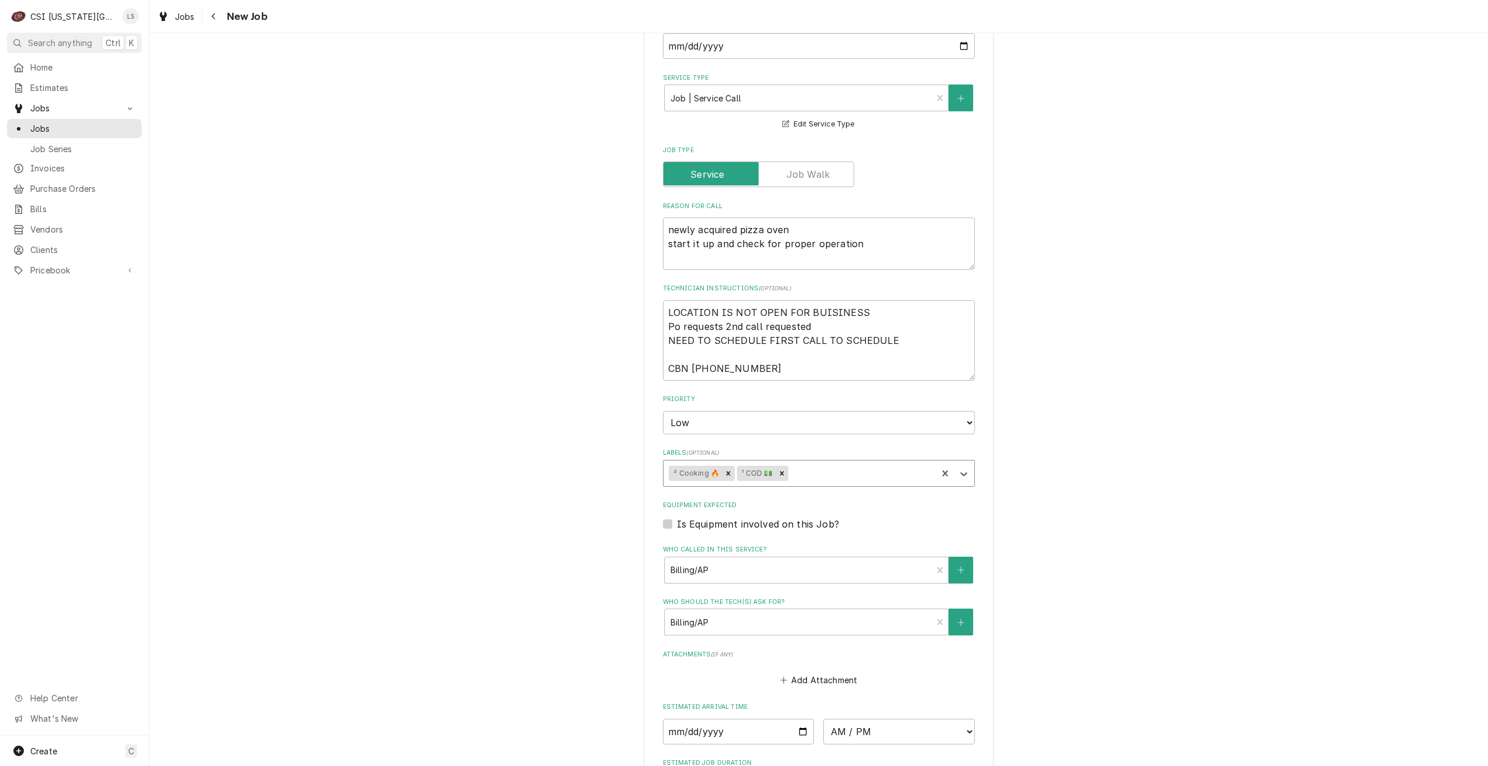
click at [1008, 456] on div "Use the fields below to edit this job: Client Details Client THIRD STREET SOCIA…" at bounding box center [818, 310] width 1338 height 1346
drag, startPoint x: 887, startPoint y: 340, endPoint x: 646, endPoint y: 340, distance: 240.8
click at [646, 340] on div "Use the fields below to edit this job: Client Details Client THIRD STREET SOCIA…" at bounding box center [819, 311] width 350 height 1326
type textarea "x"
type textarea "LOCATION IS NOT OPEN FOR BUISINESS Po requests 2nd call requested CBN 773-294-8…"
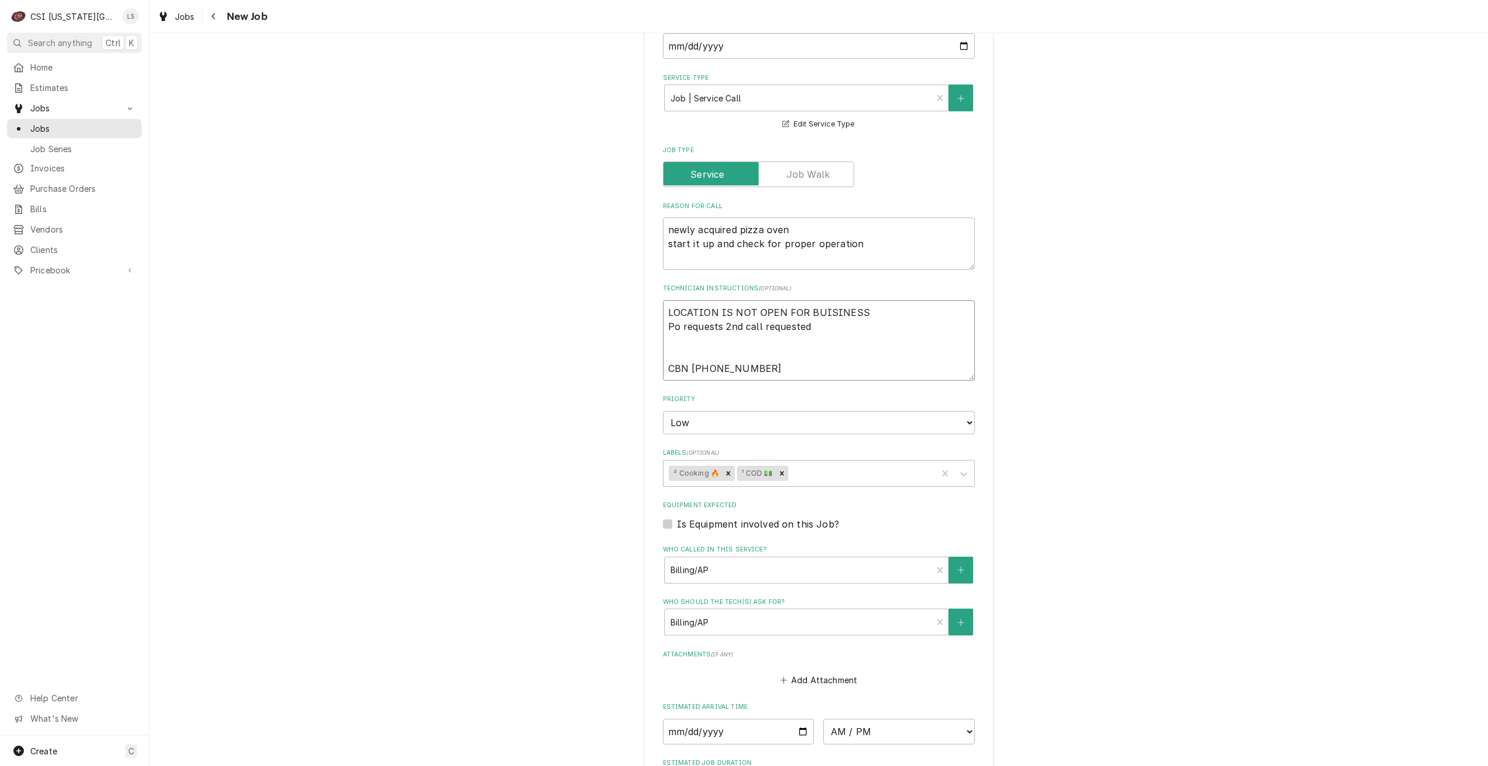
type textarea "x"
type textarea "LOCATION IS NOT OPEN FOR BUISINESS Po requests 2nd call requested CBN 773-294-8…"
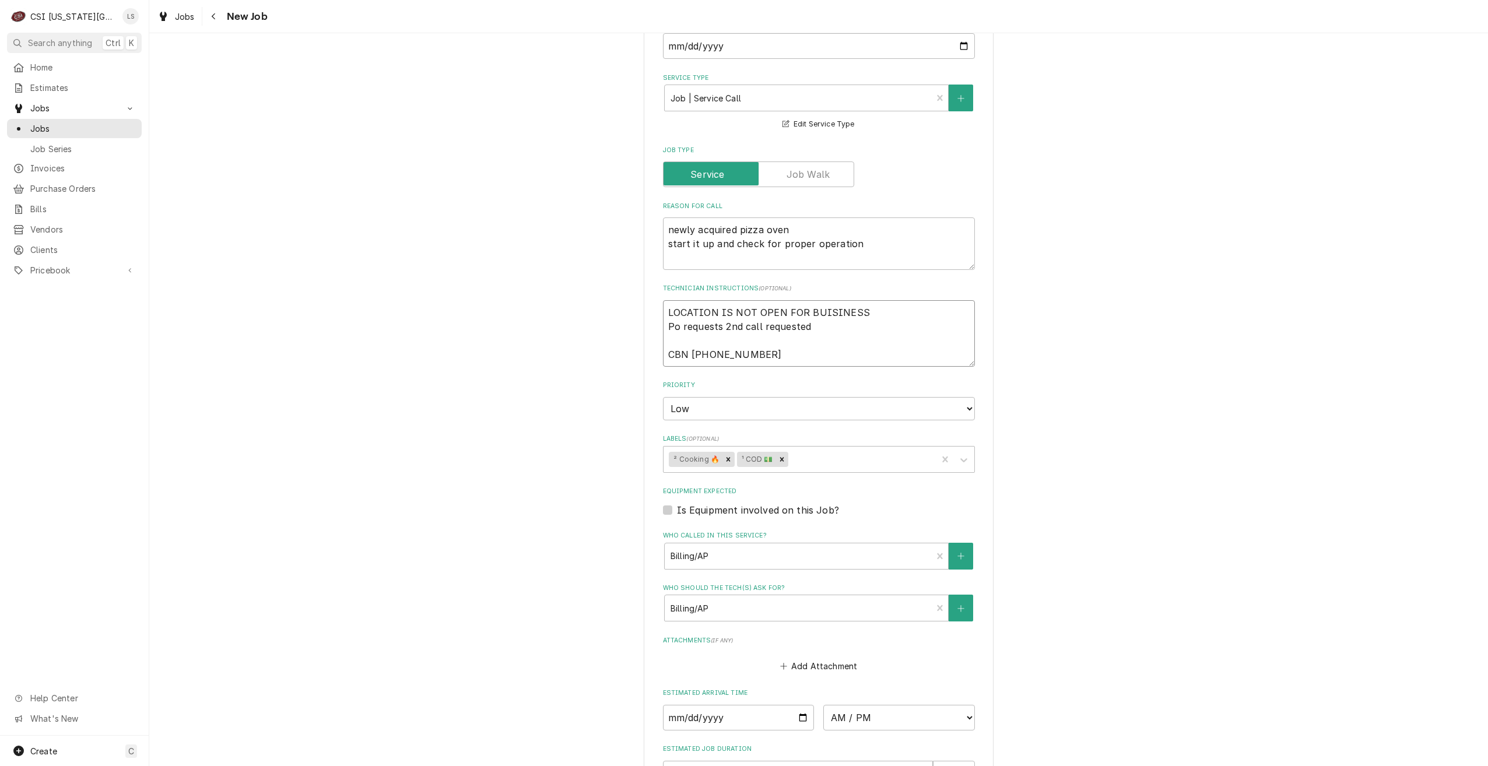
drag, startPoint x: 810, startPoint y: 326, endPoint x: 757, endPoint y: 322, distance: 52.6
click at [757, 322] on textarea "LOCATION IS NOT OPEN FOR BUISINESS Po requests 2nd call requested CBN 773-294-8…" at bounding box center [819, 333] width 312 height 66
type textarea "x"
type textarea "LOCATION IS NOT OPEN FOR BUISINESS Po requests 2nd call F CBN 773-294-8785"
type textarea "x"
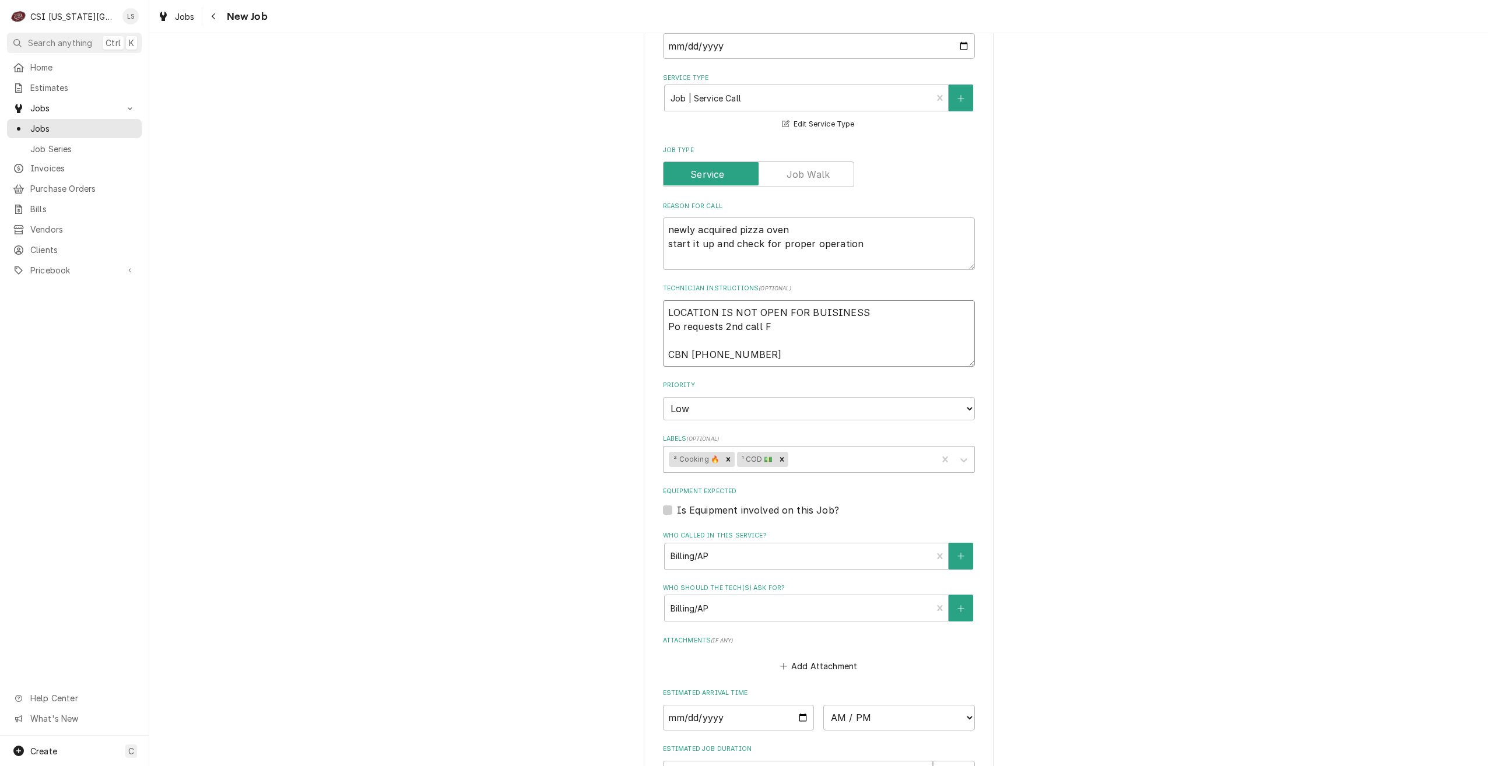
type textarea "LOCATION IS NOT OPEN FOR BUISINESS Po requests 2nd call Fr CBN 773-294-8785"
type textarea "x"
type textarea "LOCATION IS NOT OPEN FOR BUISINESS Po requests 2nd call Fri CBN 773-294-8785"
type textarea "x"
type textarea "LOCATION IS NOT OPEN FOR BUISINESS Po requests 2nd call Frid CBN 773-294-8785"
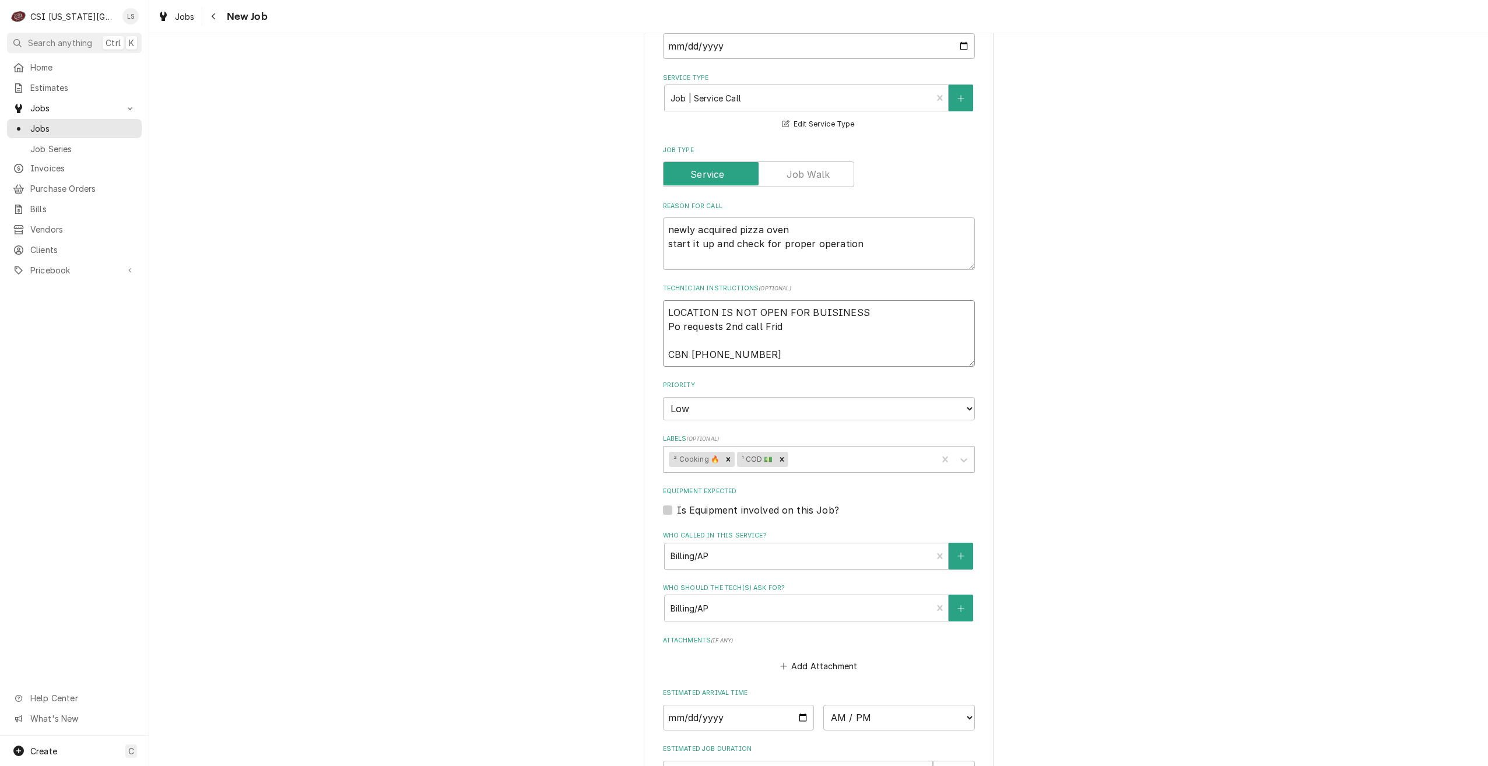
type textarea "x"
type textarea "LOCATION IS NOT OPEN FOR BUISINESS Po requests 2nd call Frida CBN 773-294-8785"
type textarea "x"
type textarea "LOCATION IS NOT OPEN FOR BUISINESS Po requests 2nd call Friday CBN 773-294-8785"
type textarea "x"
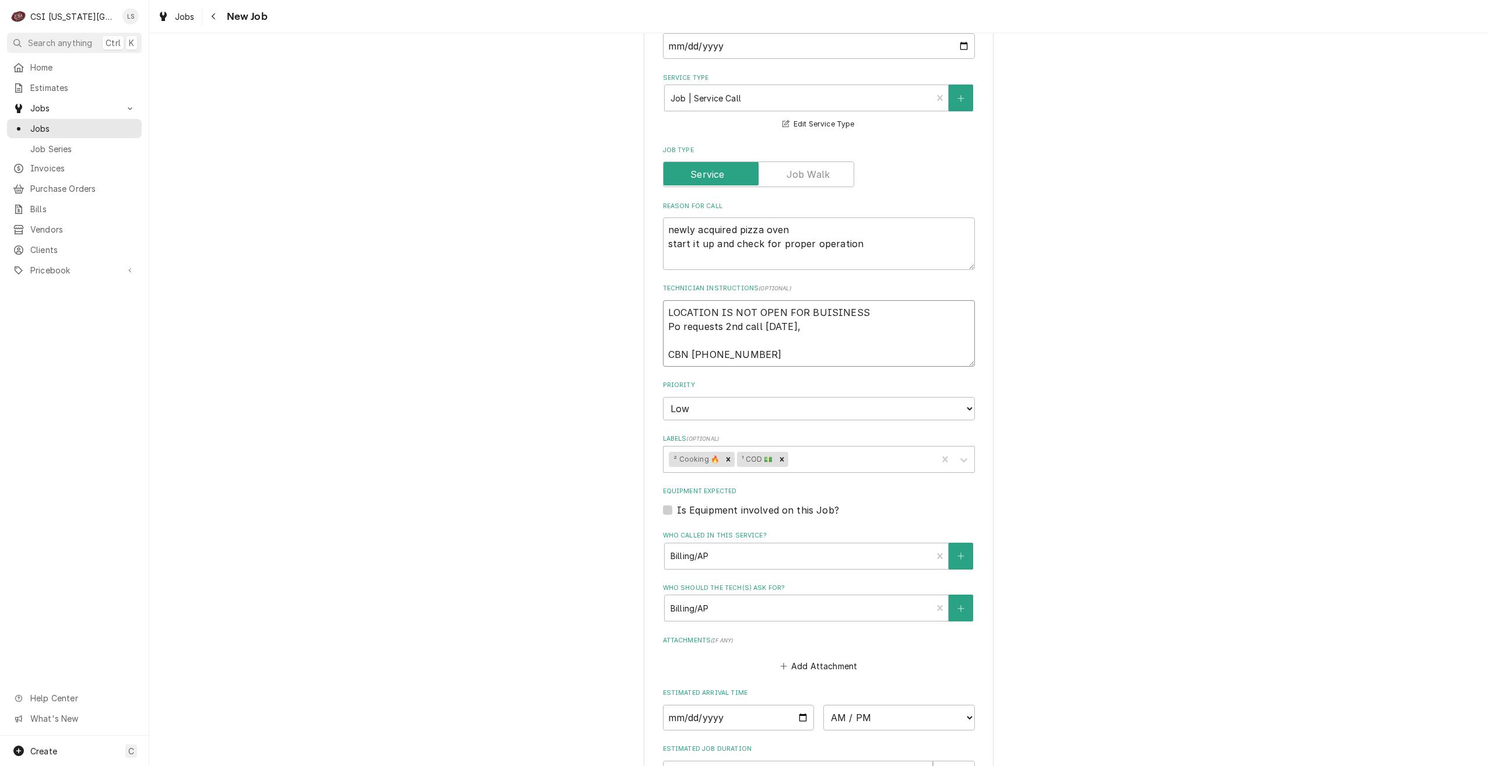
type textarea "LOCATION IS NOT OPEN FOR BUISINESS Po requests 2nd call Friday, CBN 773-294-8785"
type textarea "x"
type textarea "LOCATION IS NOT OPEN FOR BUISINESS Po requests 2nd call Friday, 1 CBN 773-294-8…"
type textarea "x"
type textarea "LOCATION IS NOT OPEN FOR BUISINESS Po requests 2nd call Friday, 10 CBN 773-294-…"
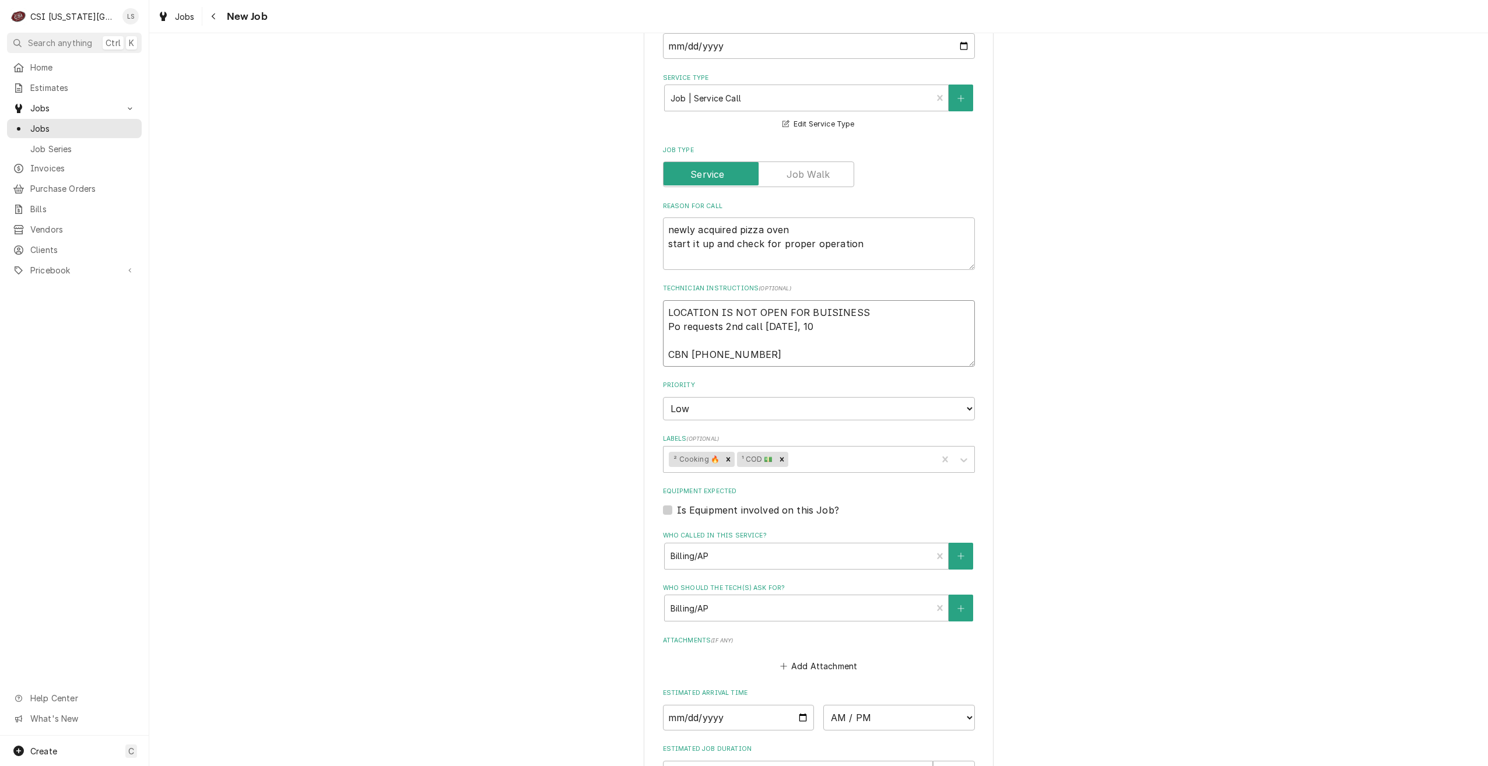
type textarea "x"
type textarea "LOCATION IS NOT OPEN FOR BUISINESS Po requests 2nd call Friday, 10/ CBN 773-294…"
type textarea "x"
type textarea "LOCATION IS NOT OPEN FOR BUISINESS Po requests 2nd call Friday, 10/1 CBN 773-29…"
type textarea "x"
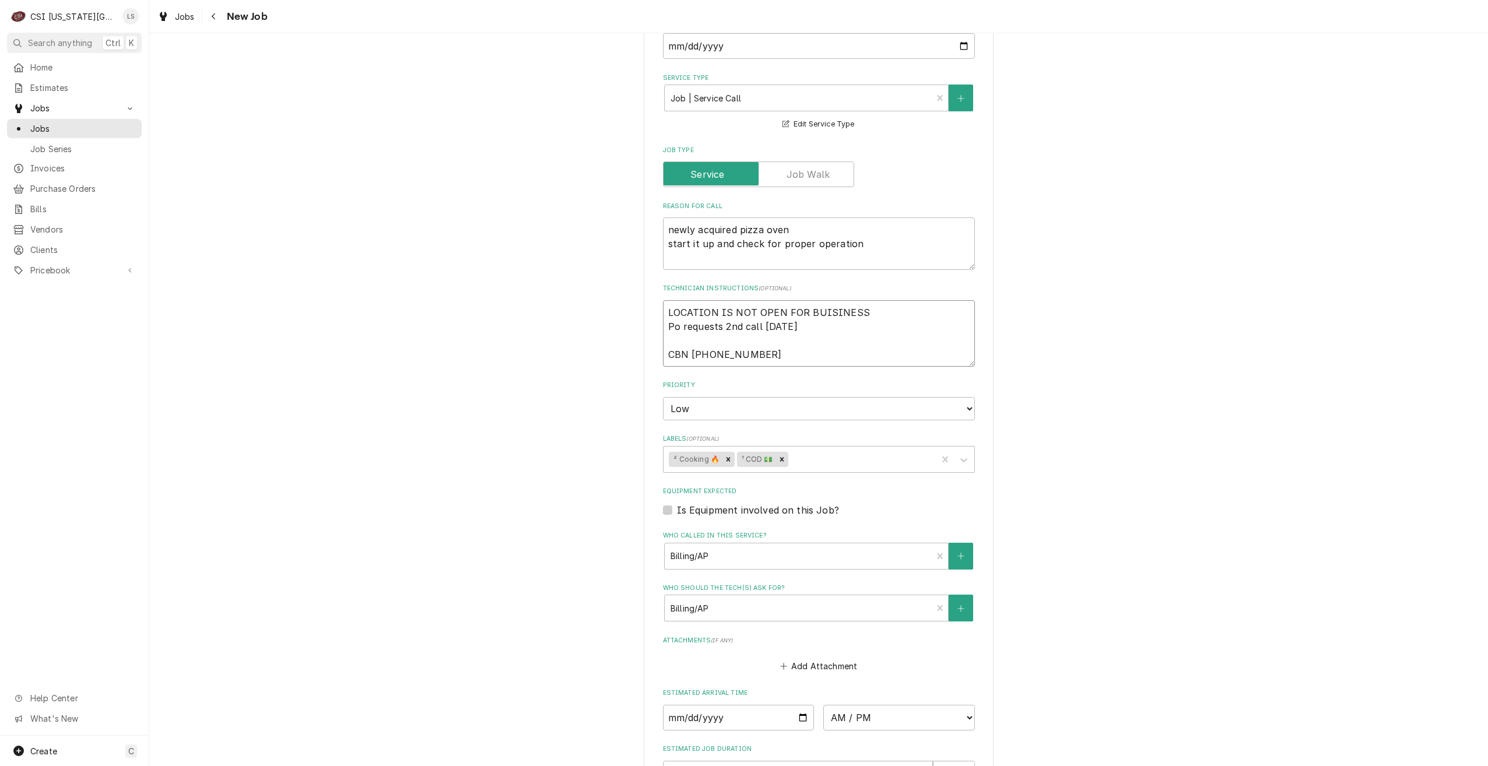
type textarea "LOCATION IS NOT OPEN FOR BUISINESS Po requests 2nd call Friday, 10/17 CBN 773-2…"
type textarea "x"
type textarea "LOCATION IS NOT OPEN FOR BUISINESS Po requests 2nd call Friday, 10/17 CBN 773-2…"
click at [1092, 296] on div "Use the fields below to edit this job: Client Details Client THIRD STREET SOCIA…" at bounding box center [818, 303] width 1338 height 1332
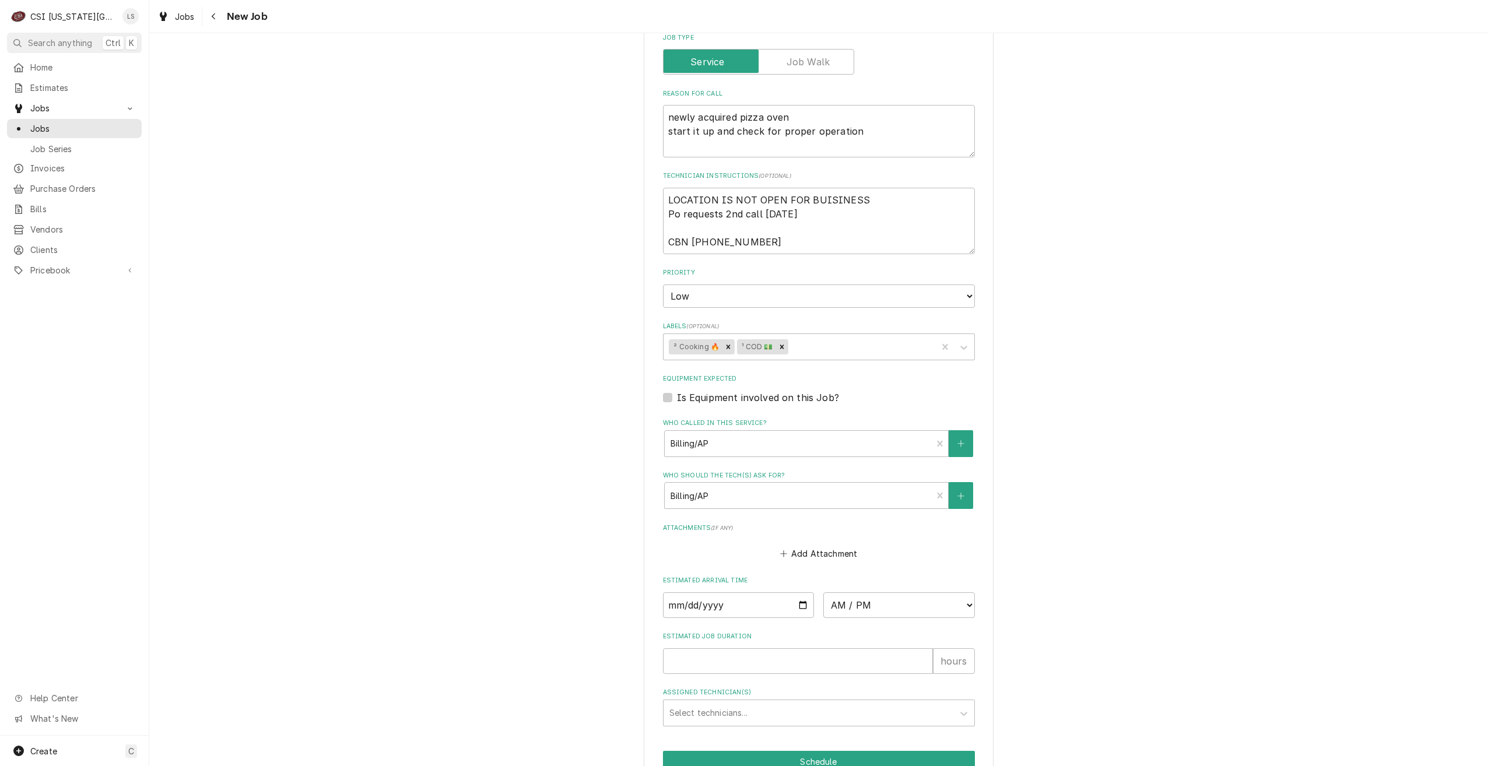
scroll to position [612, 0]
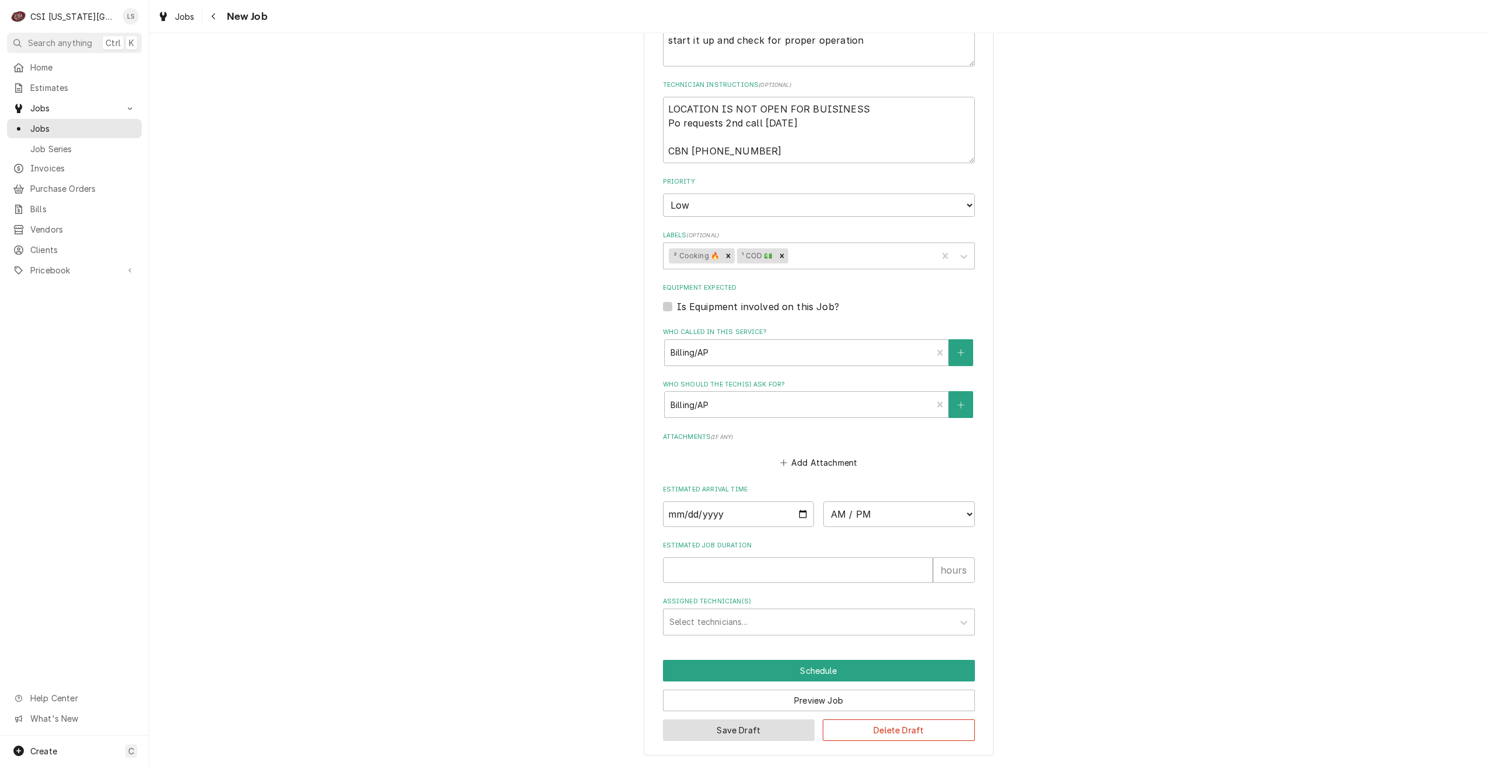
click at [702, 728] on button "Save Draft" at bounding box center [739, 730] width 152 height 22
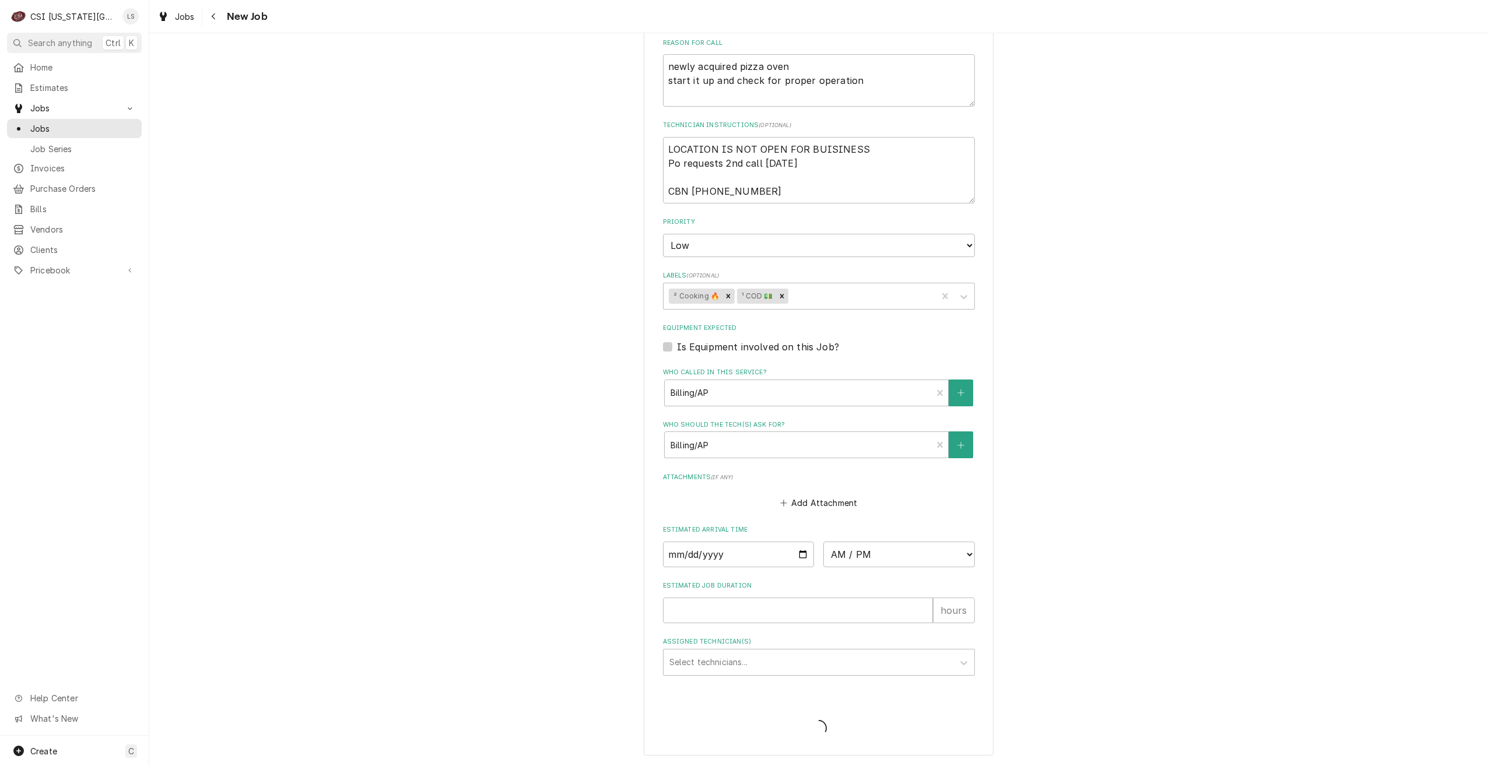
scroll to position [571, 0]
type textarea "x"
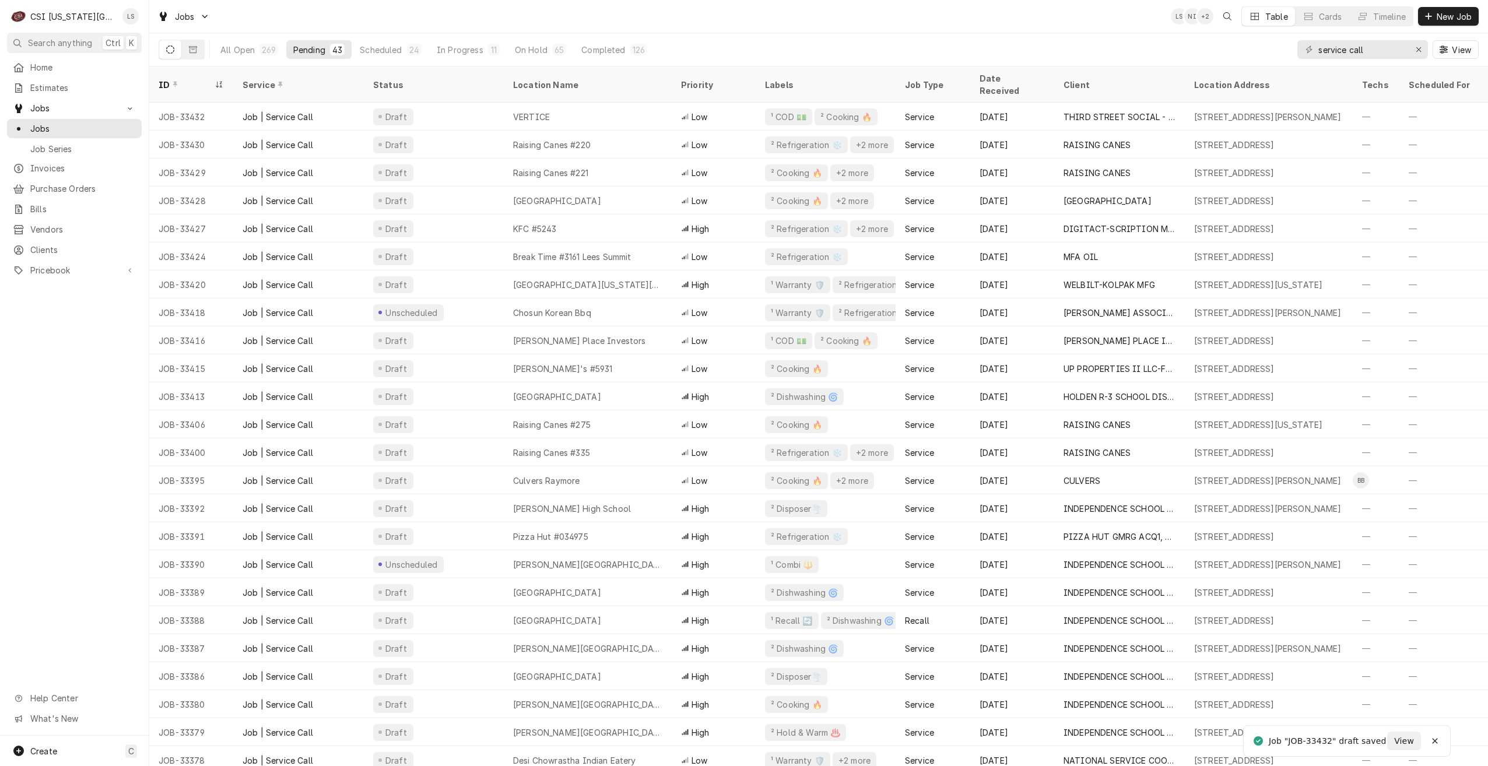
click at [861, 27] on div "Jobs LS NI + 2 Table Cards Timeline New Job" at bounding box center [818, 16] width 1338 height 33
click at [1098, 24] on div "Jobs LS NI + 2 Table Cards Timeline New Job" at bounding box center [818, 16] width 1338 height 33
click at [1041, 33] on div "All Open 269 Pending 43 Scheduled 24 In Progress 11 On Hold 65 Completed 126 se…" at bounding box center [819, 49] width 1320 height 33
click at [830, 28] on div "Jobs LS NI + 2 Table Cards Timeline New Job" at bounding box center [818, 16] width 1338 height 33
click at [855, 25] on div "Jobs LS NI + 3 Table Cards Timeline New Job" at bounding box center [818, 16] width 1338 height 33
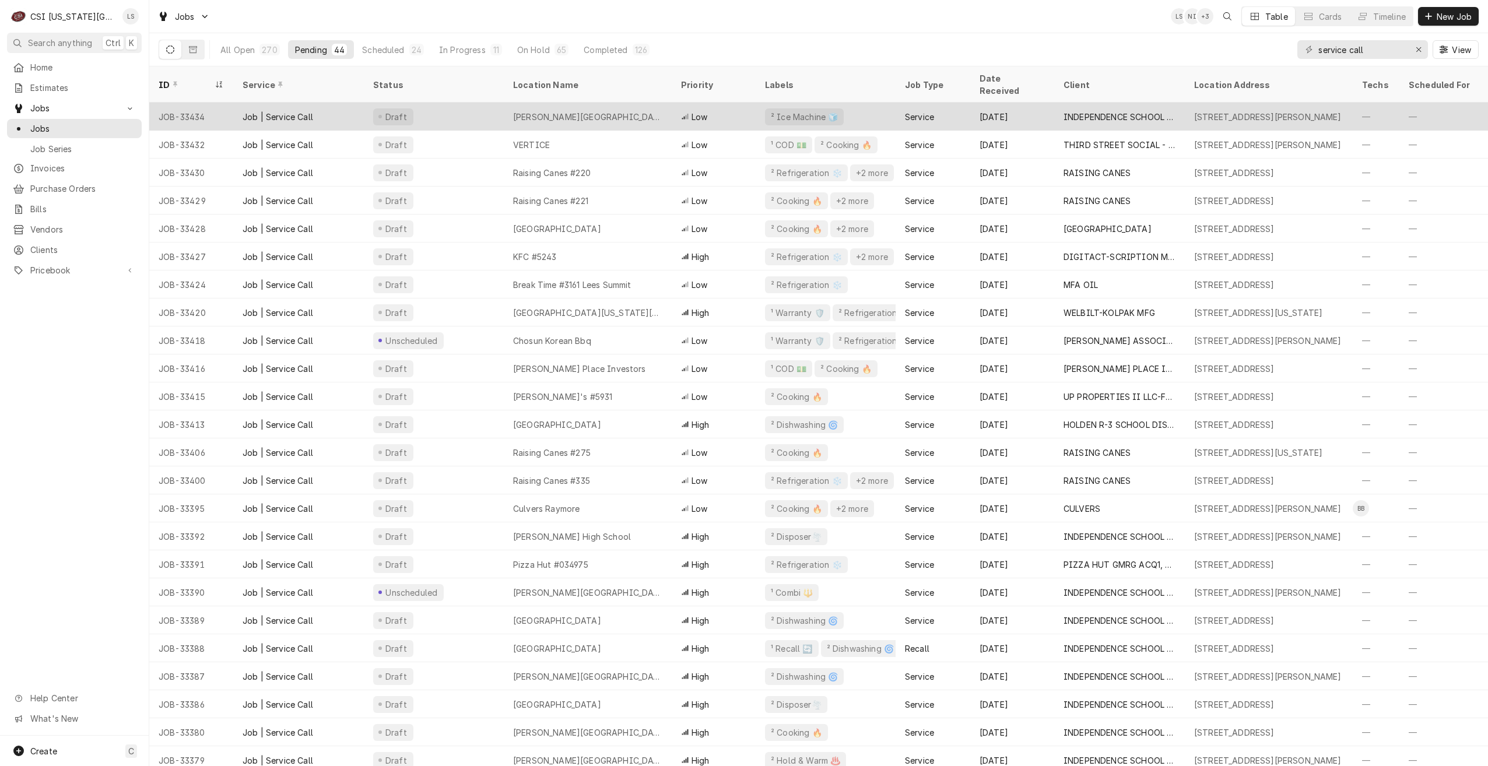
click at [592, 103] on div "[PERSON_NAME][GEOGRAPHIC_DATA]" at bounding box center [588, 117] width 168 height 28
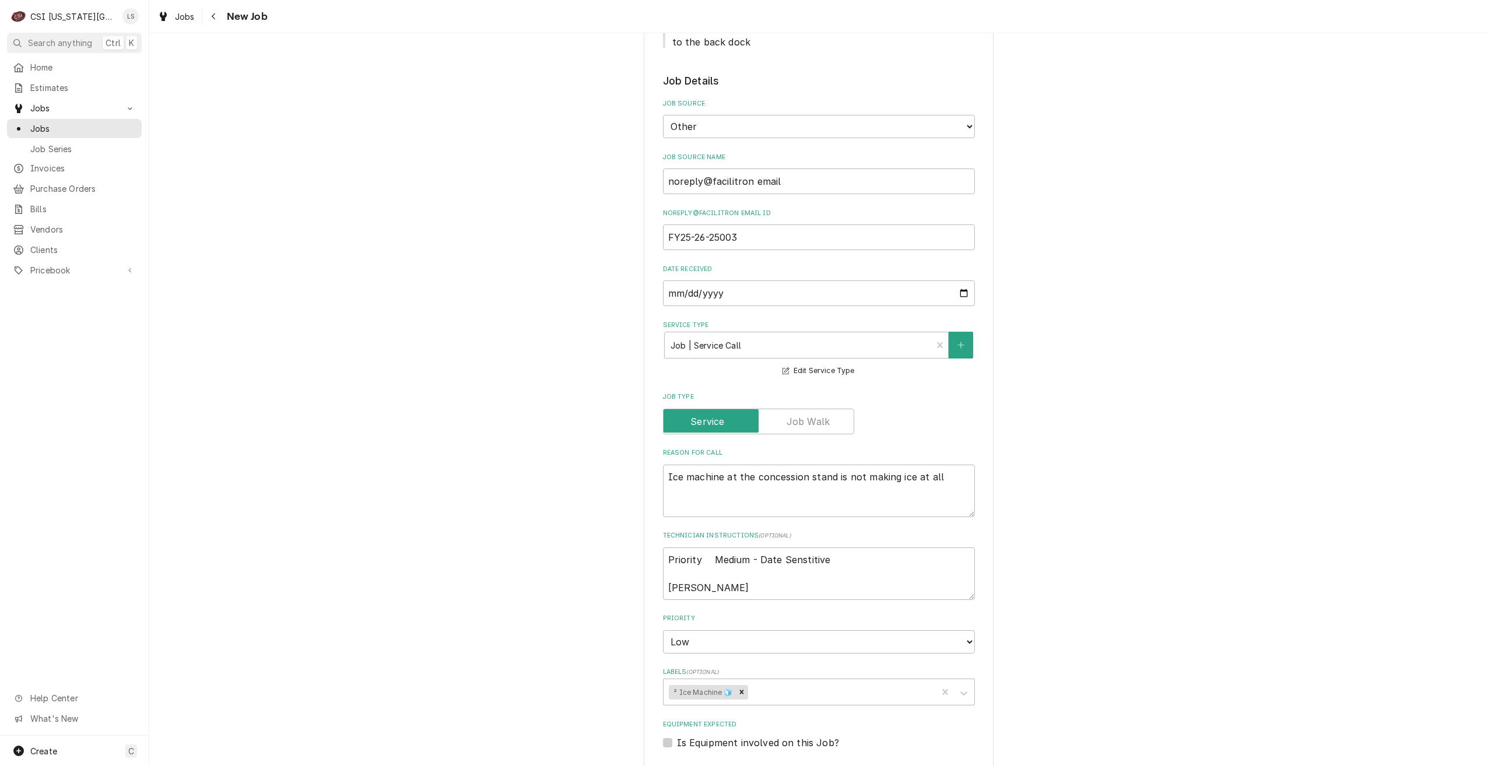
scroll to position [758, 0]
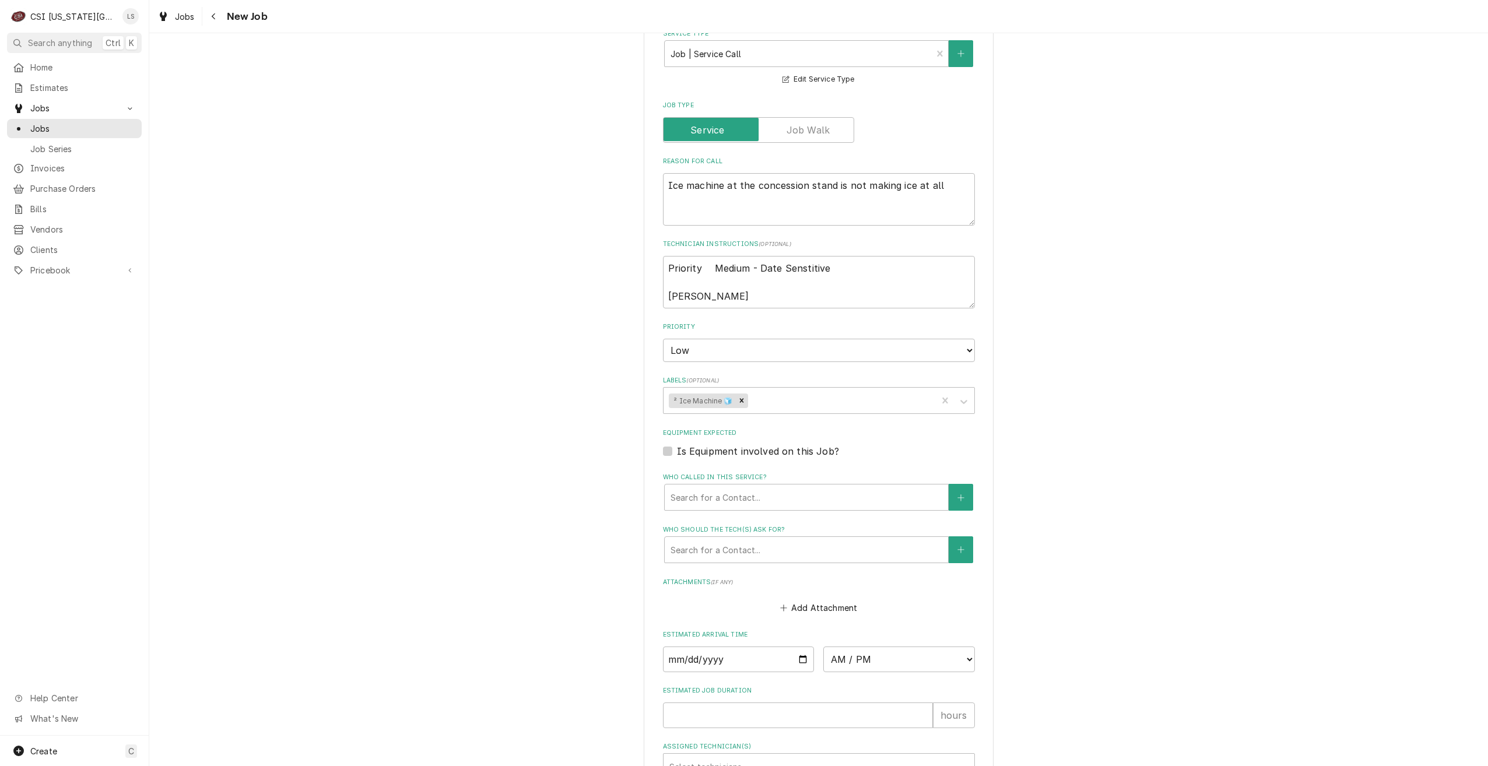
type textarea "x"
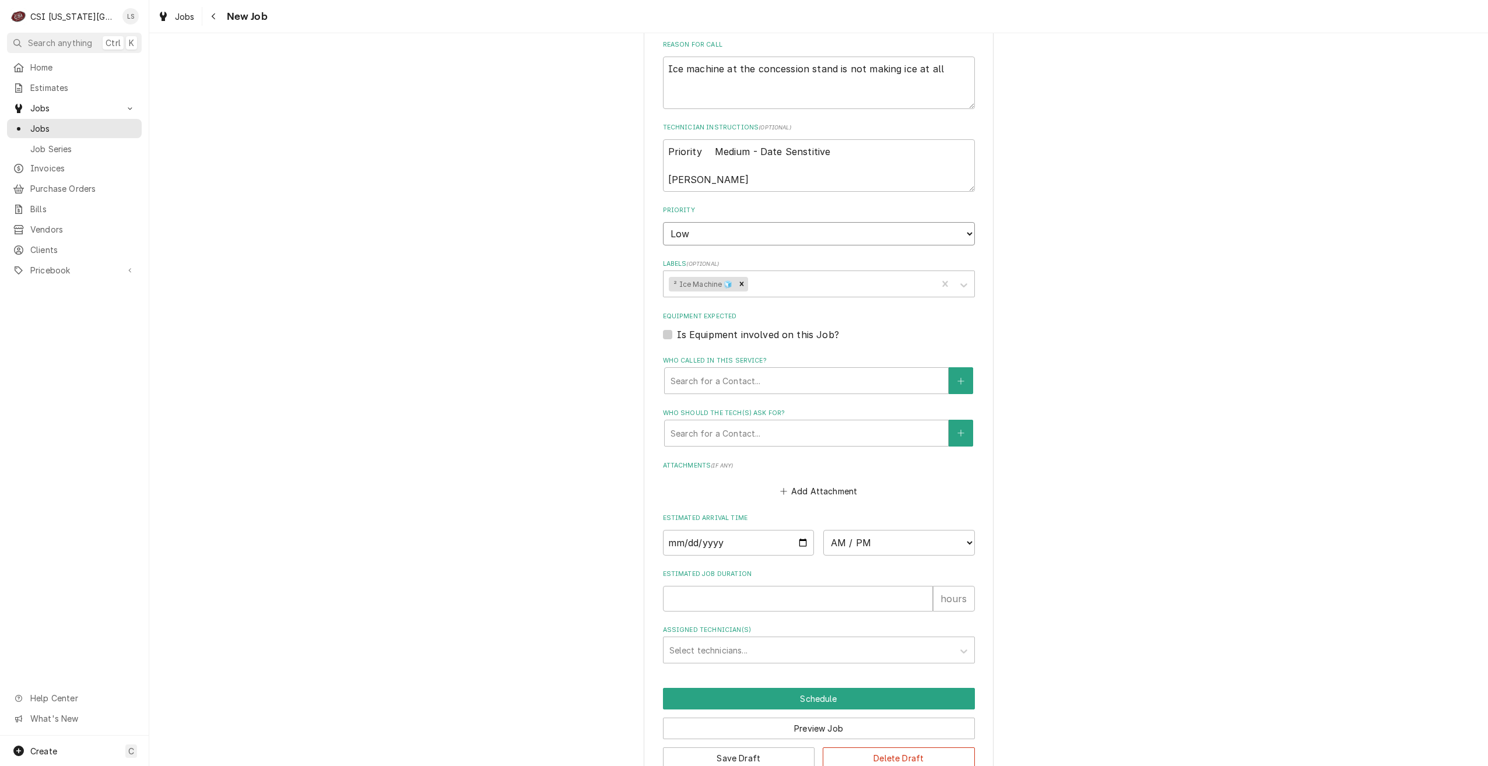
click at [853, 222] on select "No Priority Urgent High Medium Low" at bounding box center [819, 233] width 312 height 23
select select "3"
click at [663, 222] on select "No Priority Urgent High Medium Low" at bounding box center [819, 233] width 312 height 23
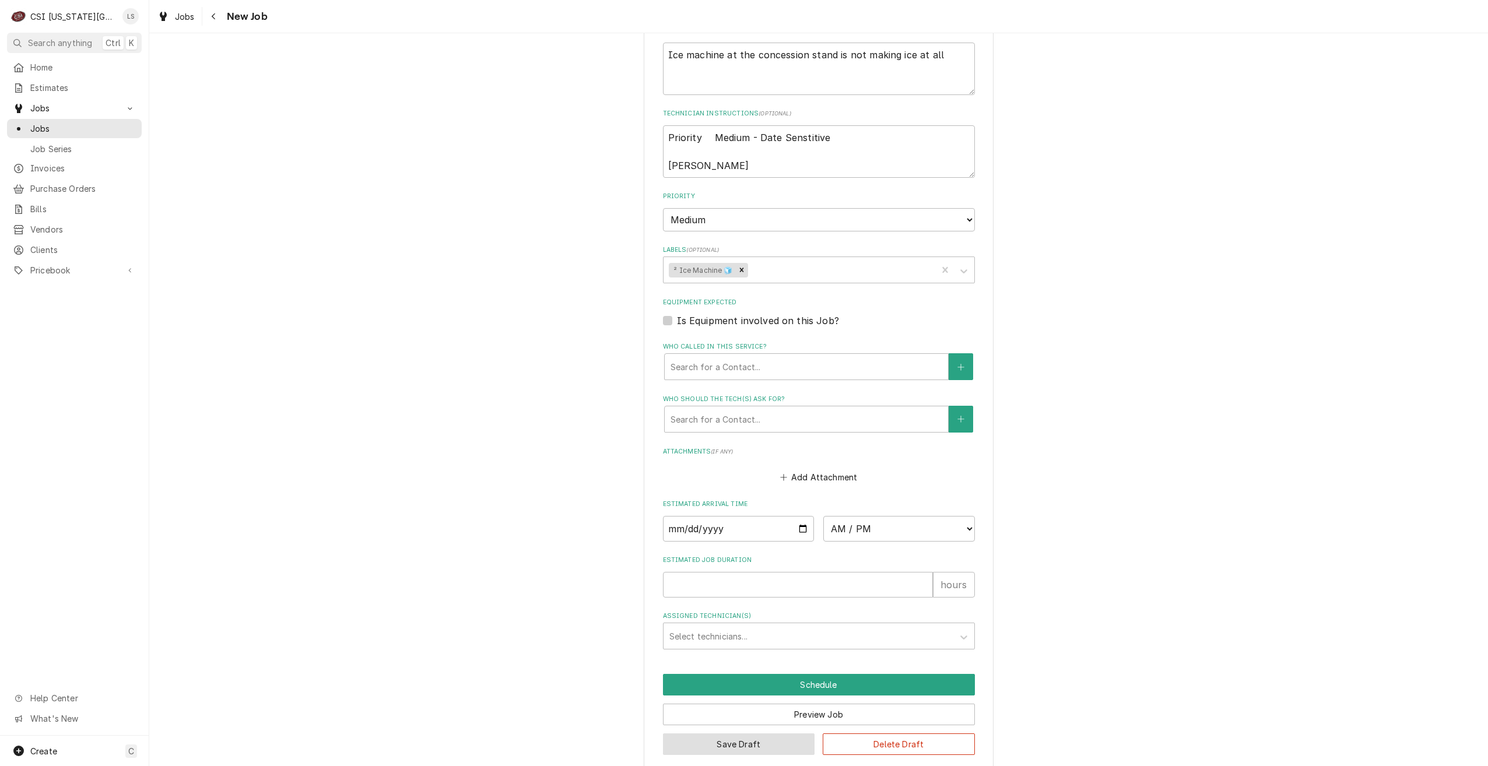
click at [689, 733] on button "Save Draft" at bounding box center [739, 744] width 152 height 22
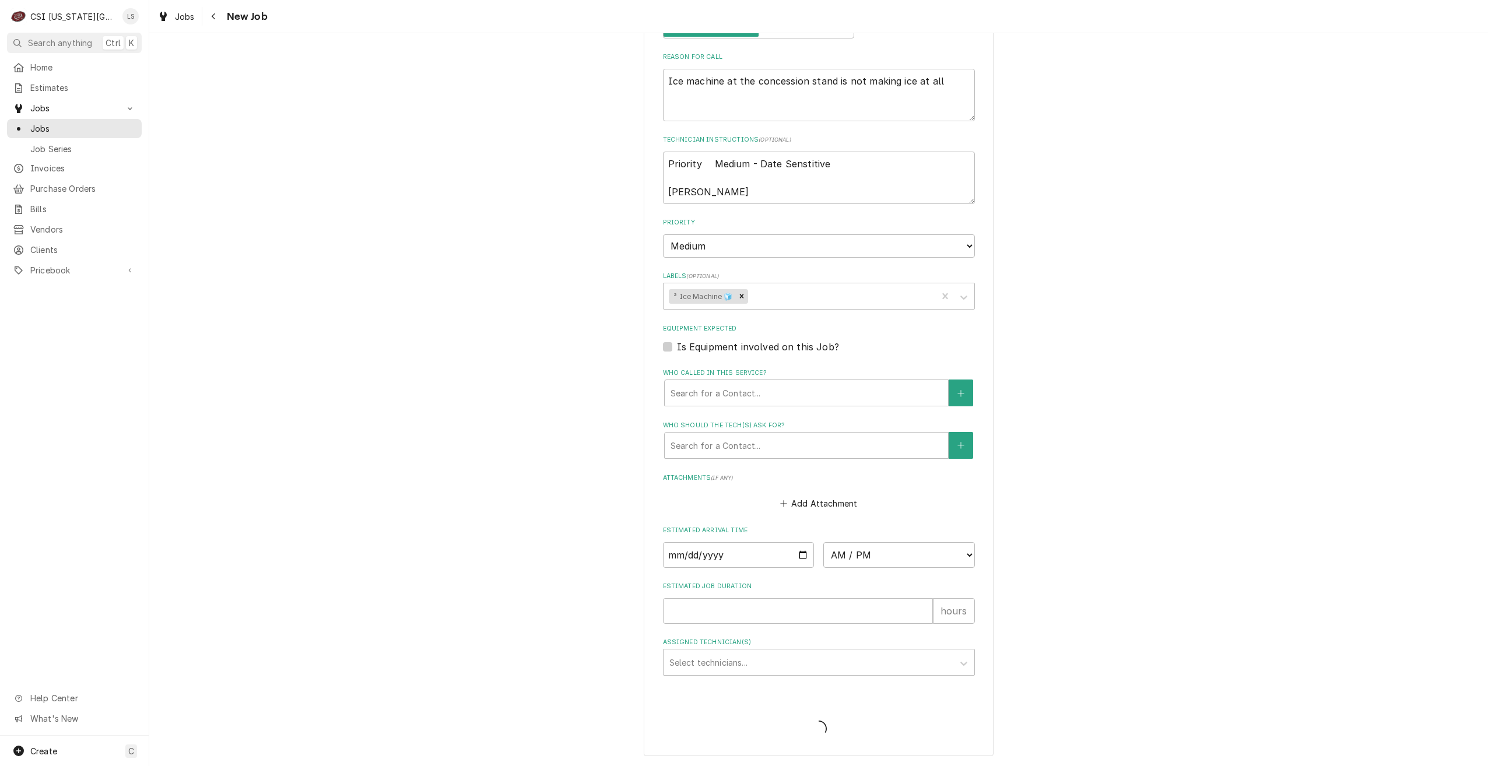
scroll to position [848, 0]
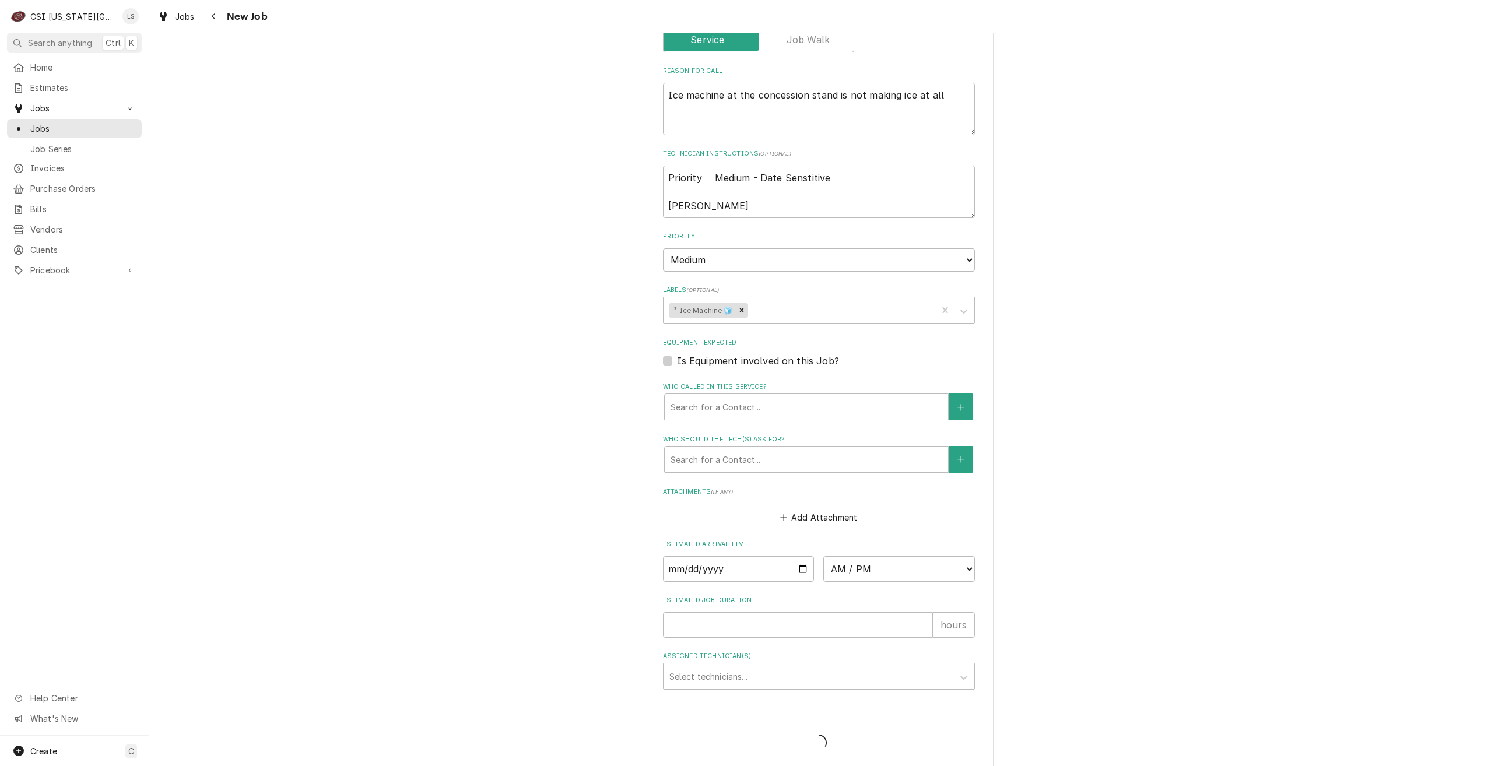
type textarea "x"
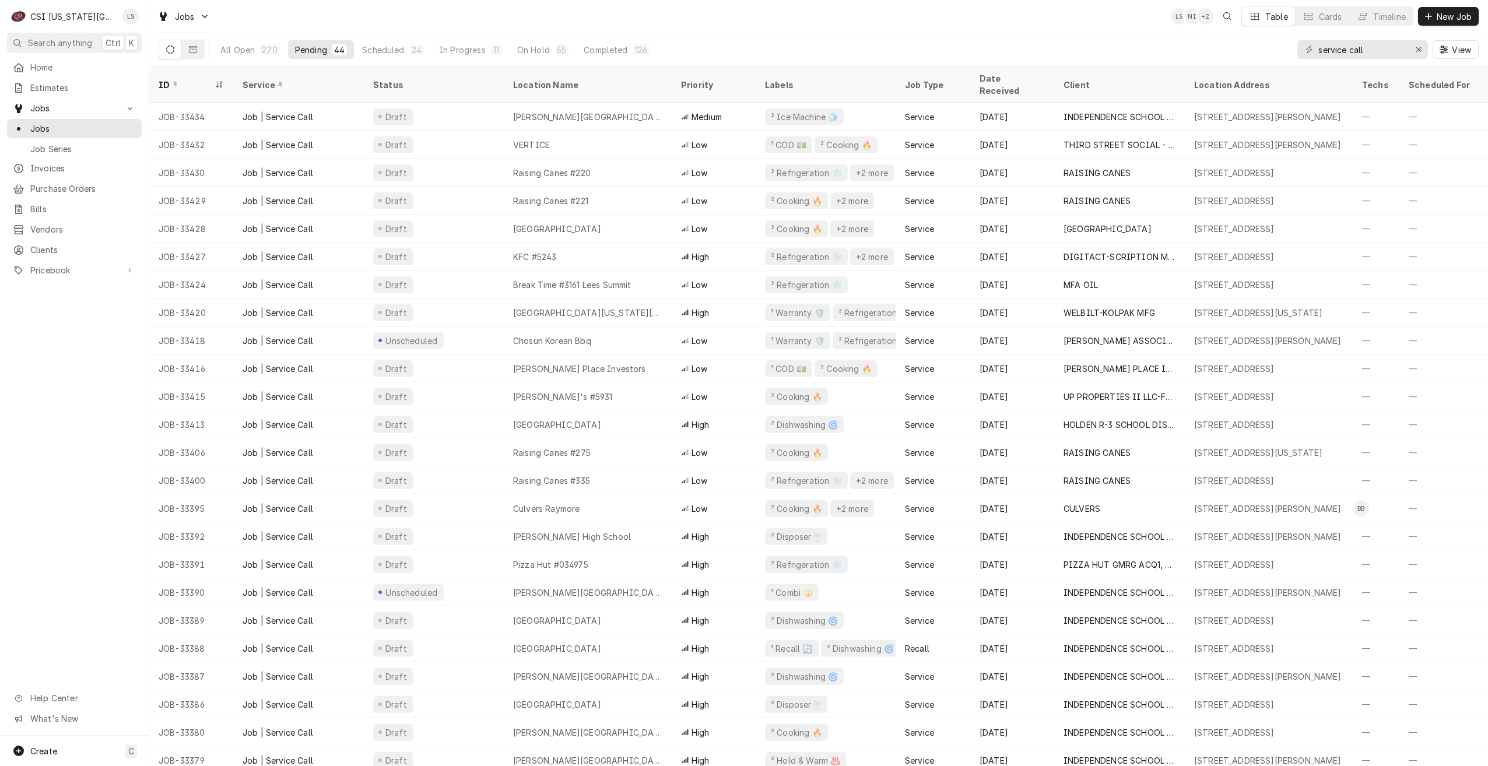
click at [993, 31] on div "Jobs LS NI + 2 Table Cards Timeline New Job" at bounding box center [818, 16] width 1338 height 33
click at [929, 37] on div "All Open 270 Pending 44 Scheduled 24 In Progress 11 On Hold 65 Completed 126 se…" at bounding box center [819, 49] width 1320 height 33
click at [725, 30] on div "Jobs LS NI + 3 Table Cards Timeline New Job" at bounding box center [818, 16] width 1338 height 33
click at [1001, 19] on div "Jobs LS NI + 4 Table Cards Timeline New Job" at bounding box center [818, 16] width 1338 height 33
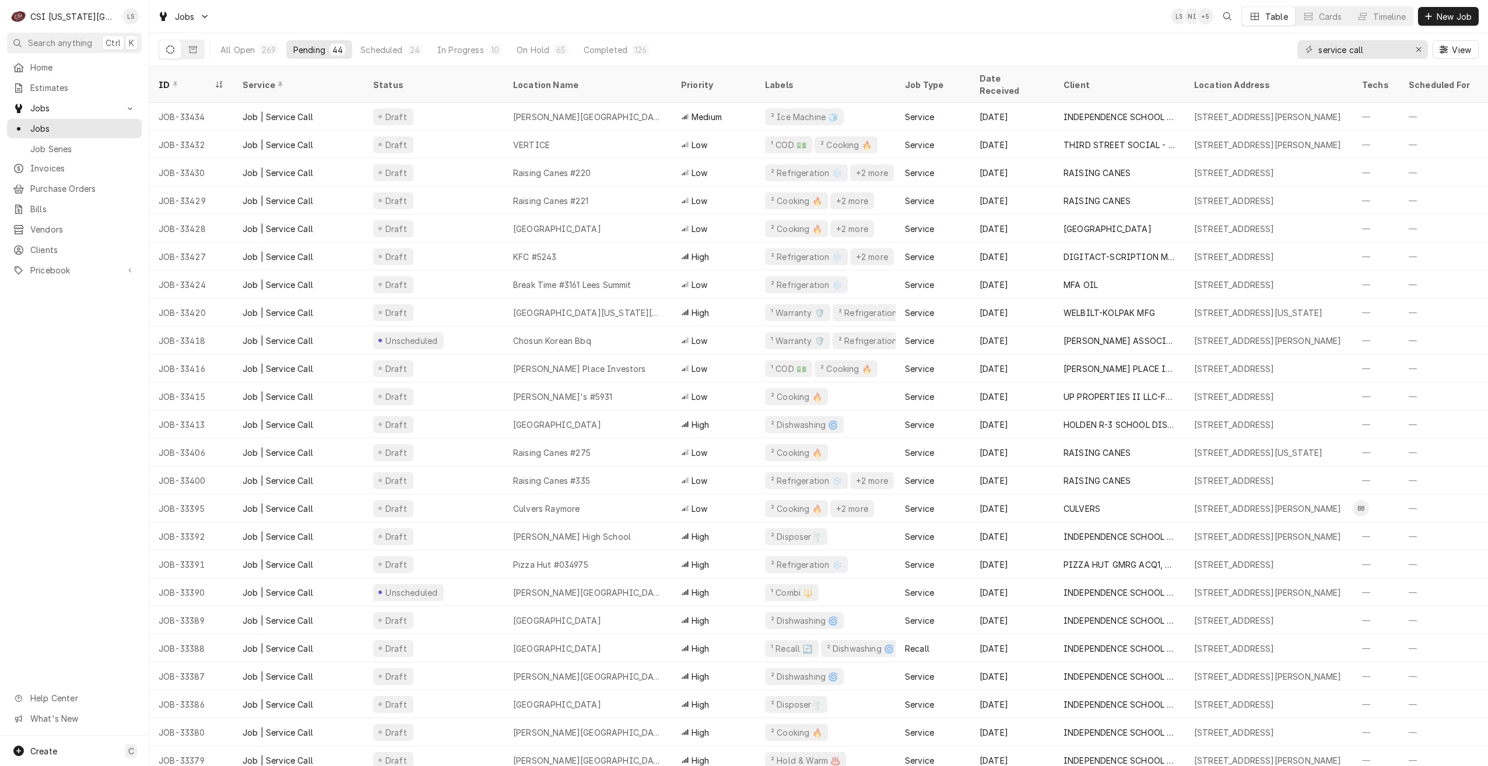
click at [507, 15] on div "Jobs LS NI + 5 Table Cards Timeline New Job" at bounding box center [818, 16] width 1338 height 33
drag, startPoint x: 1373, startPoint y: 50, endPoint x: 1272, endPoint y: 48, distance: 100.9
click at [1272, 48] on div "All Open 269 Pending 44 Scheduled 24 In Progress 10 On Hold 65 Completed 126 se…" at bounding box center [819, 49] width 1320 height 33
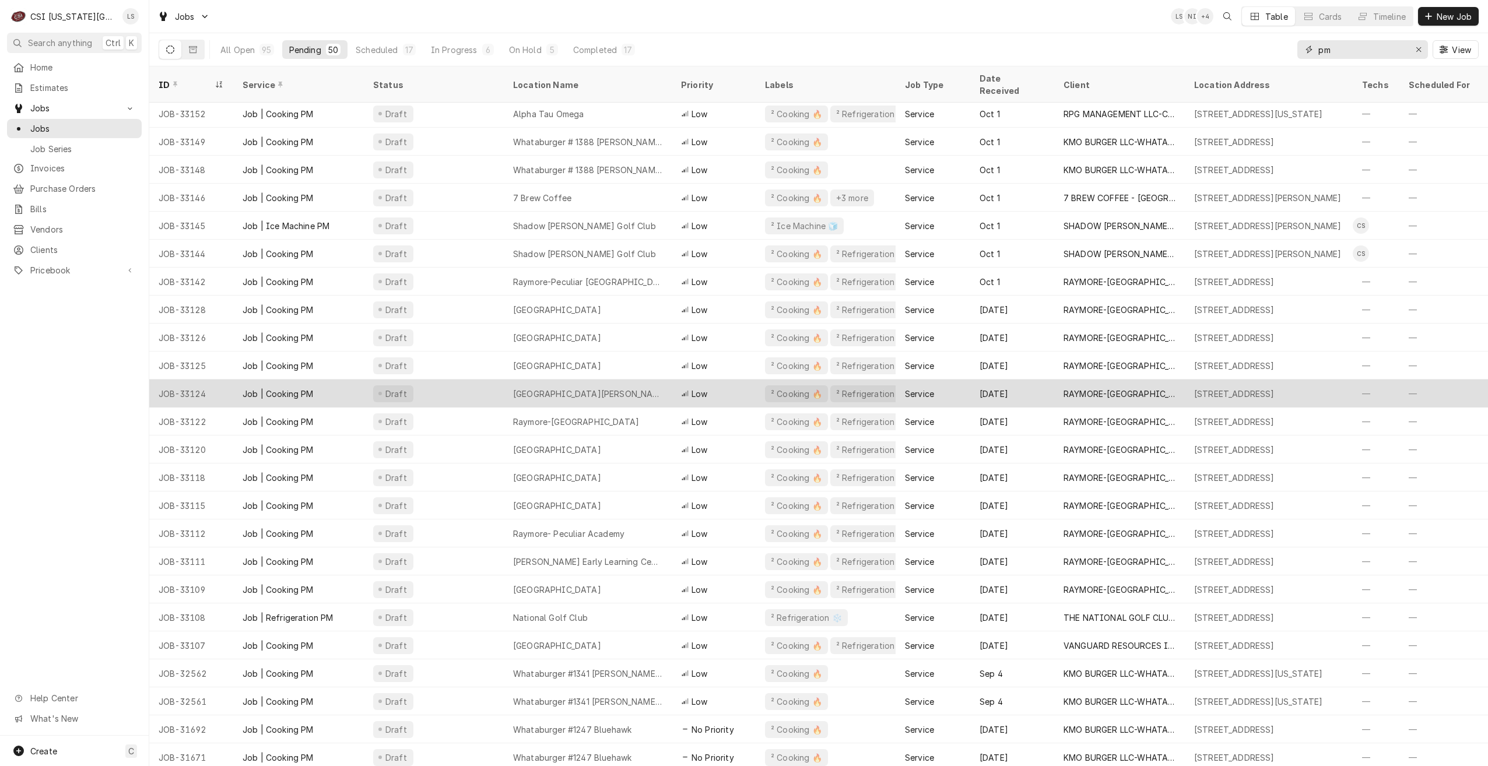
scroll to position [672, 0]
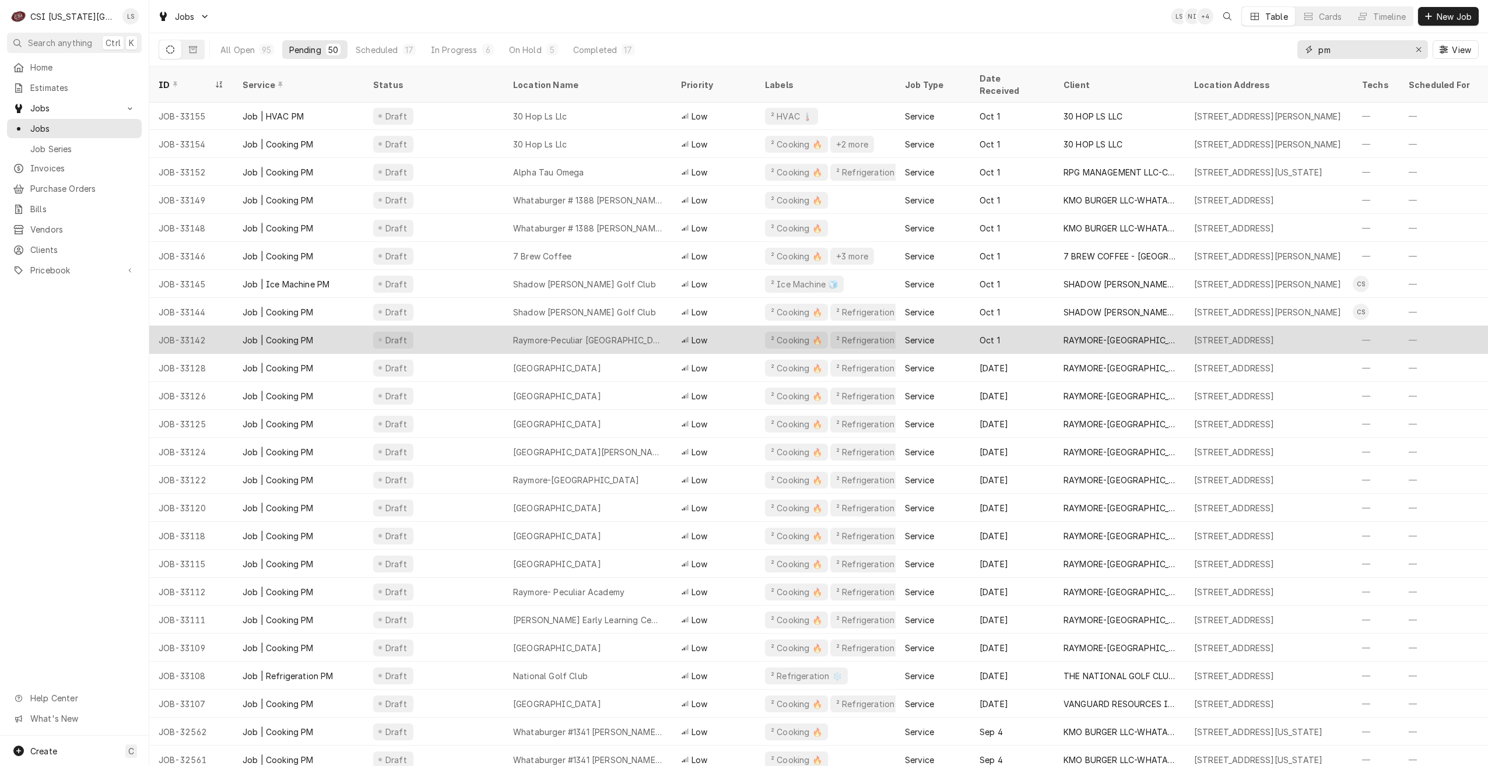
type input "pm"
click at [637, 332] on div "Raymore-Peculiar [GEOGRAPHIC_DATA]" at bounding box center [588, 340] width 168 height 28
